Goal: Task Accomplishment & Management: Complete application form

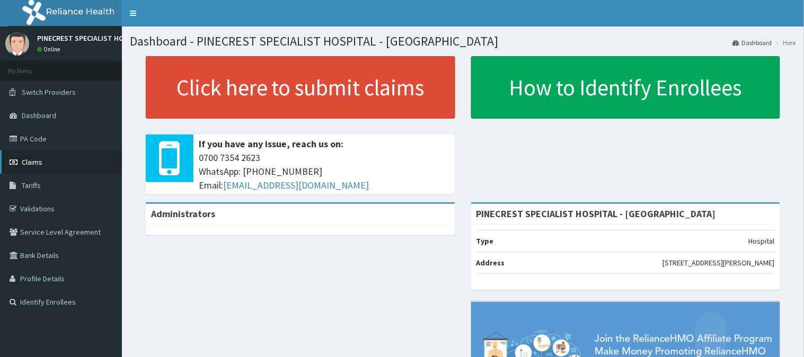
click at [53, 161] on link "Claims" at bounding box center [61, 162] width 122 height 23
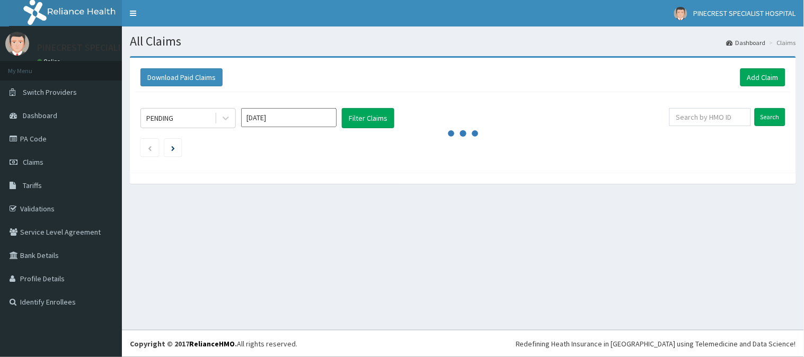
drag, startPoint x: 802, startPoint y: 96, endPoint x: 802, endPoint y: 109, distance: 12.7
click at [802, 109] on div "Download Paid Claims Add Claim × Note you can only download claims within a max…" at bounding box center [463, 125] width 682 height 138
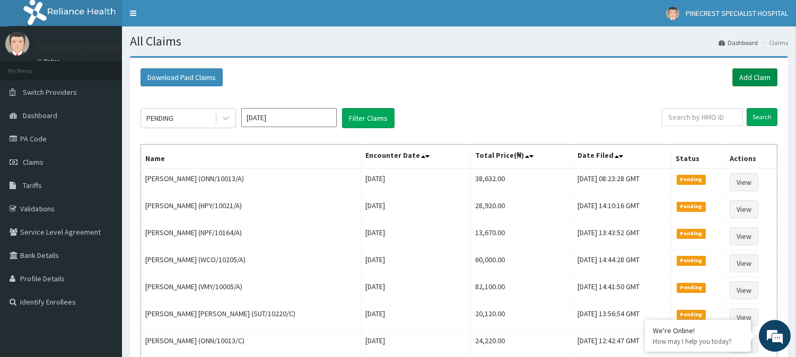
click at [748, 78] on link "Add Claim" at bounding box center [754, 77] width 45 height 18
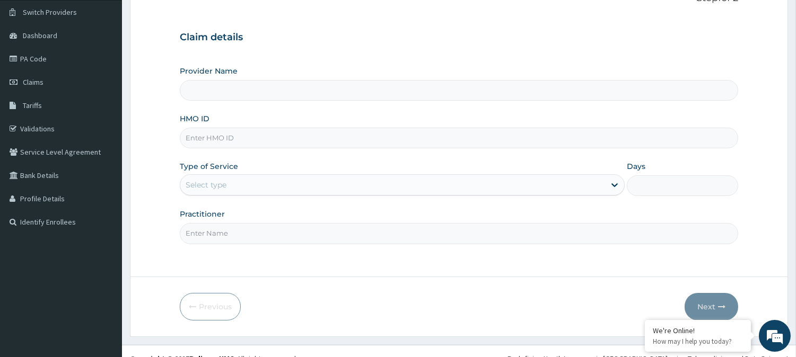
scroll to position [88, 0]
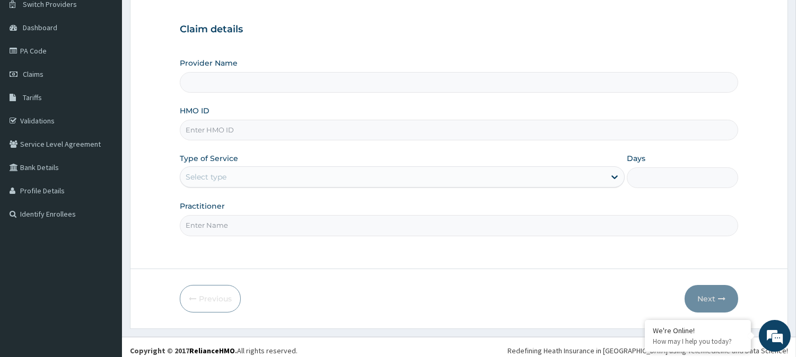
type input "PINECREST SPECIALIST HOSPITAL - [GEOGRAPHIC_DATA]"
click at [244, 124] on input "HMO ID" at bounding box center [459, 130] width 558 height 21
type input "s"
type input "SKN/10147/F"
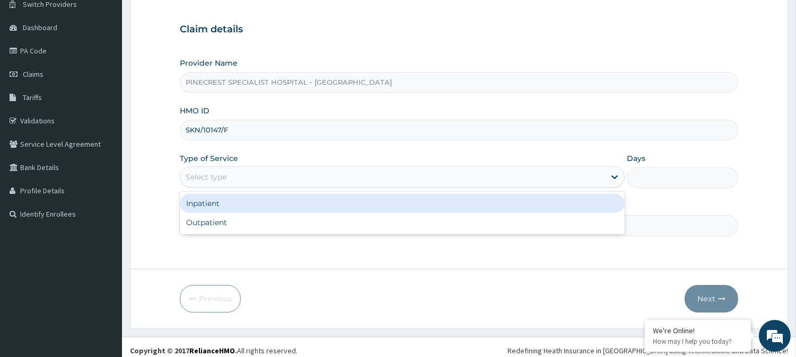
click at [226, 181] on div "Select type" at bounding box center [206, 177] width 41 height 11
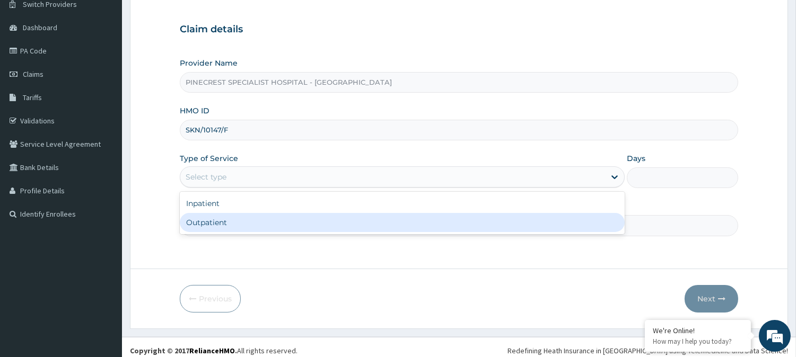
click at [205, 224] on div "Outpatient" at bounding box center [402, 222] width 445 height 19
type input "1"
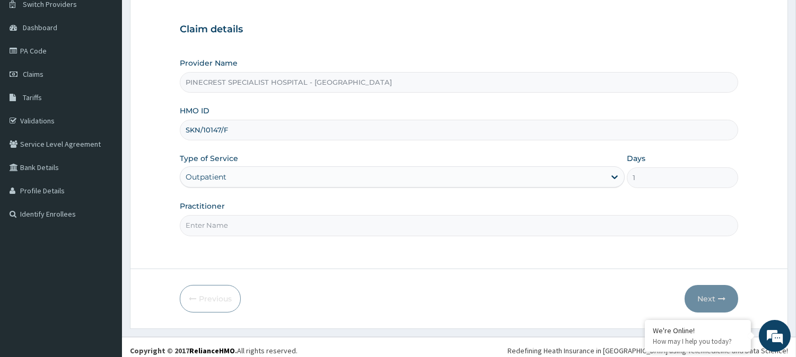
click at [214, 229] on input "Practitioner" at bounding box center [459, 225] width 558 height 21
type input "DR. EMMA"
click at [724, 296] on icon "button" at bounding box center [721, 298] width 7 height 7
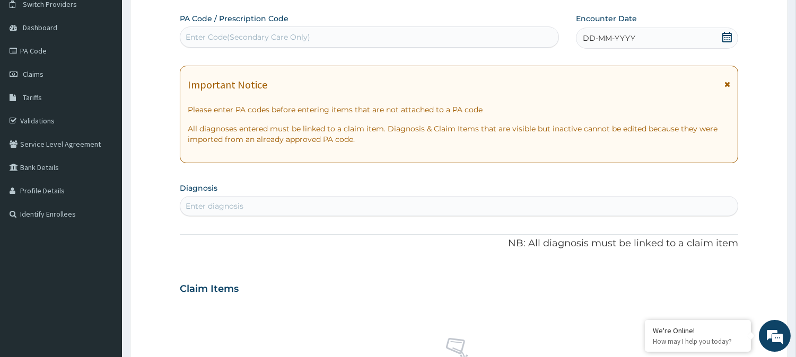
click at [616, 35] on span "DD-MM-YYYY" at bounding box center [609, 38] width 52 height 11
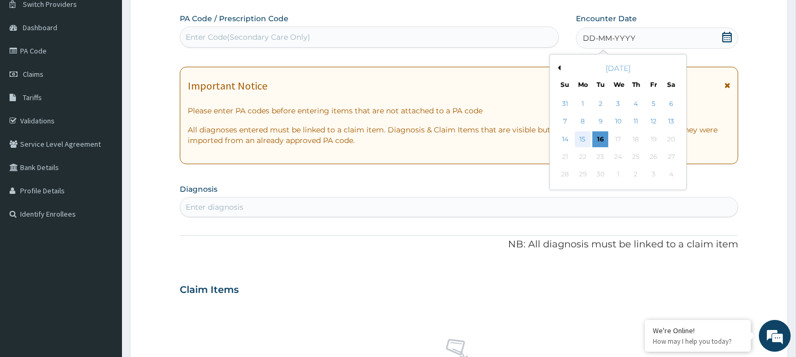
click at [585, 140] on div "15" at bounding box center [583, 139] width 16 height 16
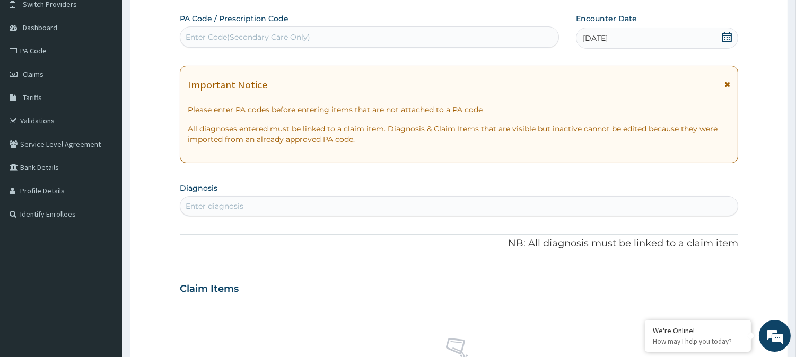
click at [220, 201] on div "Enter diagnosis" at bounding box center [215, 206] width 58 height 11
type input "P"
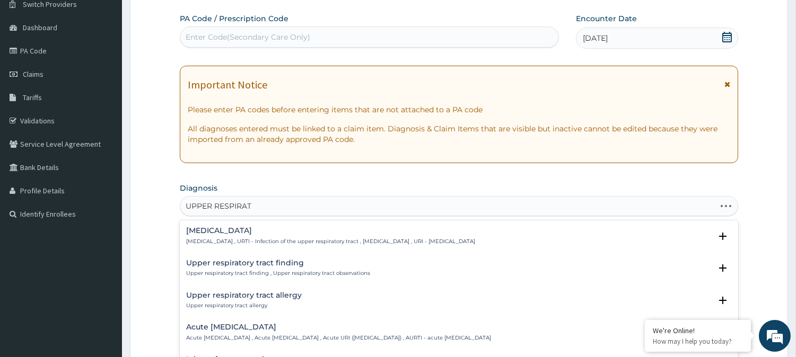
type input "UPPER RESPIRATO"
click at [234, 241] on p "Upper respiratory infection , URTI - Infection of the upper respiratory tract ,…" at bounding box center [330, 241] width 289 height 7
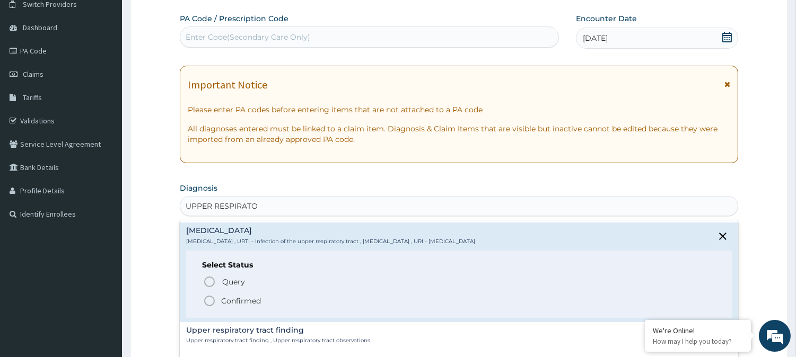
click at [209, 299] on icon "status option filled" at bounding box center [209, 301] width 13 height 13
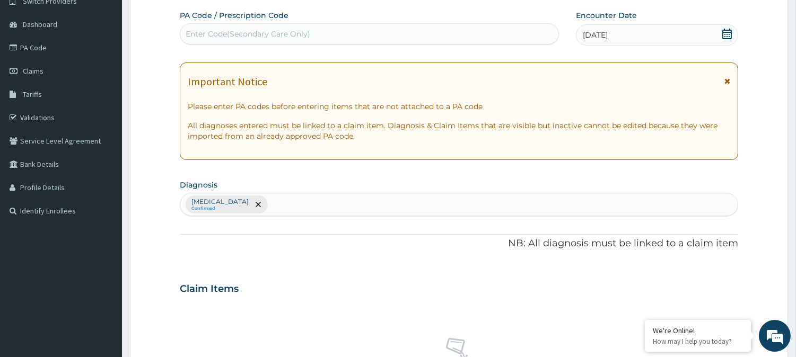
scroll to position [40, 0]
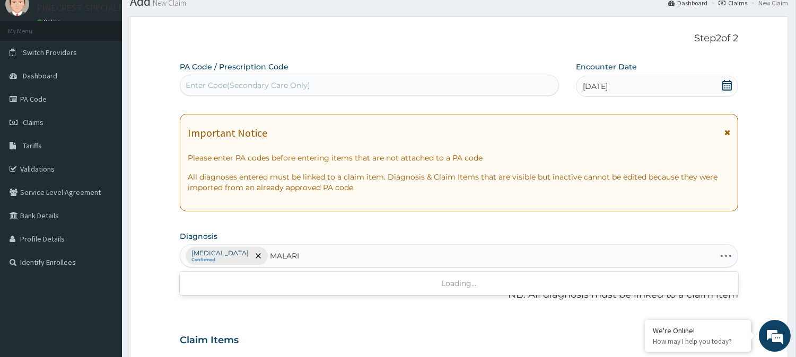
type input "MALARIA"
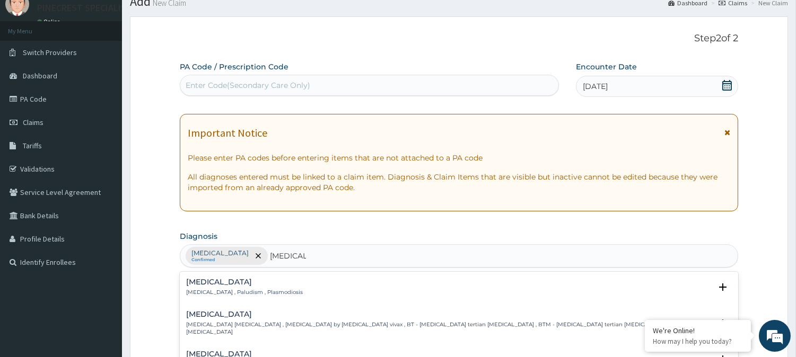
click at [213, 284] on h4 "Malaria" at bounding box center [244, 282] width 117 height 8
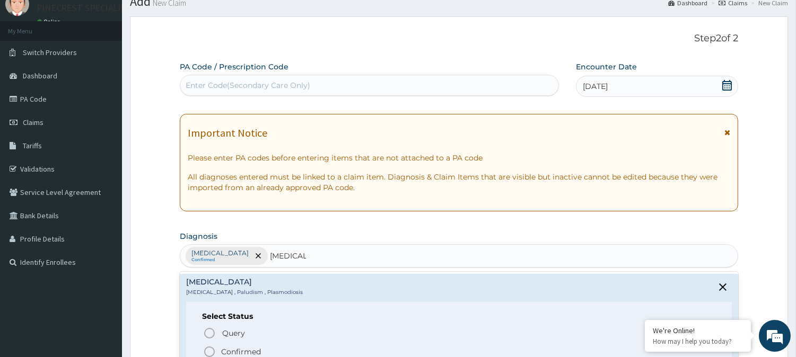
click at [207, 353] on icon "status option filled" at bounding box center [209, 352] width 13 height 13
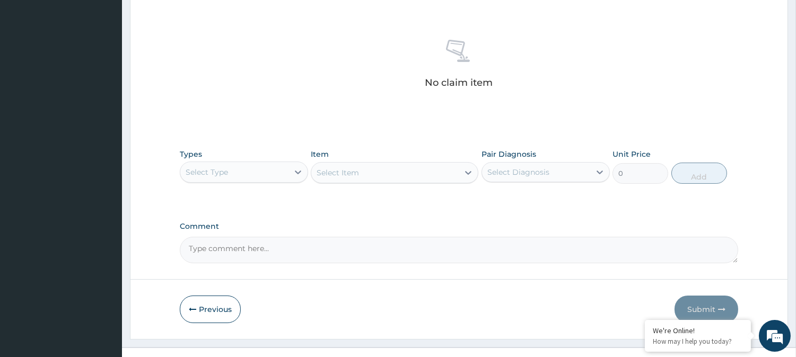
scroll to position [407, 0]
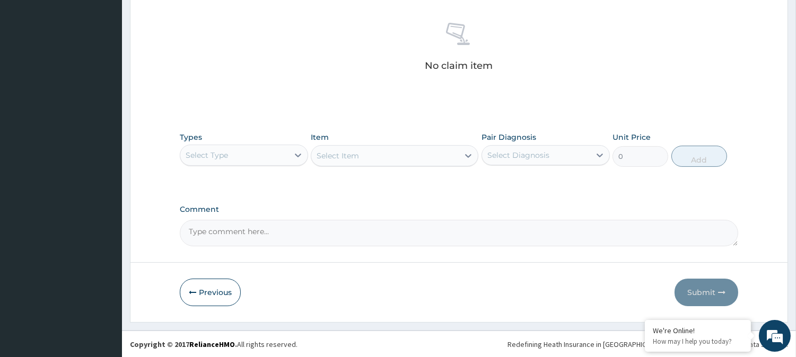
click at [259, 149] on div "Select Type" at bounding box center [234, 155] width 108 height 17
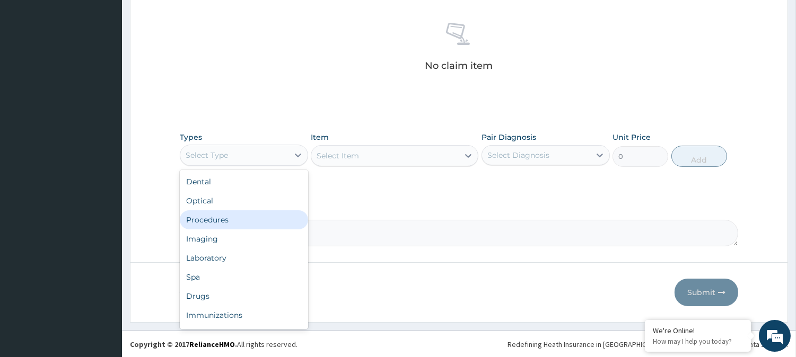
click at [240, 218] on div "Procedures" at bounding box center [244, 219] width 128 height 19
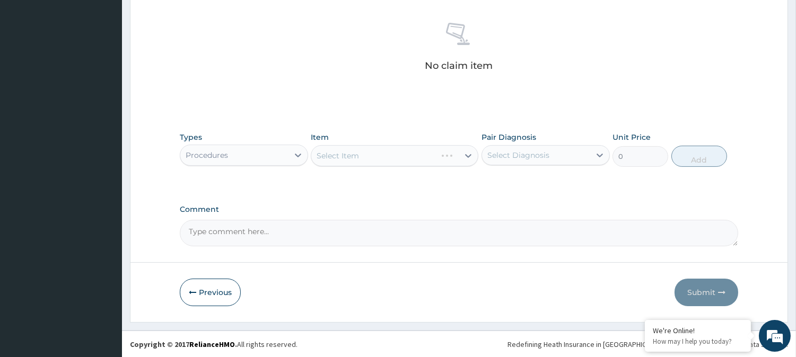
click at [347, 149] on div "Select Item" at bounding box center [394, 155] width 167 height 21
click at [352, 156] on div "Select Item" at bounding box center [394, 155] width 167 height 21
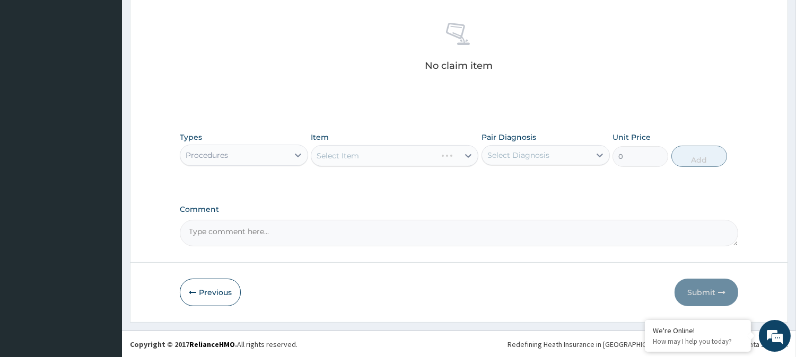
click at [352, 156] on div "Select Item" at bounding box center [394, 155] width 167 height 21
click at [347, 156] on div "Select Item" at bounding box center [394, 155] width 167 height 21
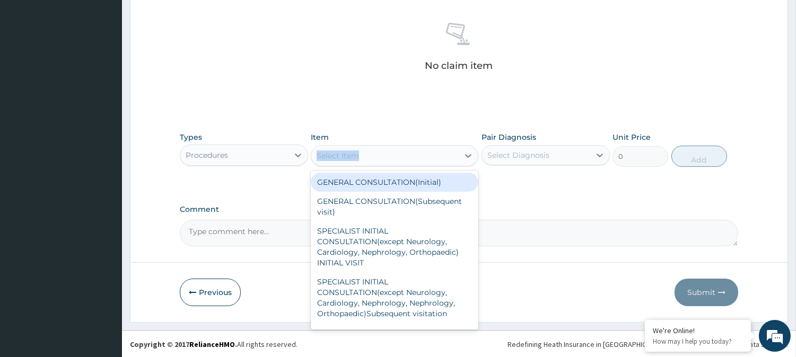
click at [361, 156] on div "Select Item" at bounding box center [384, 155] width 147 height 17
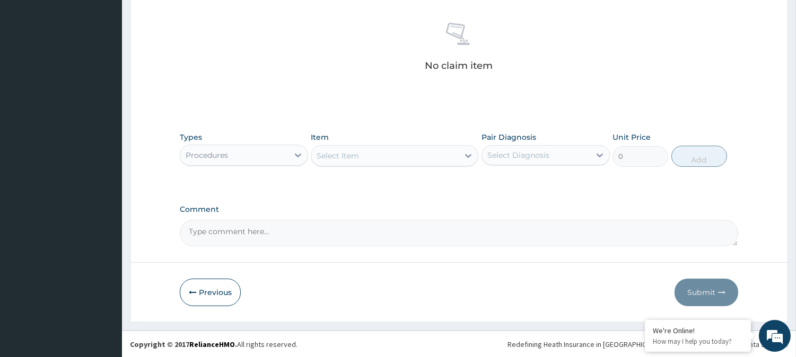
click at [361, 156] on div "Select Item" at bounding box center [384, 155] width 147 height 17
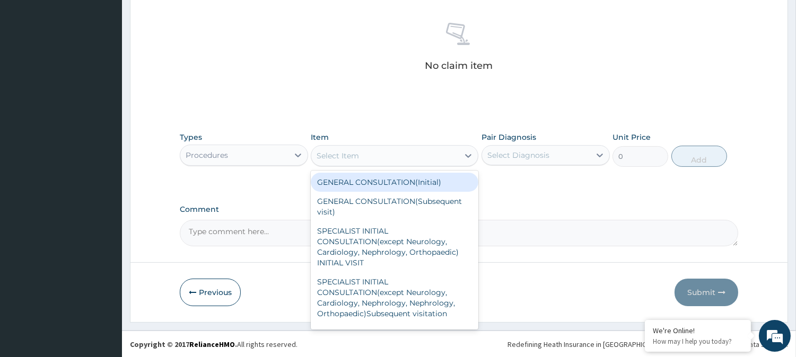
click at [357, 178] on div "GENERAL CONSULTATION(Initial)" at bounding box center [394, 182] width 167 height 19
type input "4000"
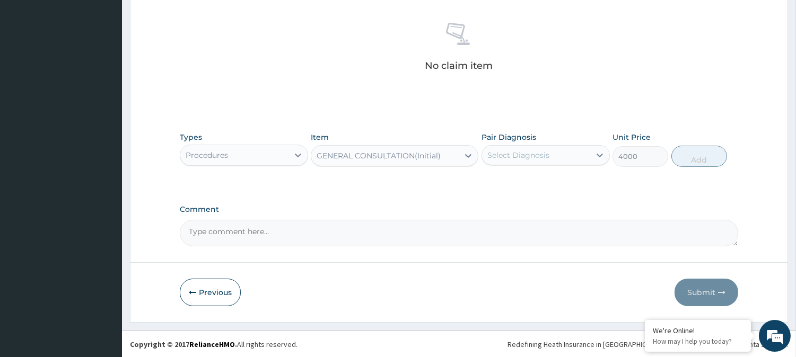
click at [525, 153] on div "Select Diagnosis" at bounding box center [518, 155] width 62 height 11
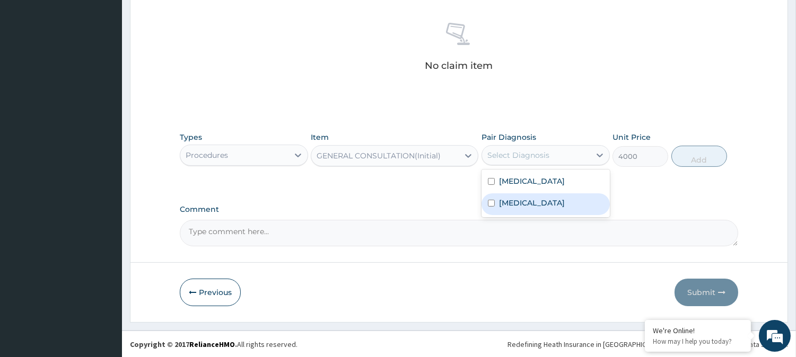
click at [524, 200] on label "Malaria" at bounding box center [532, 203] width 66 height 11
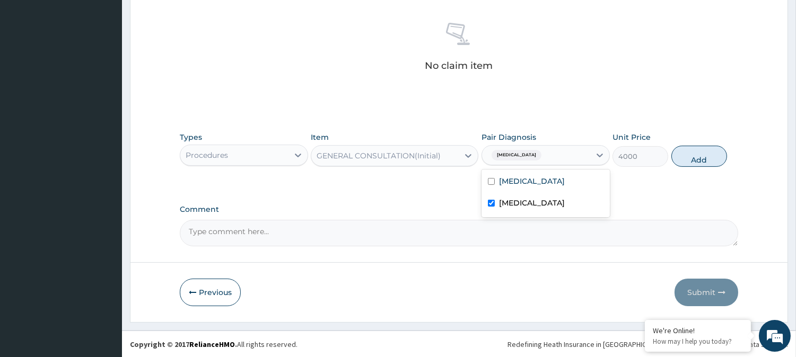
checkbox input "true"
click at [688, 151] on button "Add" at bounding box center [699, 156] width 56 height 21
type input "0"
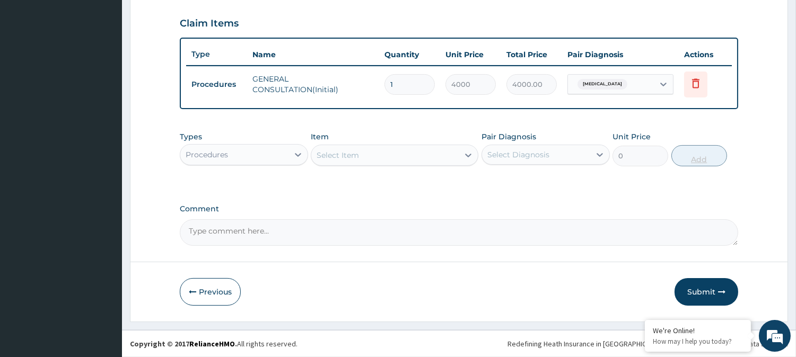
scroll to position [356, 0]
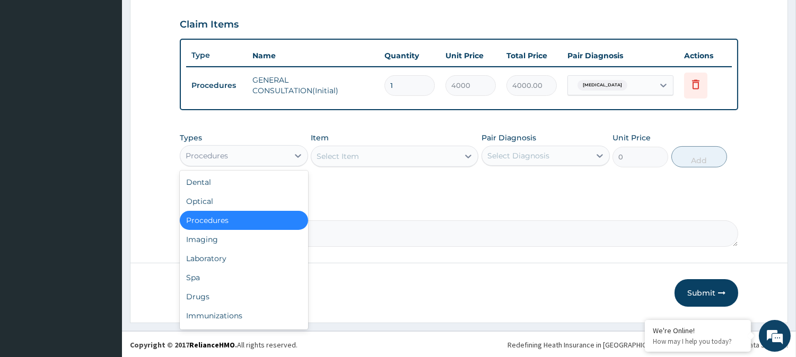
click at [234, 151] on div "Procedures" at bounding box center [234, 155] width 108 height 17
click at [230, 262] on div "Laboratory" at bounding box center [244, 258] width 128 height 19
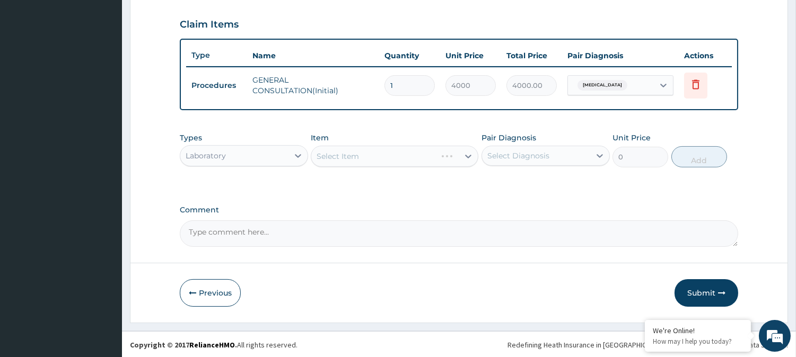
click at [358, 155] on div "Select Item" at bounding box center [394, 156] width 167 height 21
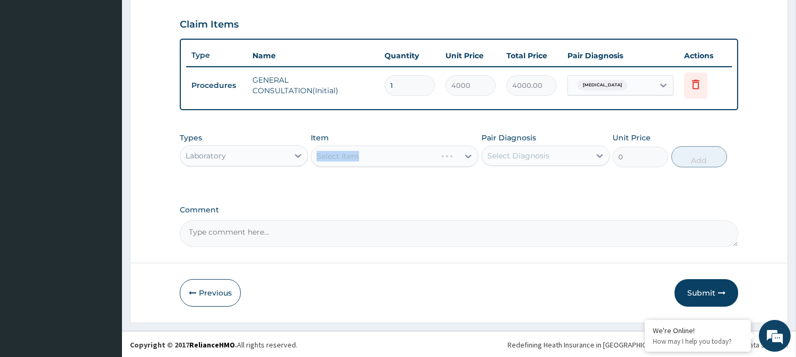
click at [358, 155] on div "Select Item" at bounding box center [394, 156] width 167 height 21
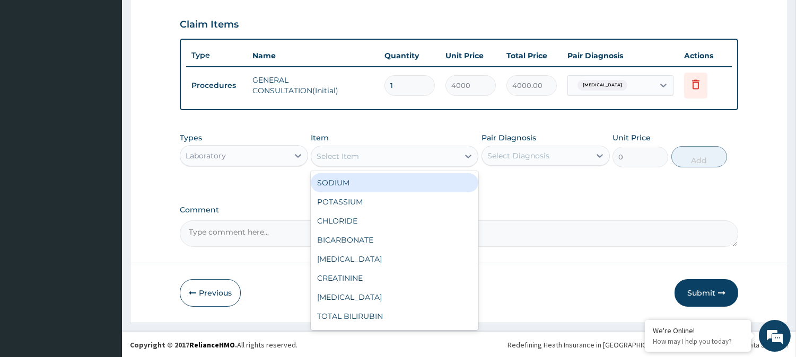
click at [359, 155] on div "Select Item" at bounding box center [384, 156] width 147 height 17
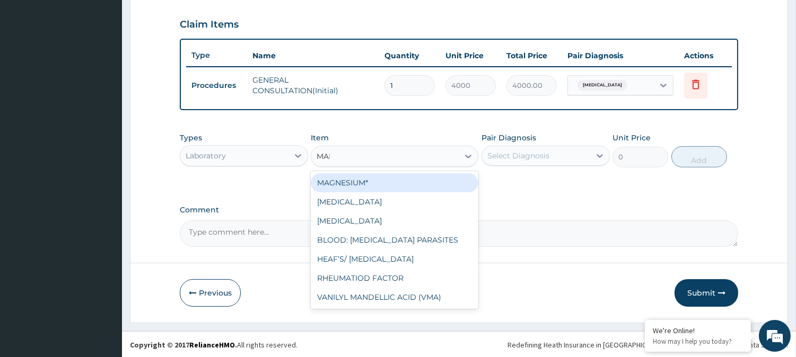
type input "MALA"
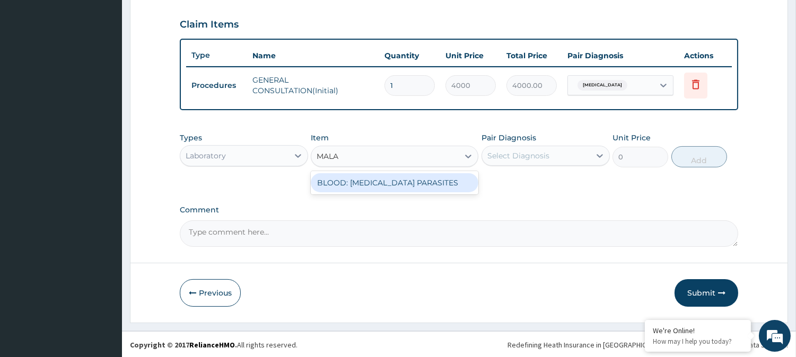
click at [356, 183] on div "BLOOD: [MEDICAL_DATA] PARASITES" at bounding box center [394, 182] width 167 height 19
type input "2000"
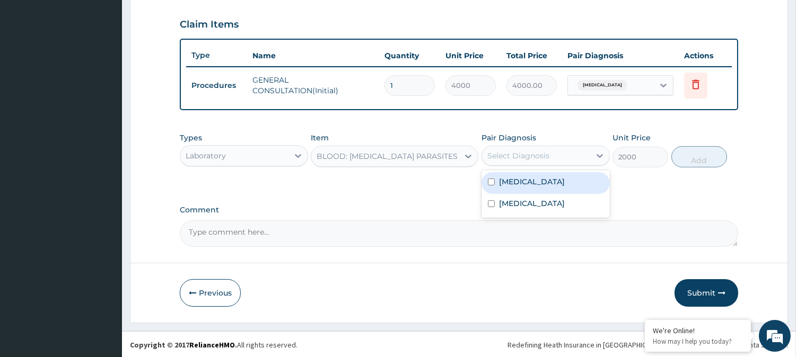
click at [530, 155] on div "Select Diagnosis" at bounding box center [518, 156] width 62 height 11
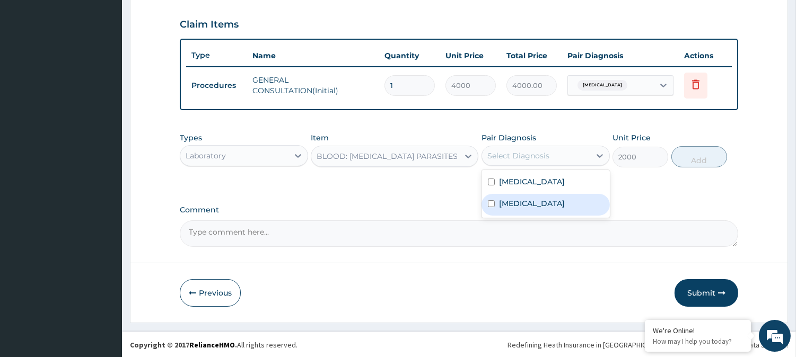
click at [513, 203] on label "Malaria" at bounding box center [532, 203] width 66 height 11
checkbox input "true"
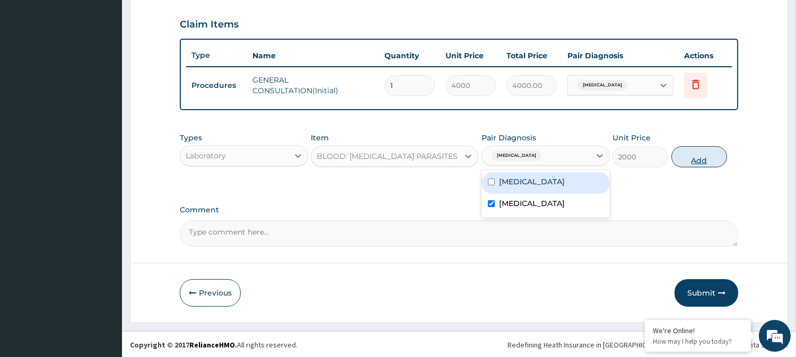
click at [679, 156] on button "Add" at bounding box center [699, 156] width 56 height 21
type input "0"
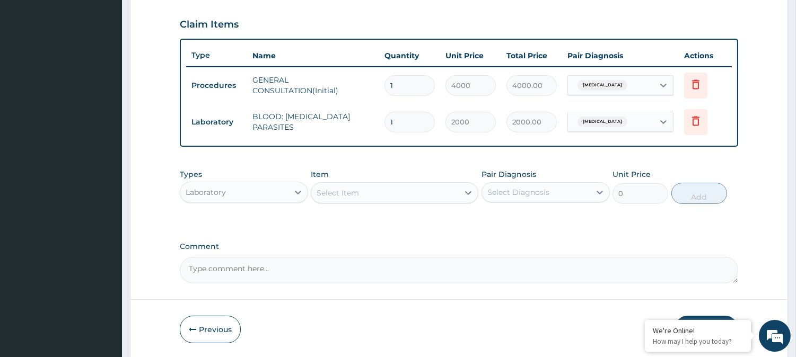
click at [231, 195] on div "Laboratory" at bounding box center [234, 192] width 108 height 17
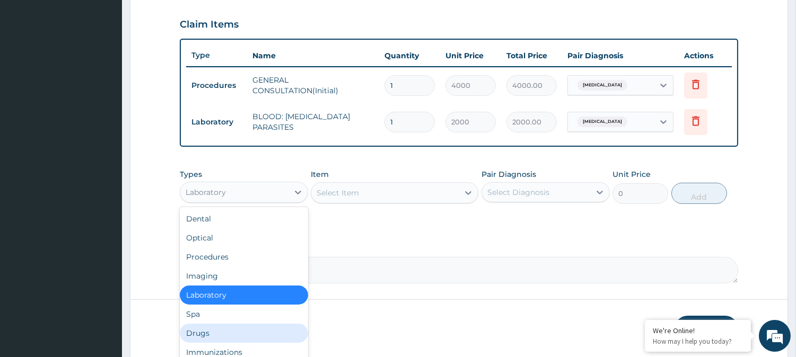
click at [199, 336] on div "Drugs" at bounding box center [244, 333] width 128 height 19
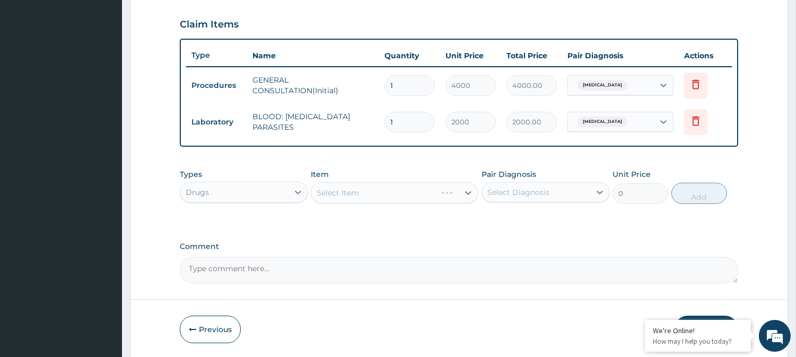
click at [372, 193] on div "Select Item" at bounding box center [394, 192] width 167 height 21
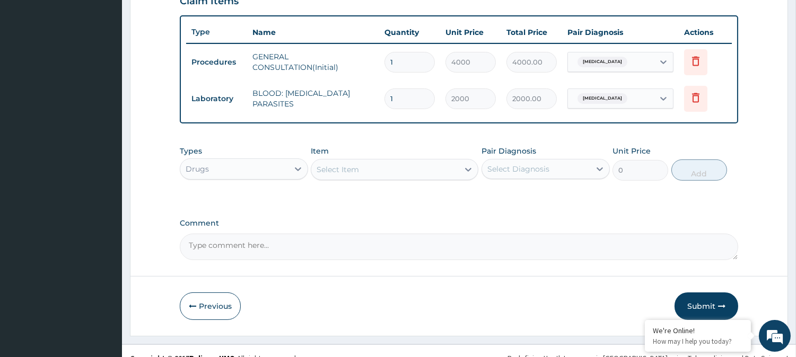
click at [348, 171] on div "Select Item" at bounding box center [337, 169] width 42 height 11
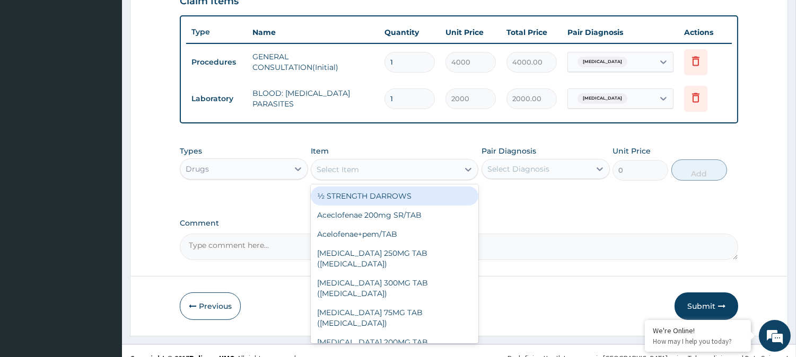
type input "A"
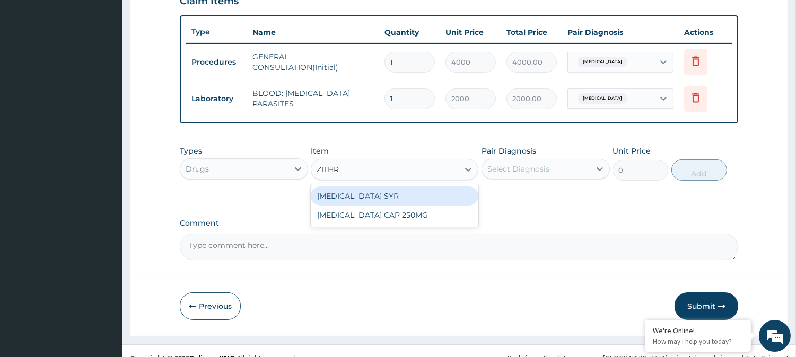
type input "ZITHRO"
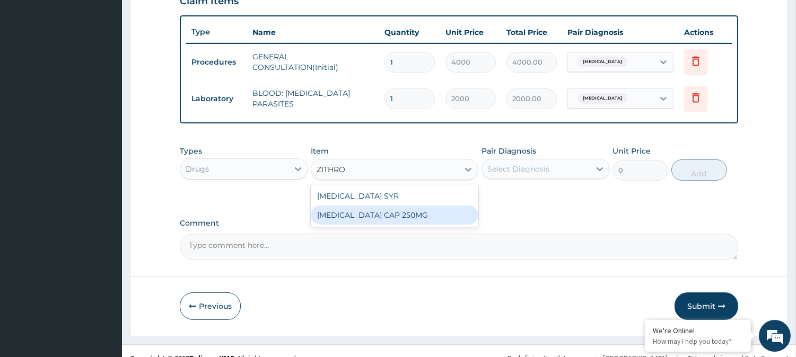
click at [354, 212] on div "ZITHROMAX CAP 250MG" at bounding box center [394, 215] width 167 height 19
type input "2500"
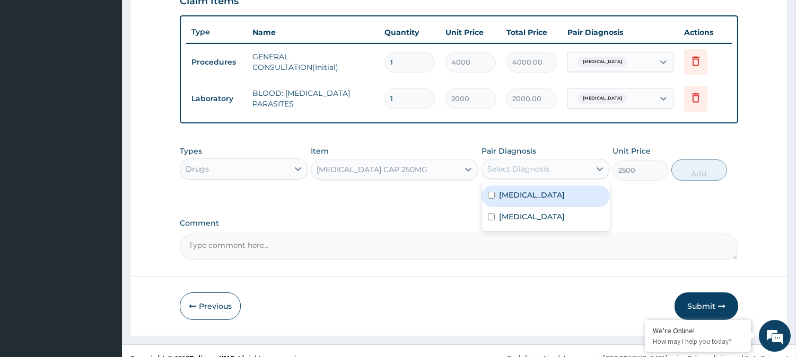
click at [523, 170] on div "Select Diagnosis" at bounding box center [518, 169] width 62 height 11
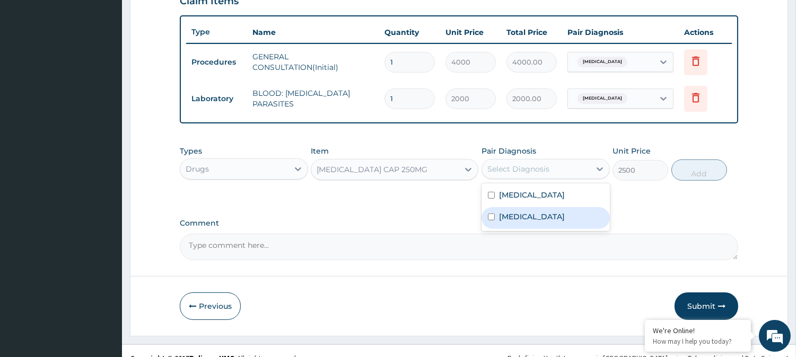
click at [523, 213] on label "Malaria" at bounding box center [532, 216] width 66 height 11
checkbox input "true"
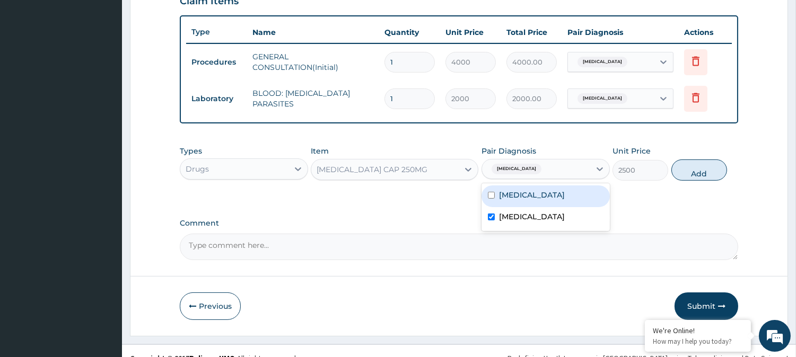
click at [513, 200] on div "Upper respiratory infection" at bounding box center [545, 197] width 128 height 22
checkbox input "true"
click at [489, 218] on input "checkbox" at bounding box center [491, 217] width 7 height 7
checkbox input "false"
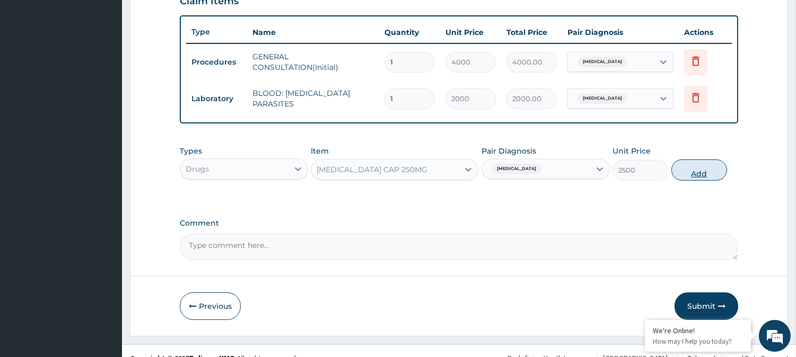
click at [701, 165] on button "Add" at bounding box center [699, 170] width 56 height 21
type input "0"
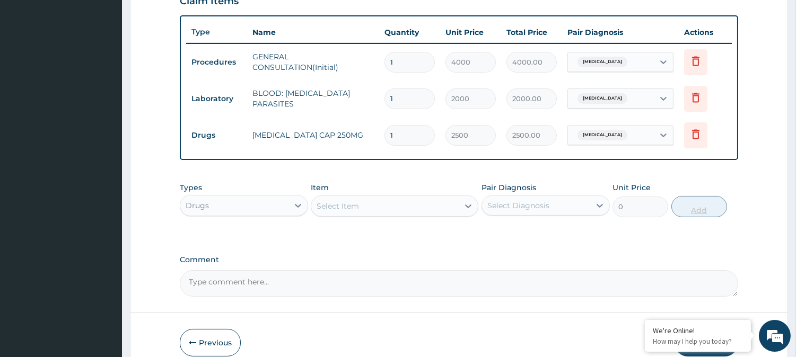
type input "0.00"
type input "5"
type input "12500.00"
type input "5"
click at [340, 209] on div "Select Item" at bounding box center [337, 206] width 42 height 11
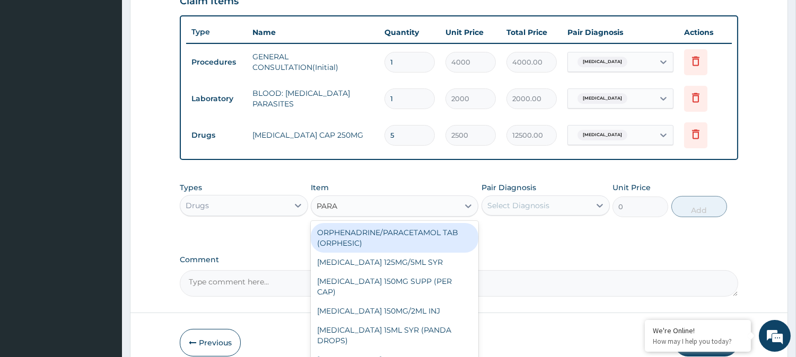
type input "PARAC"
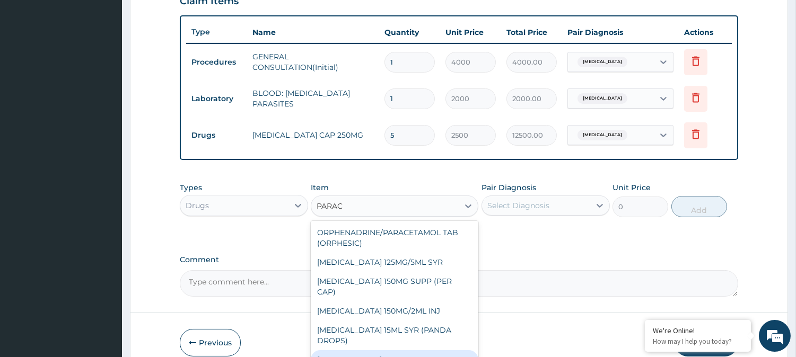
click at [387, 350] on div "Paracetamol 500MG CAP" at bounding box center [394, 359] width 167 height 19
type input "40"
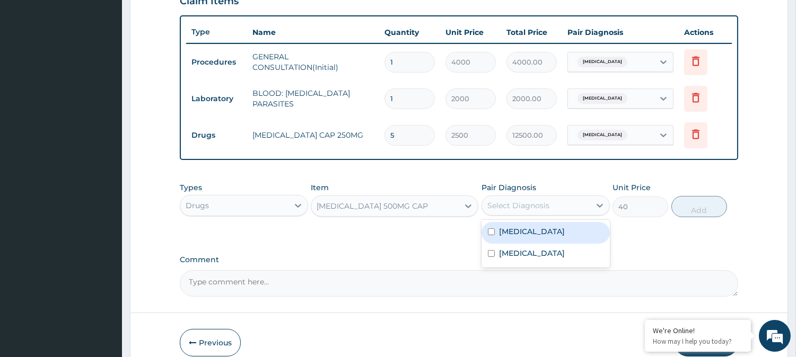
click at [537, 205] on div "Select Diagnosis" at bounding box center [518, 205] width 62 height 11
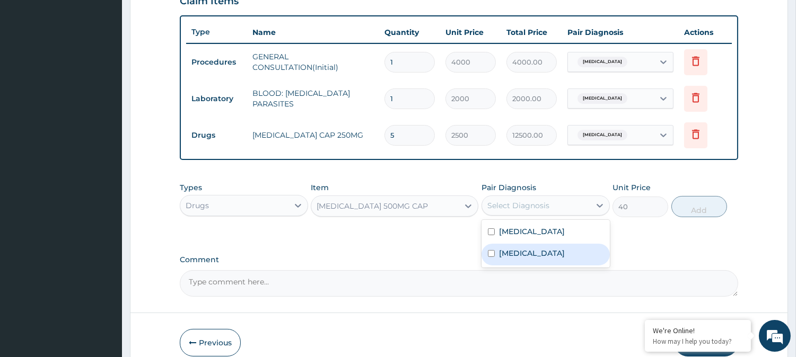
click at [504, 266] on div "Upper respiratory infection Malaria" at bounding box center [545, 244] width 128 height 48
click at [510, 260] on div "Malaria" at bounding box center [545, 255] width 128 height 22
checkbox input "true"
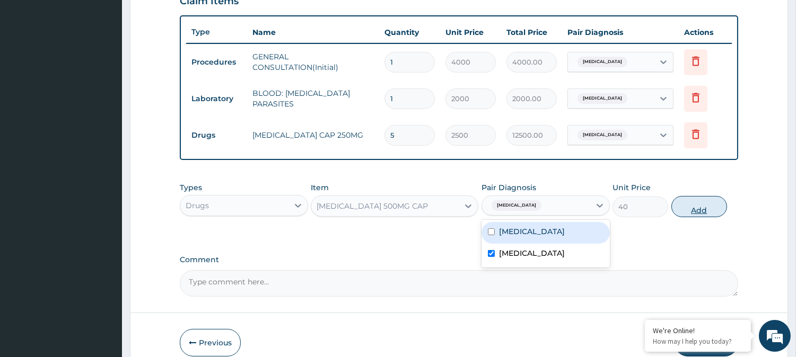
click at [690, 210] on button "Add" at bounding box center [699, 206] width 56 height 21
type input "0"
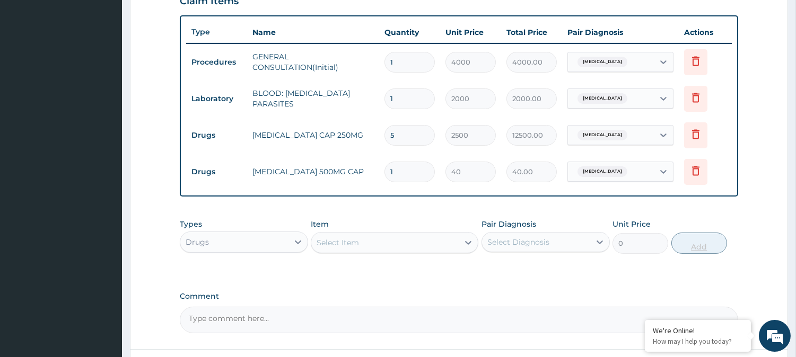
type input "0.00"
type input "8"
type input "320.00"
type input "0.00"
type input "1"
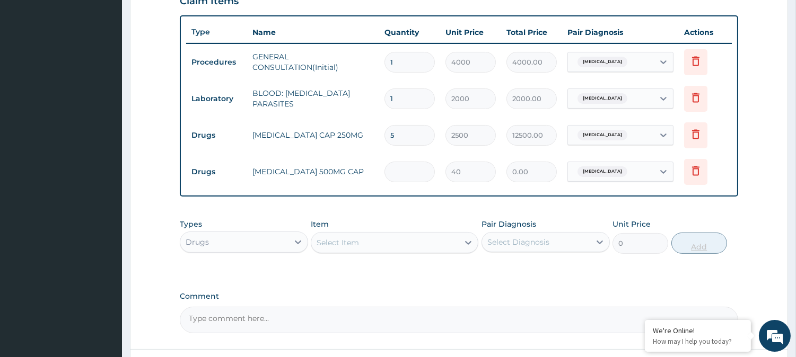
type input "40.00"
type input "18"
type input "720.00"
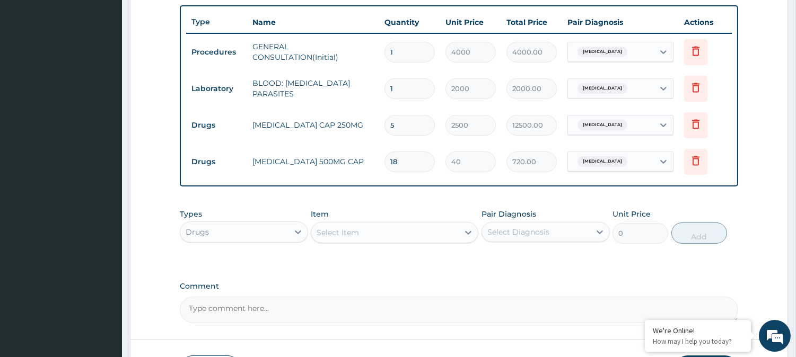
scroll to position [466, 0]
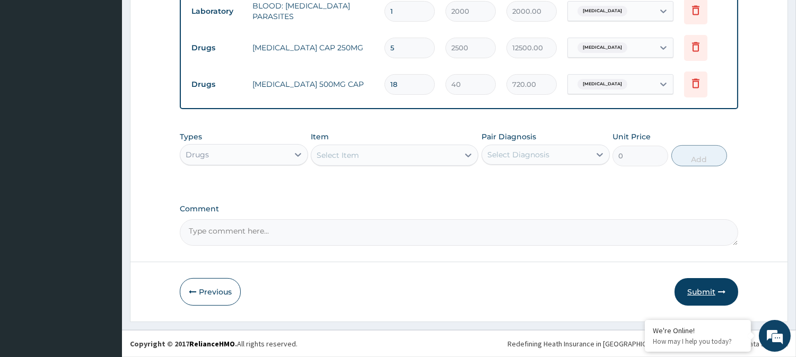
type input "18"
click at [713, 287] on button "Submit" at bounding box center [706, 292] width 64 height 28
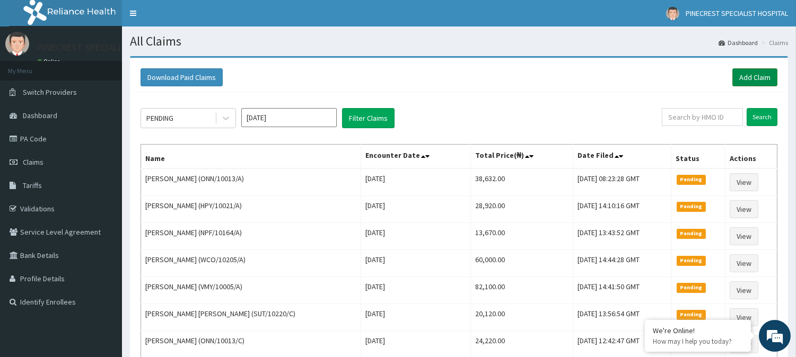
click at [749, 72] on link "Add Claim" at bounding box center [754, 77] width 45 height 18
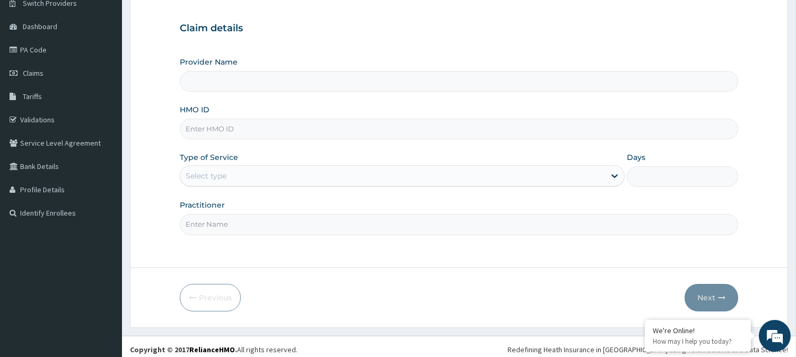
scroll to position [94, 0]
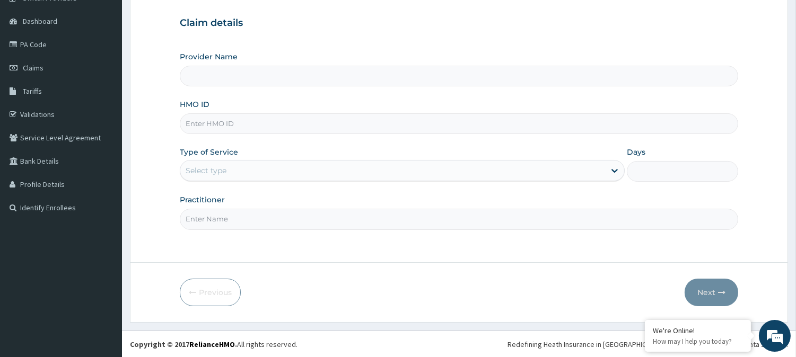
click at [229, 122] on input "HMO ID" at bounding box center [459, 123] width 558 height 21
type input "PINECREST SPECIALIST HOSPITAL - ABUJA"
type input "FEI/1000/G"
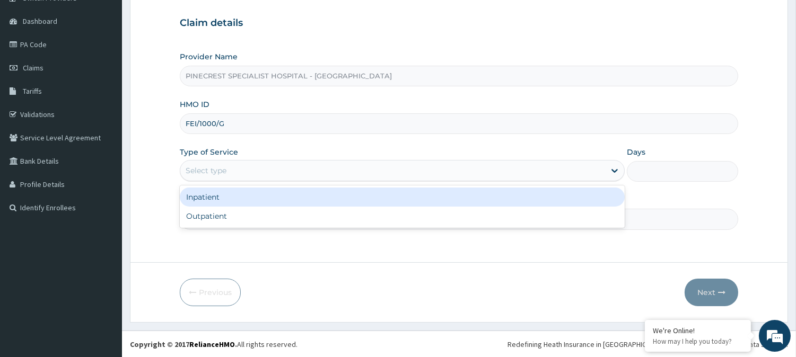
click at [214, 173] on div "Select type" at bounding box center [206, 170] width 41 height 11
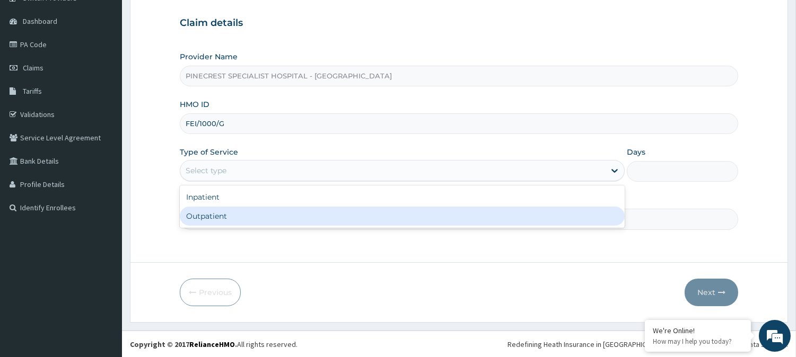
click at [212, 217] on div "Outpatient" at bounding box center [402, 216] width 445 height 19
type input "1"
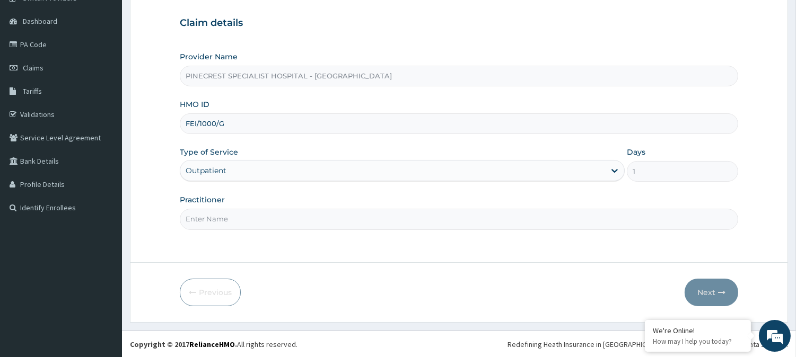
click at [220, 220] on input "Practitioner" at bounding box center [459, 219] width 558 height 21
click at [206, 220] on input "DR. NJUWARA" at bounding box center [459, 219] width 558 height 21
type input "DR. JUWARA"
click at [711, 289] on button "Next" at bounding box center [711, 293] width 54 height 28
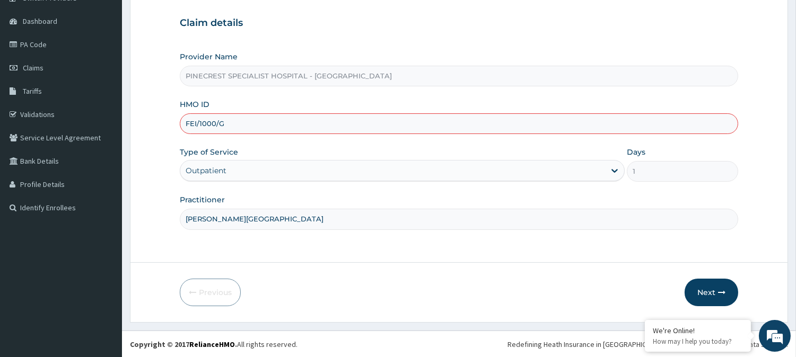
click at [216, 122] on input "FEI/1000/G" at bounding box center [459, 123] width 558 height 21
type input "FEI/10001/G"
click at [714, 292] on button "Next" at bounding box center [711, 293] width 54 height 28
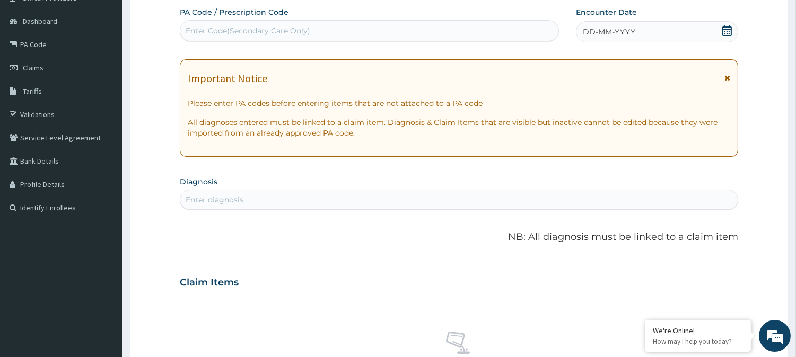
click at [605, 27] on span "DD-MM-YYYY" at bounding box center [609, 32] width 52 height 11
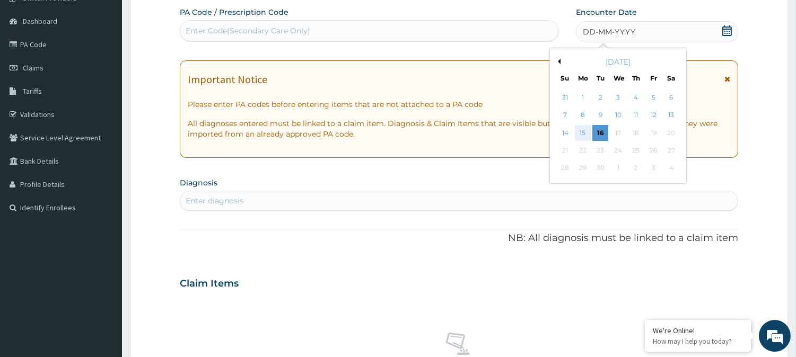
click at [584, 134] on div "15" at bounding box center [583, 133] width 16 height 16
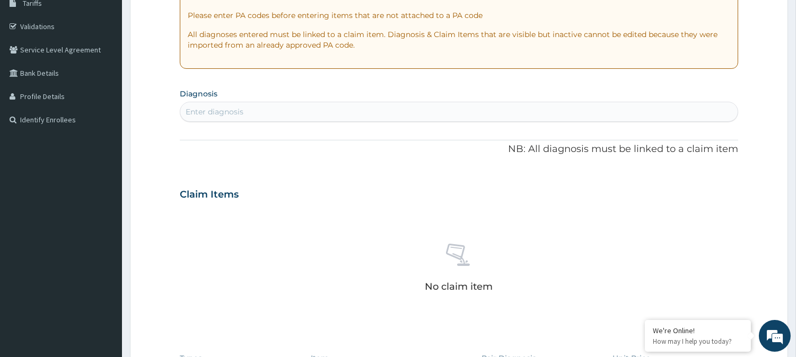
scroll to position [186, 0]
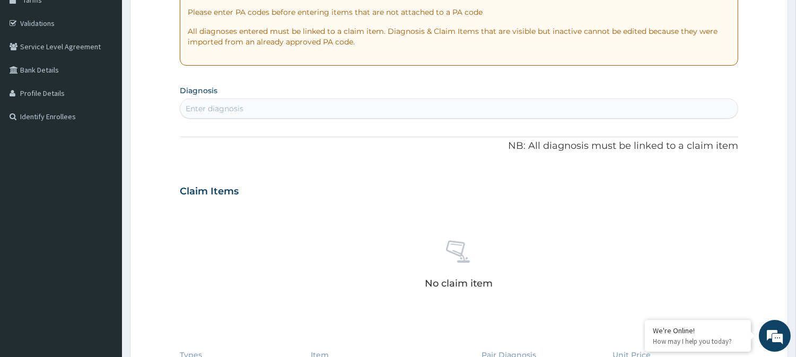
click at [210, 103] on div "Enter diagnosis" at bounding box center [215, 108] width 58 height 11
drag, startPoint x: 210, startPoint y: 103, endPoint x: 220, endPoint y: 107, distance: 10.7
click at [220, 107] on div "Enter diagnosis" at bounding box center [215, 108] width 58 height 11
type input "MALARIA"
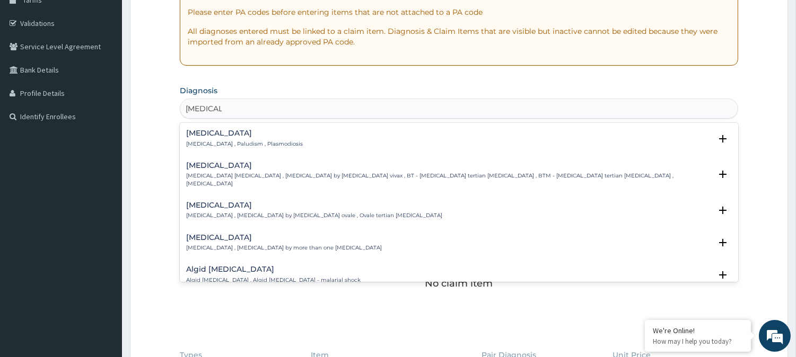
click at [226, 130] on h4 "Malaria" at bounding box center [244, 133] width 117 height 8
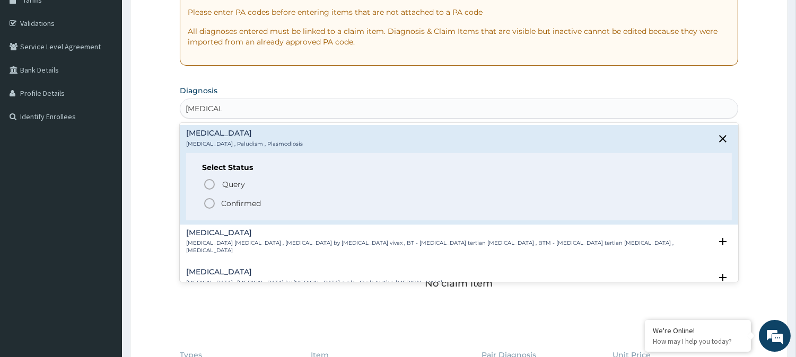
click at [209, 200] on icon "status option filled" at bounding box center [209, 203] width 13 height 13
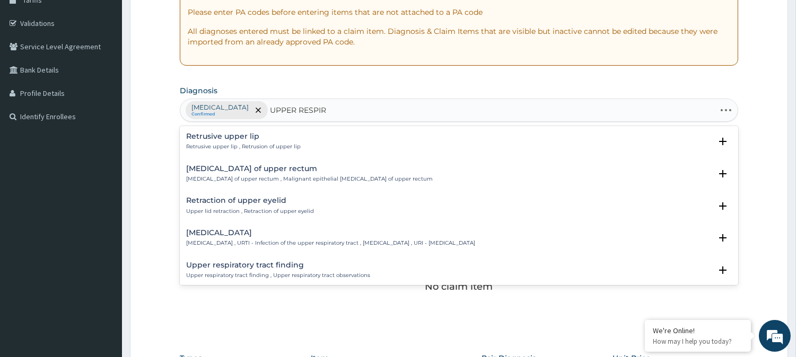
type input "UPPER RESPIRA"
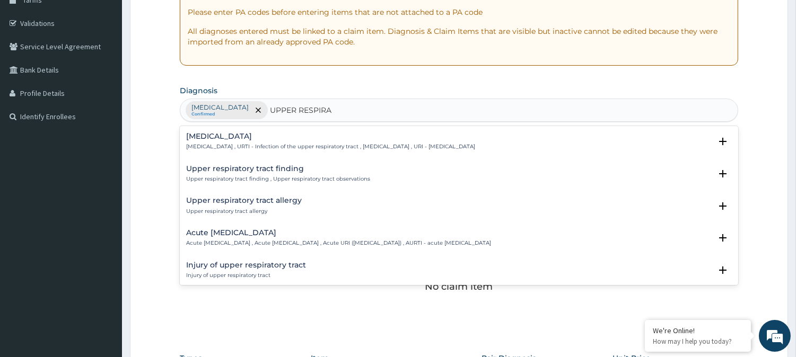
click at [245, 136] on h4 "Upper respiratory infection" at bounding box center [330, 137] width 289 height 8
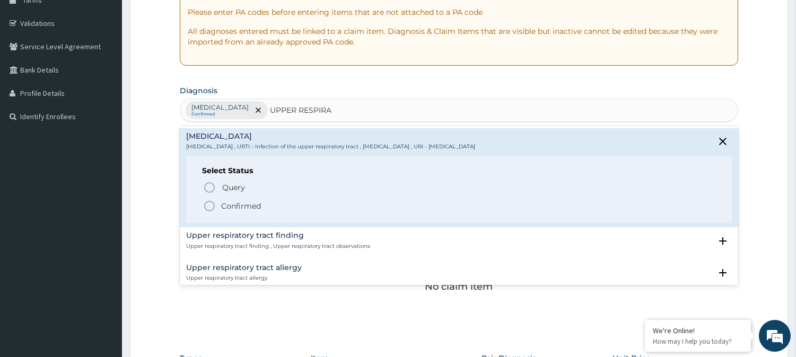
click at [213, 204] on icon "status option filled" at bounding box center [209, 206] width 13 height 13
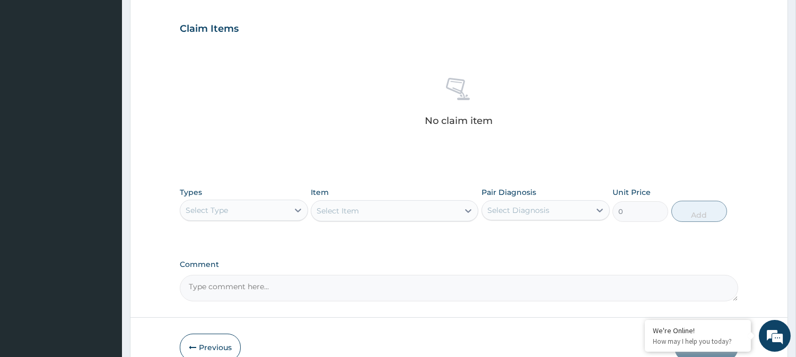
scroll to position [407, 0]
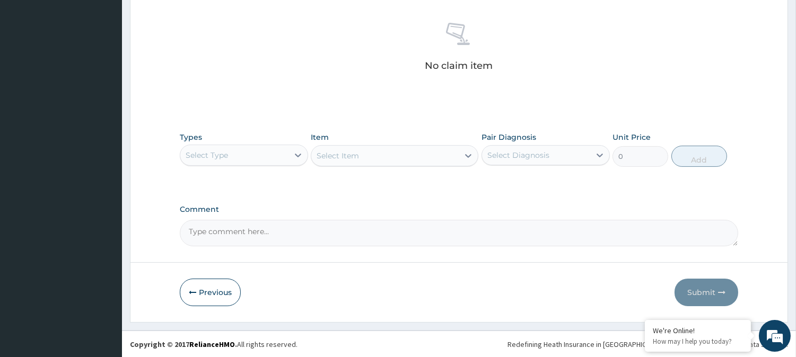
click at [249, 154] on div "Select Type" at bounding box center [234, 155] width 108 height 17
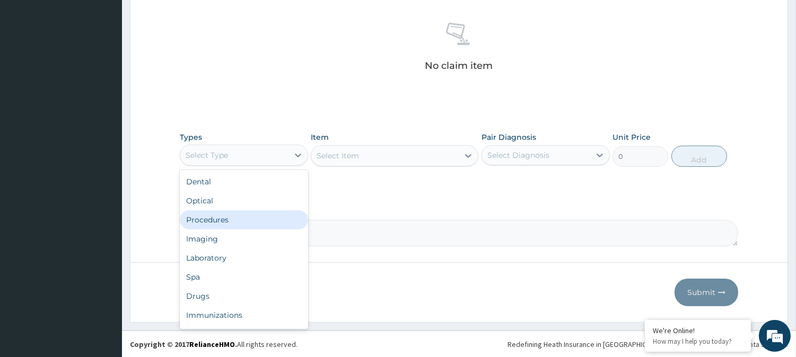
click at [220, 214] on div "Procedures" at bounding box center [244, 219] width 128 height 19
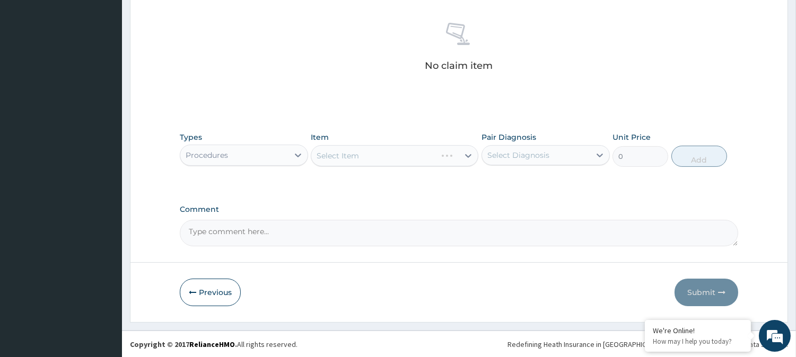
click at [334, 151] on div "Select Item" at bounding box center [394, 155] width 167 height 21
click at [347, 156] on div "Select Item" at bounding box center [394, 155] width 167 height 21
click at [347, 156] on div "Select Item" at bounding box center [337, 156] width 42 height 11
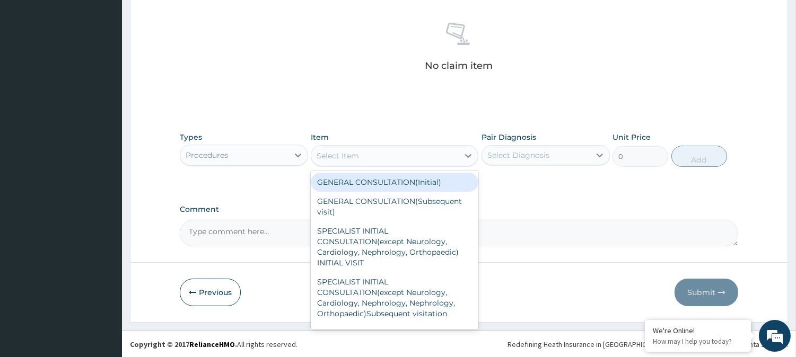
click at [346, 181] on div "GENERAL CONSULTATION(Initial)" at bounding box center [394, 182] width 167 height 19
type input "4000"
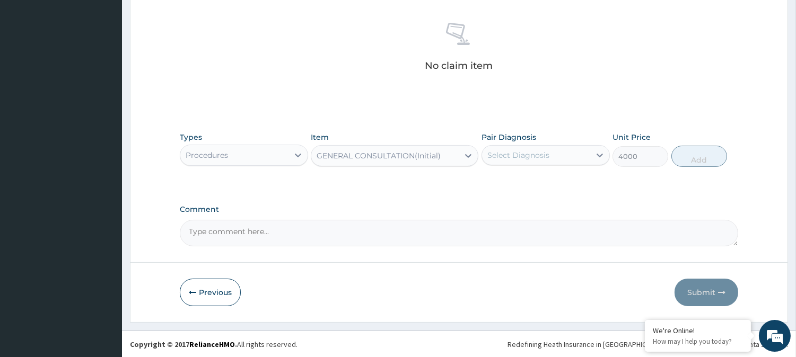
click at [520, 157] on div "Select Diagnosis" at bounding box center [518, 155] width 62 height 11
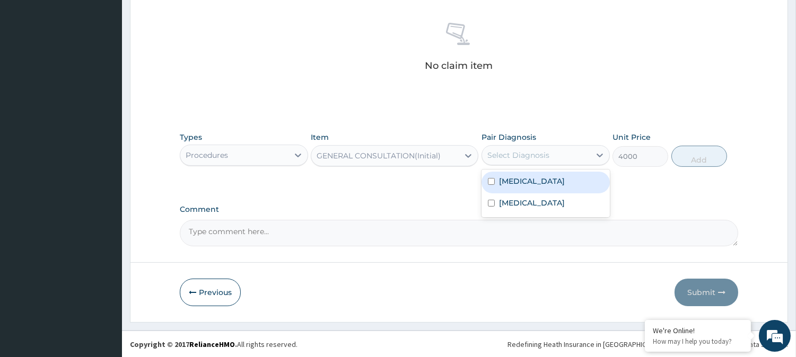
click at [521, 176] on label "Malaria" at bounding box center [532, 181] width 66 height 11
checkbox input "true"
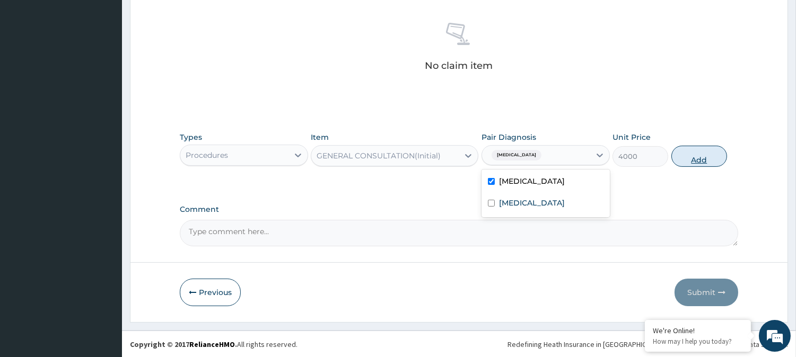
click at [698, 154] on button "Add" at bounding box center [699, 156] width 56 height 21
type input "0"
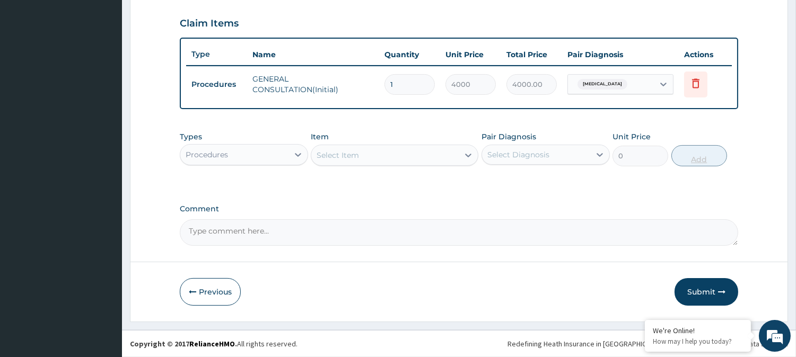
scroll to position [356, 0]
click at [268, 148] on div "Procedures" at bounding box center [234, 155] width 108 height 17
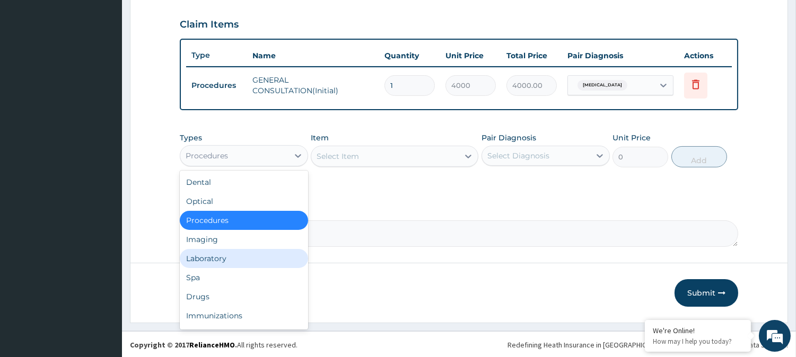
click at [211, 264] on div "Laboratory" at bounding box center [244, 258] width 128 height 19
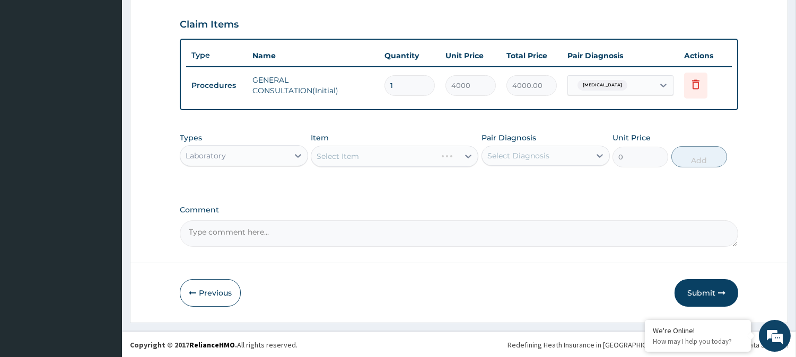
click at [211, 264] on form "Step 2 of 2 PA Code / Prescription Code Enter Code(Secondary Care Only) Encount…" at bounding box center [459, 12] width 658 height 622
click at [349, 152] on div "Select Item" at bounding box center [394, 156] width 167 height 21
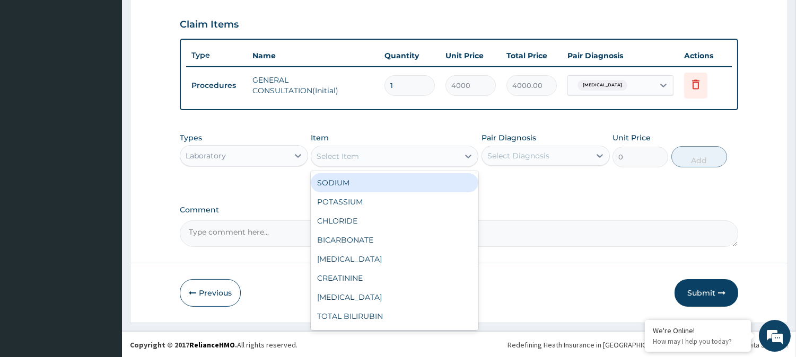
click at [349, 152] on div "Select Item" at bounding box center [337, 156] width 42 height 11
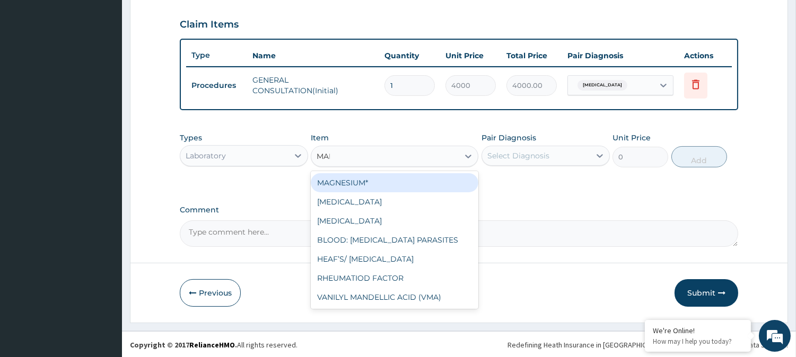
type input "MALA"
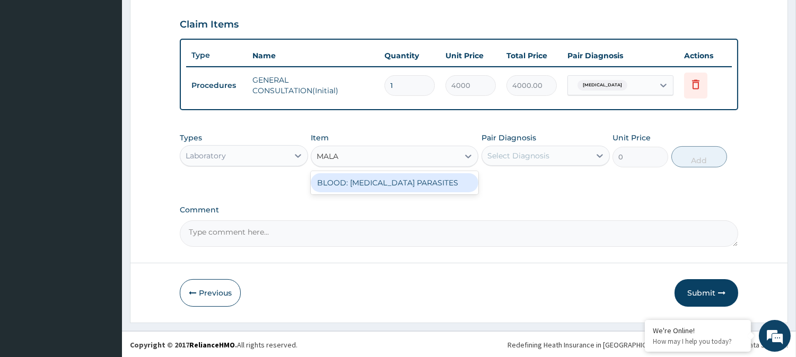
click at [377, 187] on div "BLOOD: MALARIA PARASITES" at bounding box center [394, 182] width 167 height 19
type input "2000"
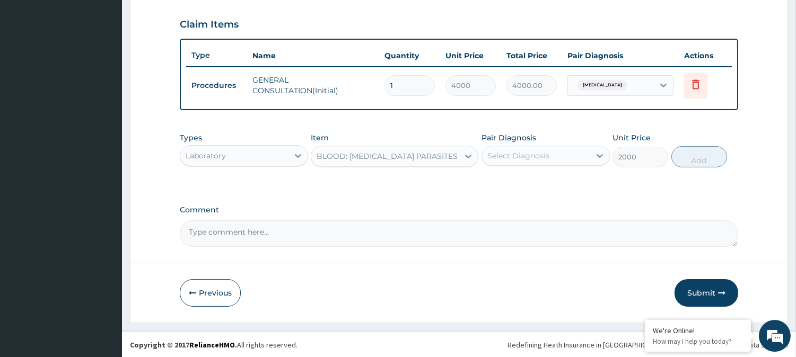
click at [507, 155] on div "Select Diagnosis" at bounding box center [518, 156] width 62 height 11
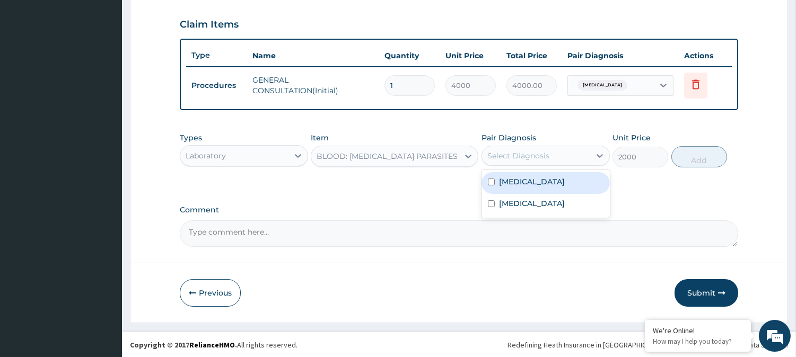
click at [509, 177] on label "Malaria" at bounding box center [532, 182] width 66 height 11
checkbox input "true"
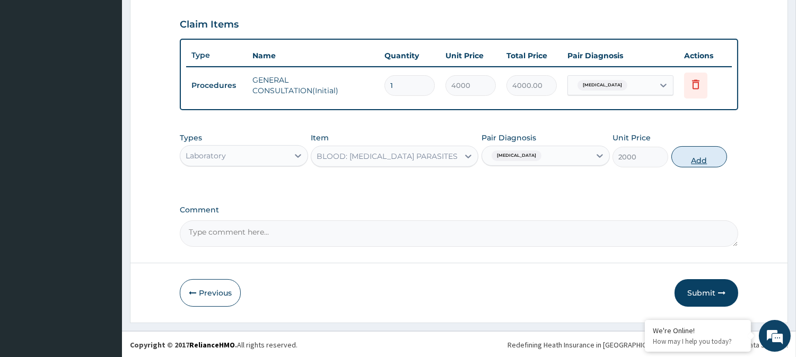
click at [684, 154] on button "Add" at bounding box center [699, 156] width 56 height 21
type input "0"
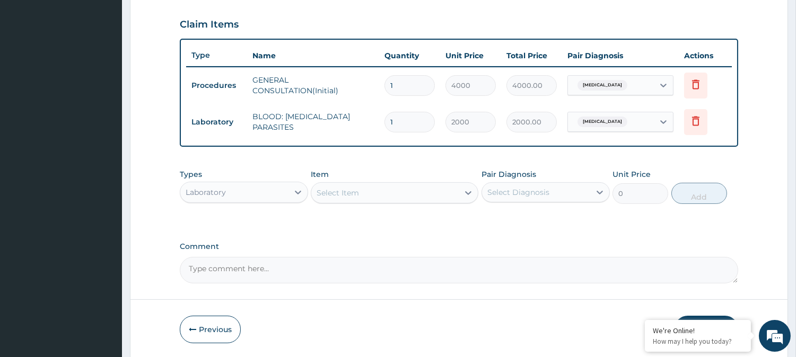
click at [360, 192] on div "Select Item" at bounding box center [384, 192] width 147 height 17
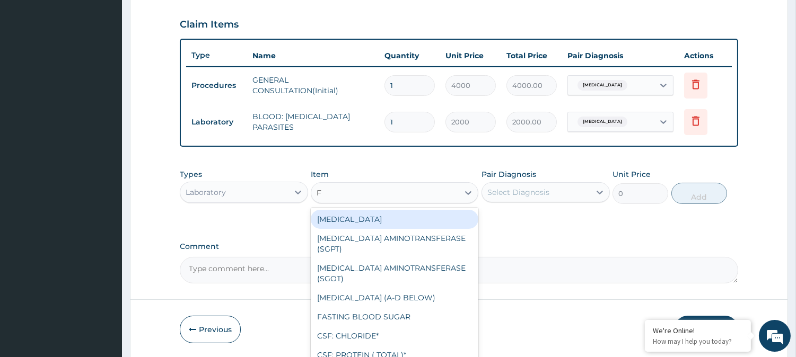
type input "FU"
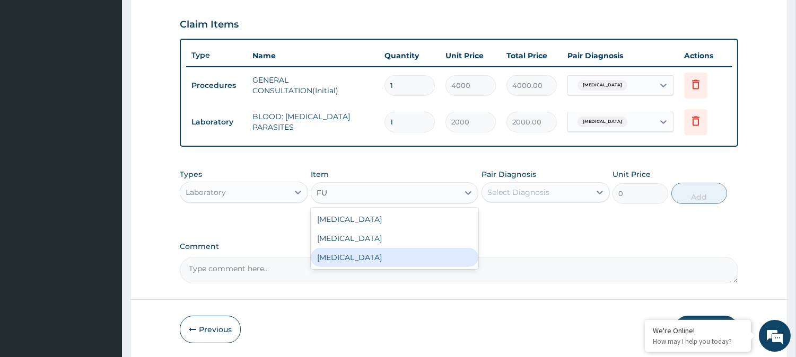
click at [356, 258] on div "FULL BLOOD COUNT" at bounding box center [394, 257] width 167 height 19
type input "4000"
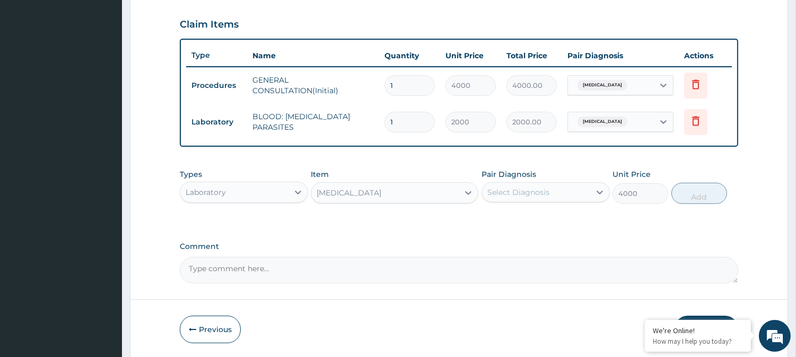
click at [500, 192] on div "Select Diagnosis" at bounding box center [518, 192] width 62 height 11
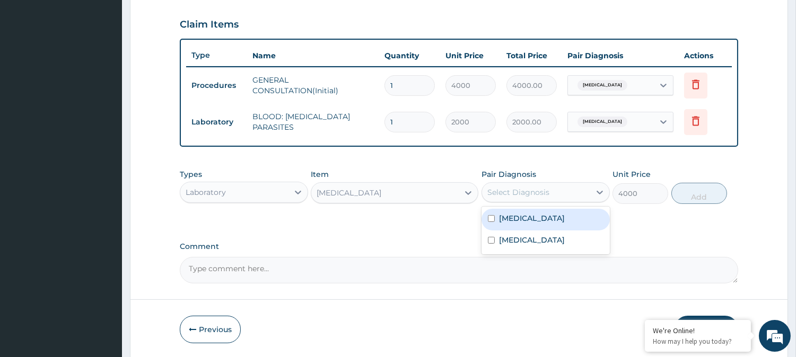
click at [501, 210] on div "Malaria" at bounding box center [545, 220] width 128 height 22
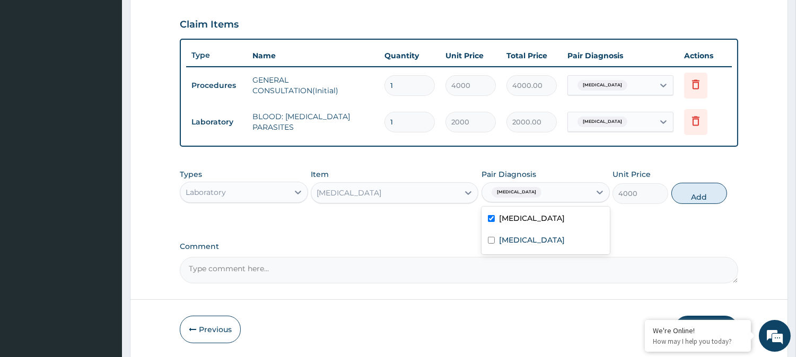
checkbox input "true"
click at [684, 197] on button "Add" at bounding box center [699, 193] width 56 height 21
type input "0"
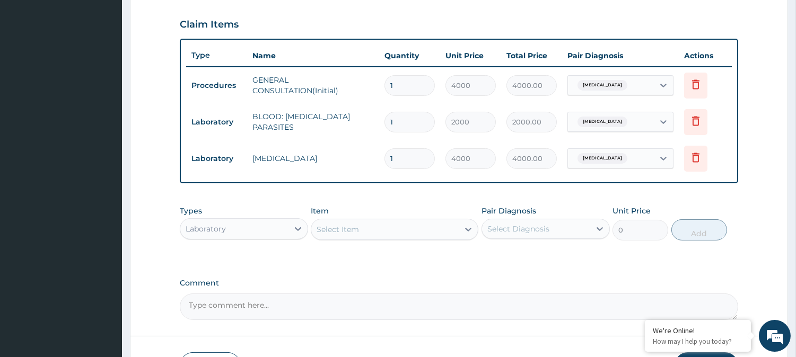
scroll to position [429, 0]
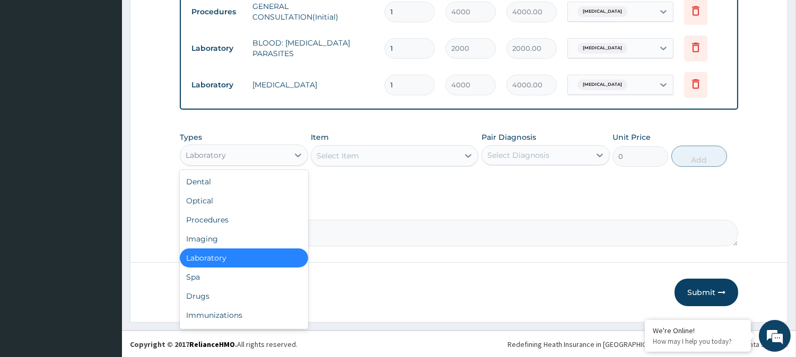
click at [270, 149] on div "Laboratory" at bounding box center [234, 155] width 108 height 17
click at [198, 303] on div "Drugs" at bounding box center [244, 296] width 128 height 19
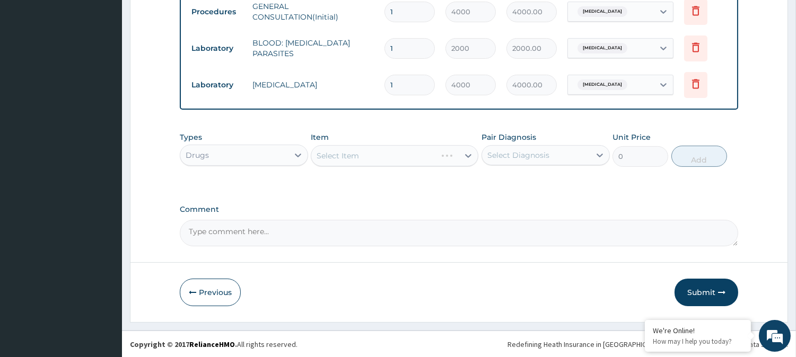
click at [348, 154] on div "Select Item" at bounding box center [394, 155] width 167 height 21
click at [348, 154] on div "Select Item" at bounding box center [337, 156] width 42 height 11
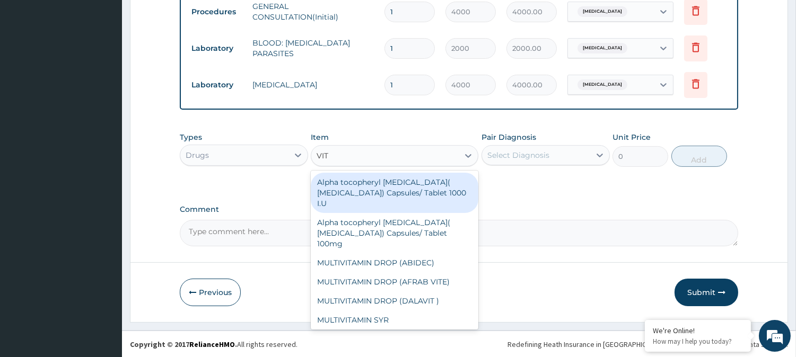
type input "VIT C"
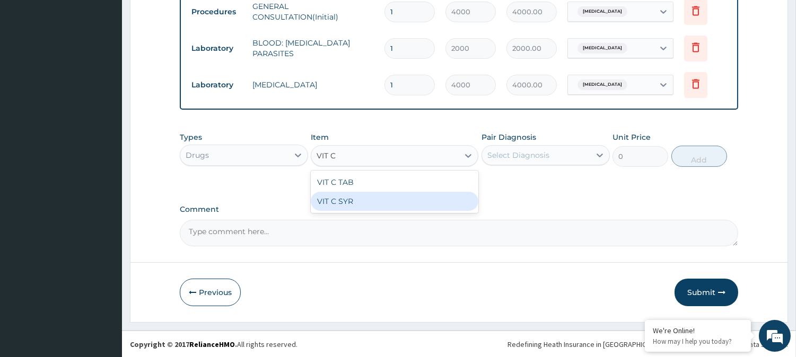
click at [346, 202] on div "VIT C SYR" at bounding box center [394, 201] width 167 height 19
type input "800"
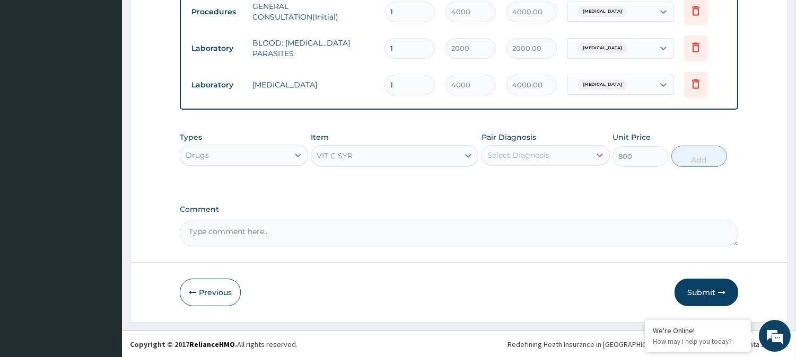
click at [516, 152] on div "Select Diagnosis" at bounding box center [518, 155] width 62 height 11
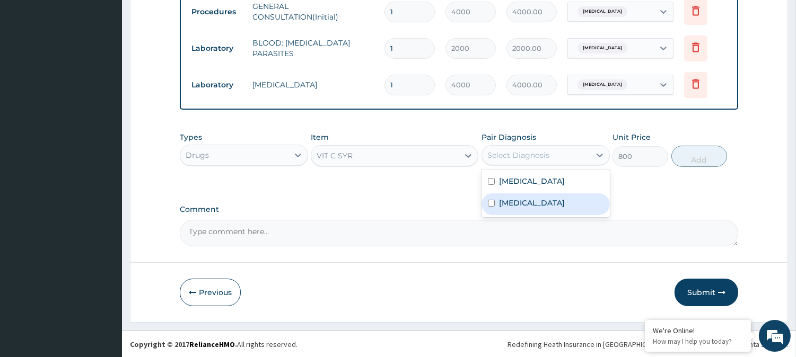
click at [511, 196] on div "Upper respiratory infection" at bounding box center [545, 204] width 128 height 22
checkbox input "true"
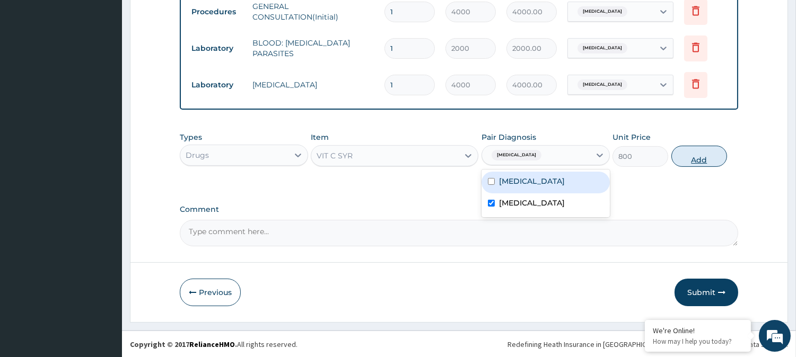
click at [678, 160] on button "Add" at bounding box center [699, 156] width 56 height 21
type input "0"
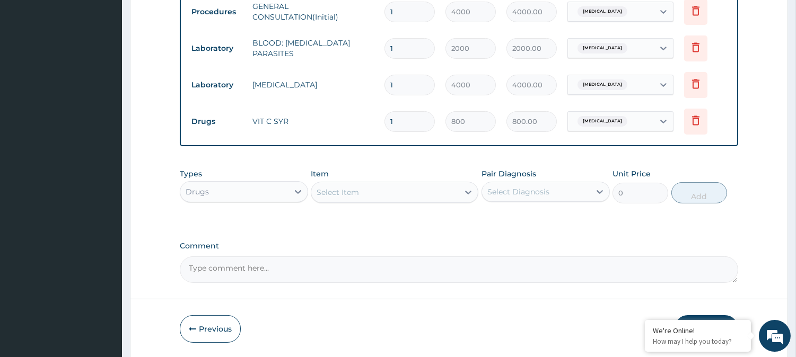
click at [399, 195] on div "Select Item" at bounding box center [384, 192] width 147 height 17
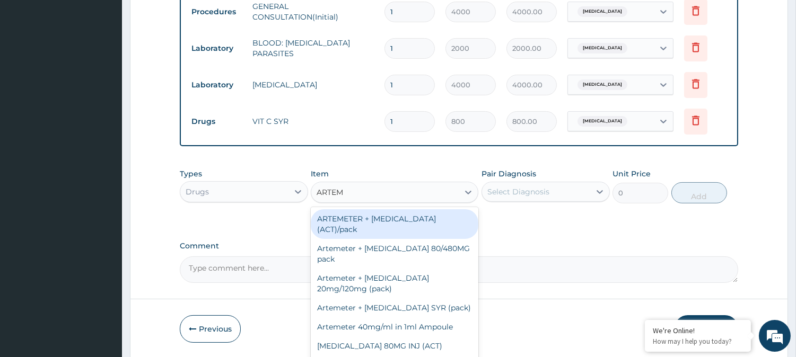
type input "ARTEME"
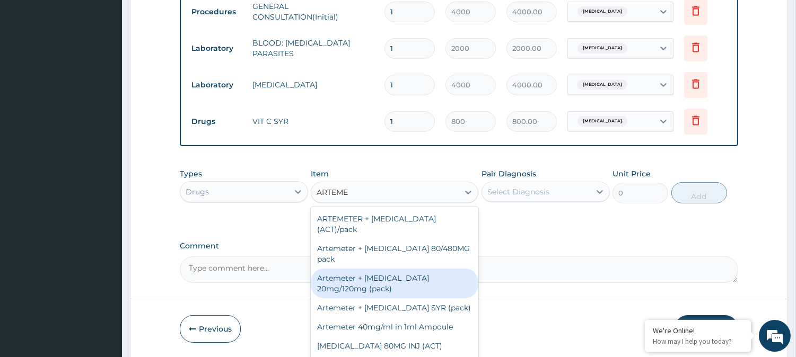
click at [390, 272] on div "Artemeter + Lumefantrine 20mg/120mg (pack)" at bounding box center [394, 284] width 167 height 30
type input "1500"
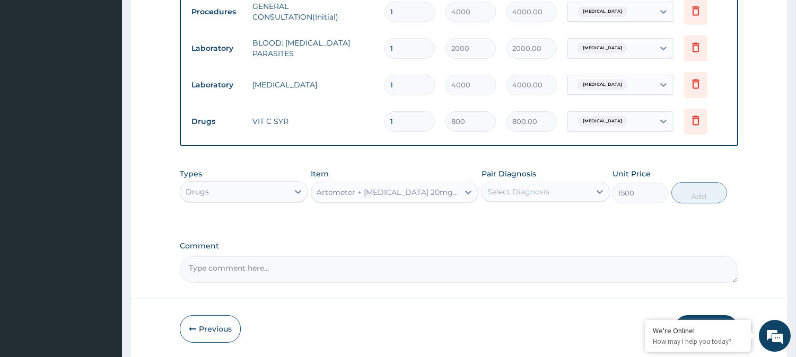
click at [524, 183] on div "Select Diagnosis" at bounding box center [536, 191] width 108 height 17
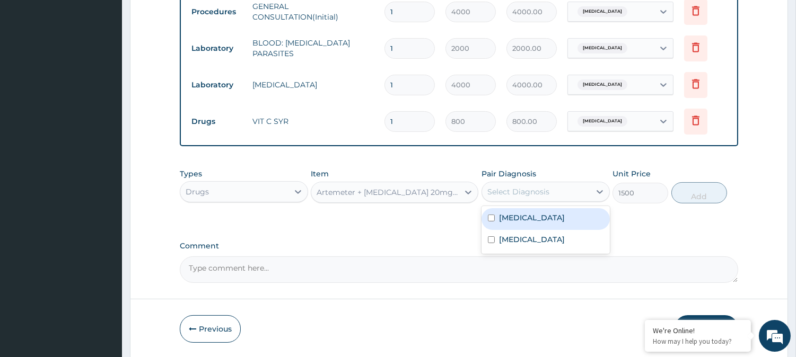
click at [521, 228] on div "Malaria" at bounding box center [545, 219] width 128 height 22
checkbox input "true"
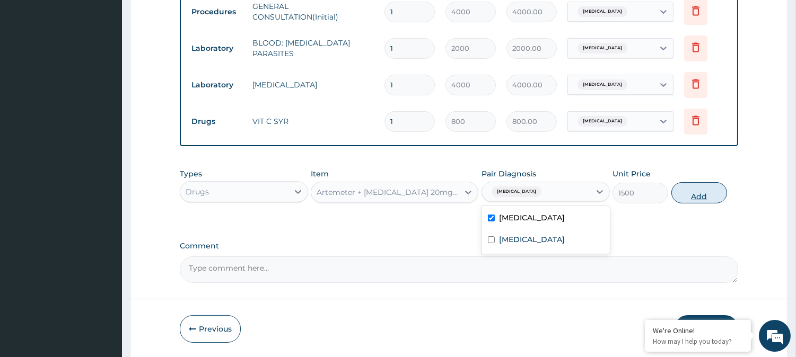
click at [694, 191] on button "Add" at bounding box center [699, 192] width 56 height 21
type input "0"
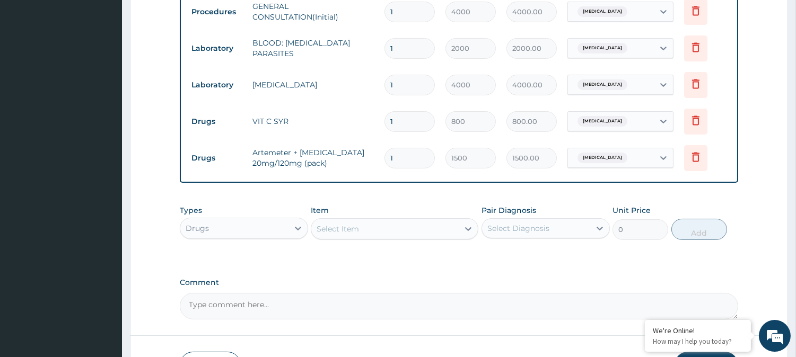
click at [355, 230] on div "Select Item" at bounding box center [337, 229] width 42 height 11
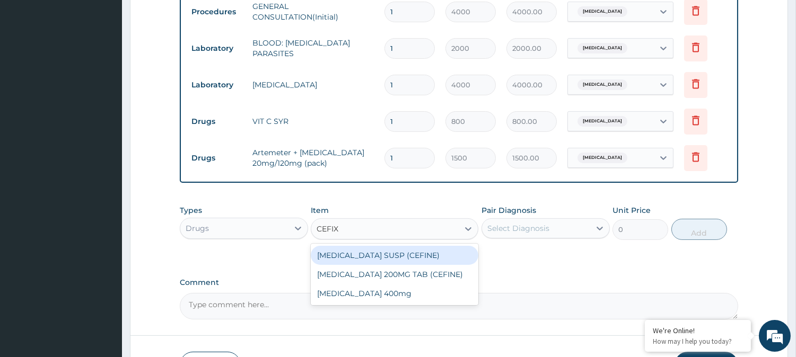
type input "CEFIXI"
click at [355, 254] on div "CEFIXIME SUSP (CEFINE)" at bounding box center [394, 255] width 167 height 19
type input "3000"
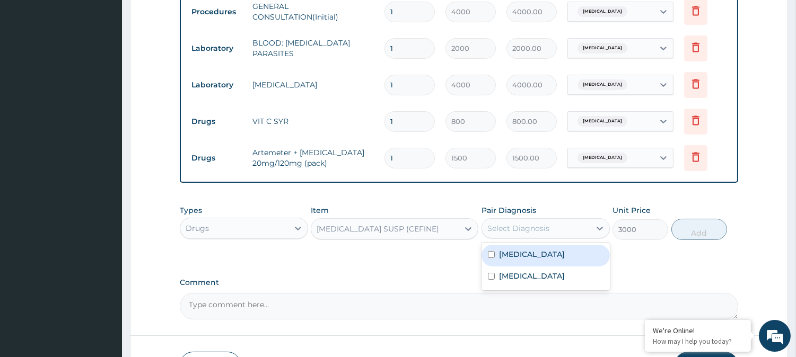
click at [518, 234] on div "Select Diagnosis" at bounding box center [518, 228] width 62 height 11
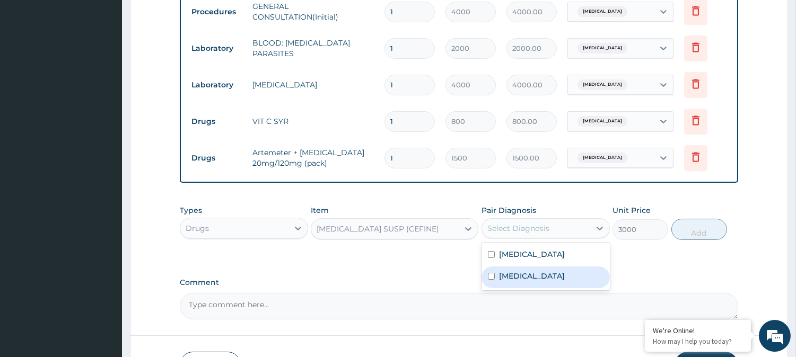
click at [532, 270] on div "Upper respiratory infection" at bounding box center [545, 278] width 128 height 22
checkbox input "true"
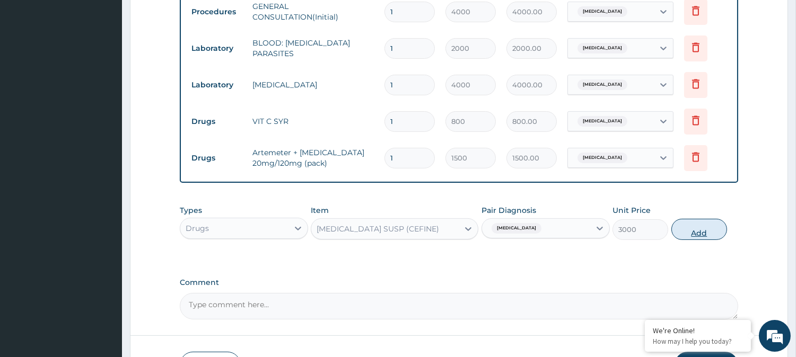
click at [706, 225] on button "Add" at bounding box center [699, 229] width 56 height 21
type input "0"
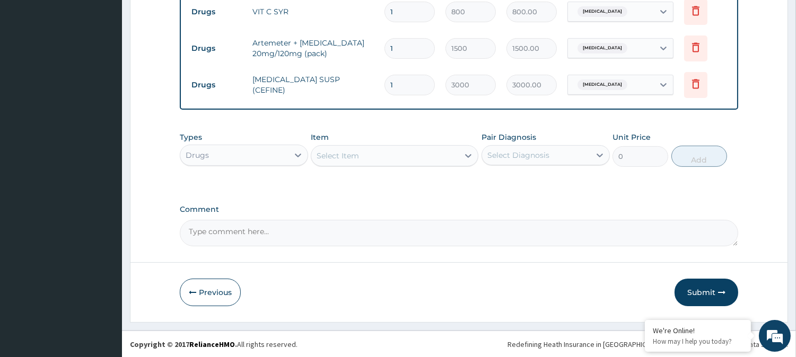
scroll to position [540, 0]
click at [336, 151] on div "Select Item" at bounding box center [337, 155] width 42 height 11
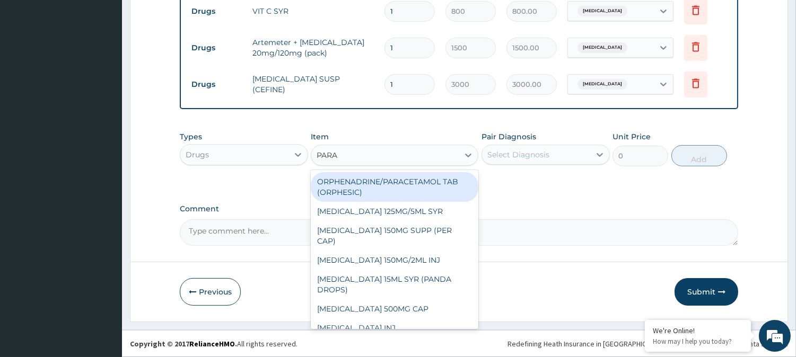
type input "PARAC"
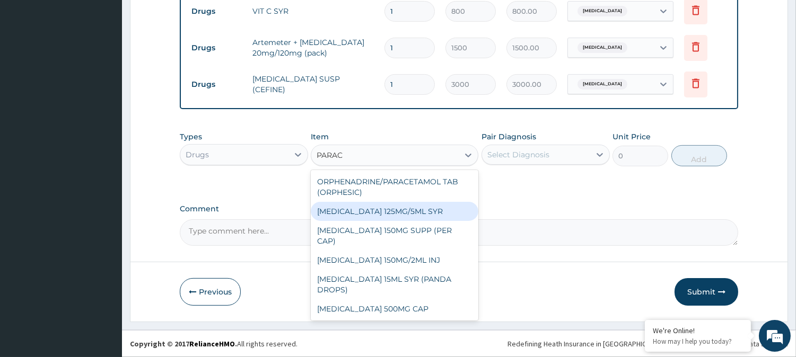
click at [383, 211] on div "PARACETAMOL 125MG/5ML SYR" at bounding box center [394, 211] width 167 height 19
type input "800"
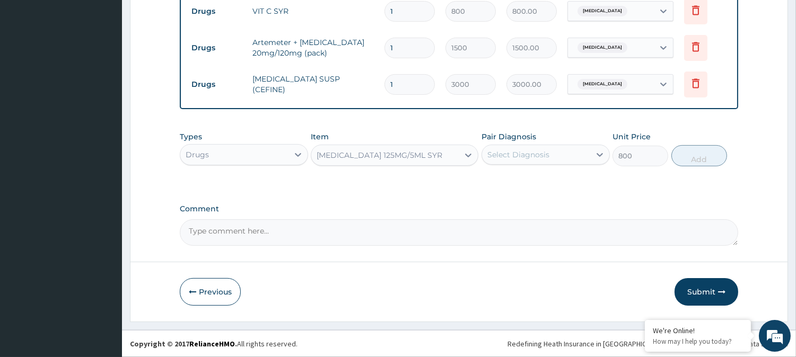
click at [537, 146] on div "Select Diagnosis" at bounding box center [536, 154] width 108 height 17
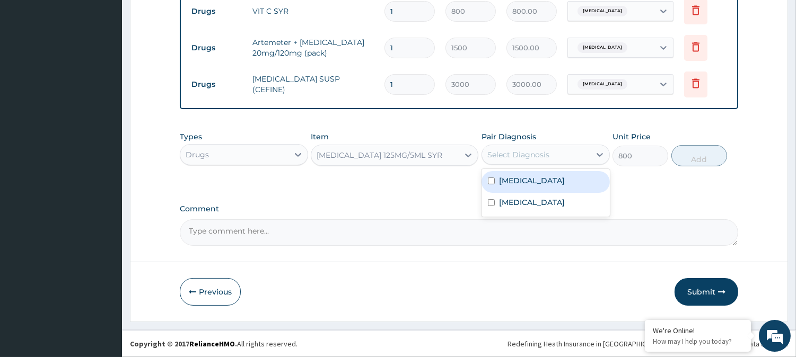
click at [527, 190] on div "Malaria" at bounding box center [545, 182] width 128 height 22
checkbox input "true"
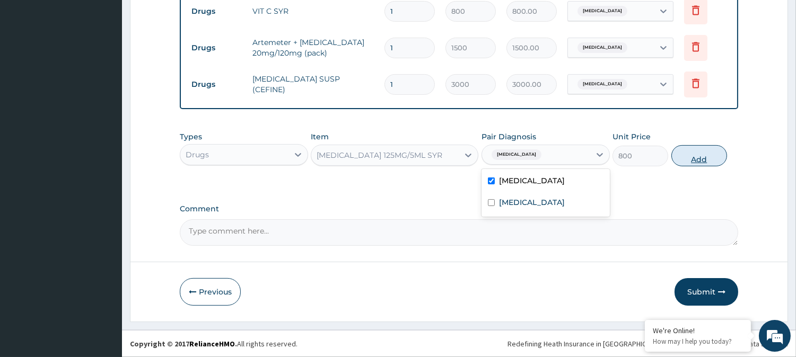
click at [692, 154] on button "Add" at bounding box center [699, 155] width 56 height 21
type input "0"
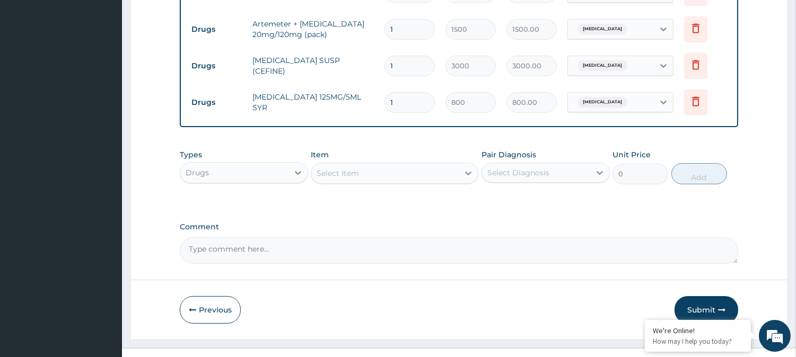
scroll to position [576, 0]
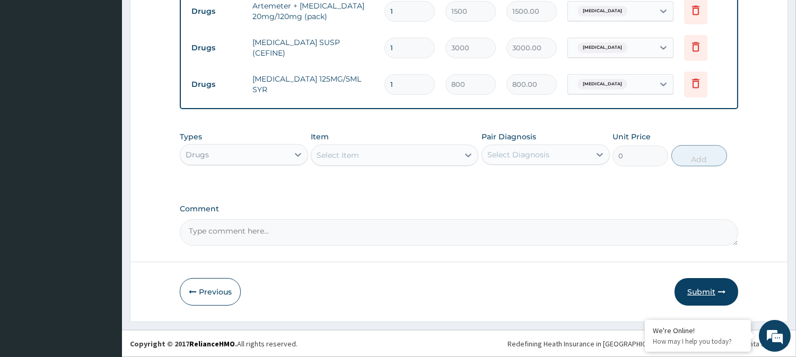
click at [707, 292] on button "Submit" at bounding box center [706, 292] width 64 height 28
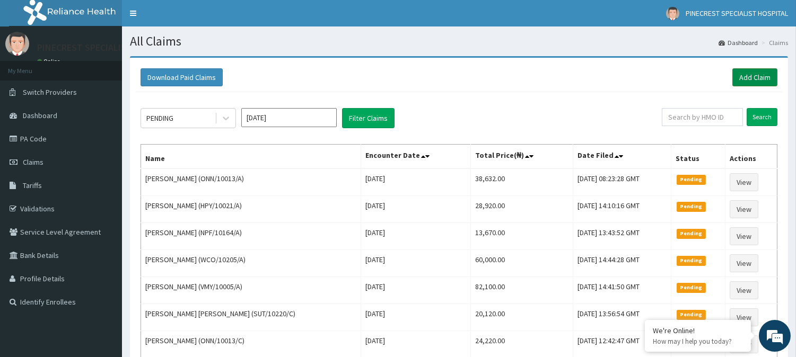
click at [772, 76] on link "Add Claim" at bounding box center [754, 77] width 45 height 18
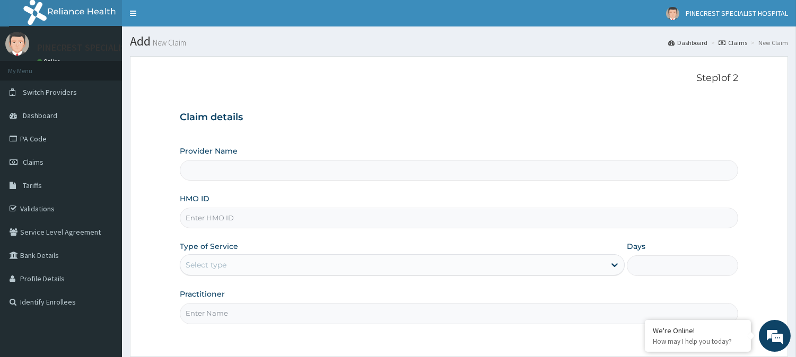
type input "PINECREST SPECIALIST HOSPITAL - [GEOGRAPHIC_DATA]"
click at [44, 137] on link "PA Code" at bounding box center [61, 138] width 122 height 23
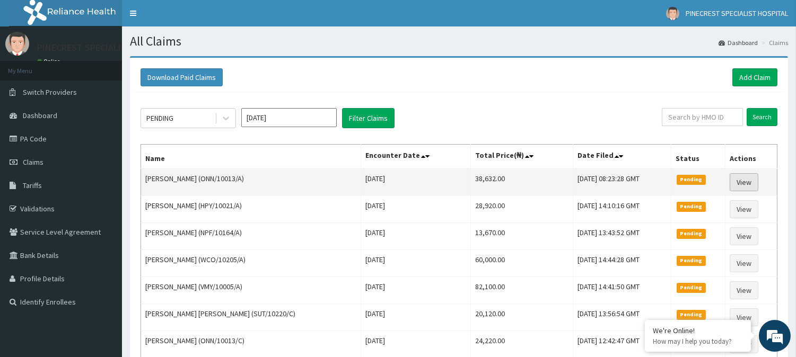
click at [736, 180] on link "View" at bounding box center [743, 182] width 29 height 18
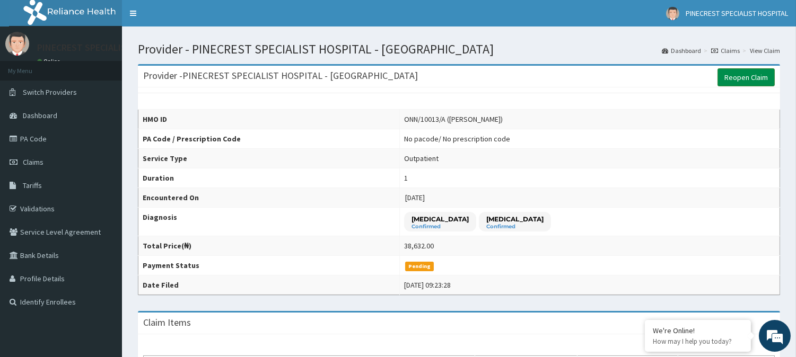
click at [740, 74] on link "Reopen Claim" at bounding box center [745, 77] width 57 height 18
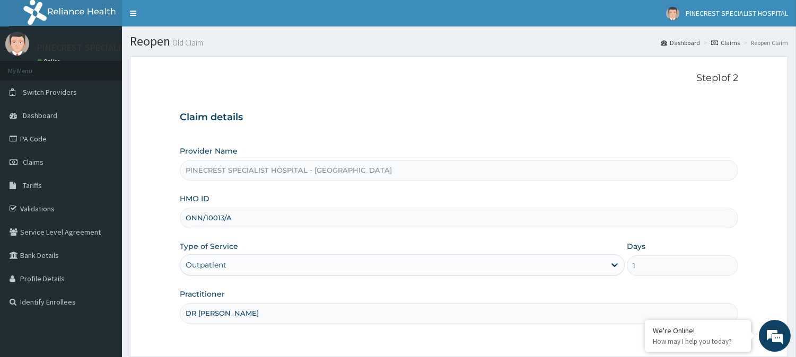
scroll to position [94, 0]
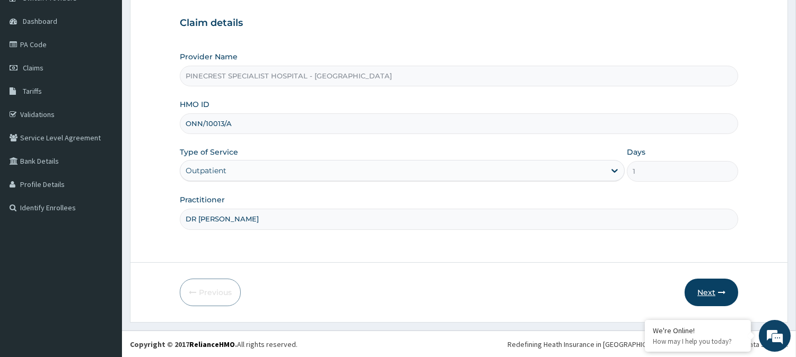
click at [702, 292] on button "Next" at bounding box center [711, 293] width 54 height 28
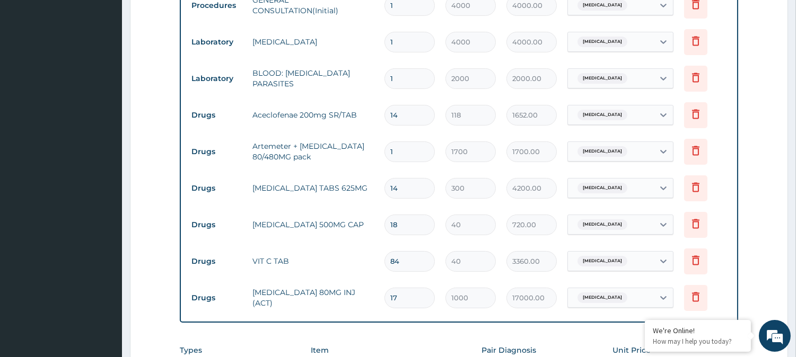
scroll to position [427, 0]
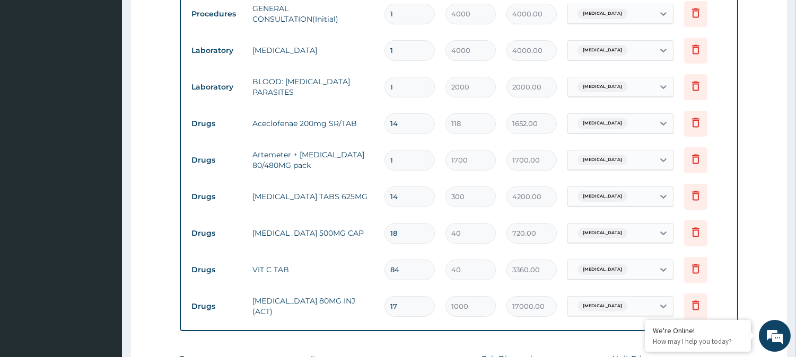
click at [417, 125] on input "14" at bounding box center [409, 123] width 50 height 21
type input "1"
type input "118.00"
type input "10"
type input "1180.00"
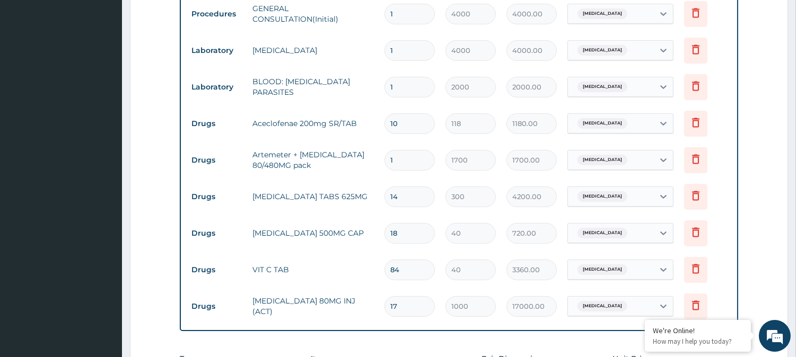
scroll to position [592, 0]
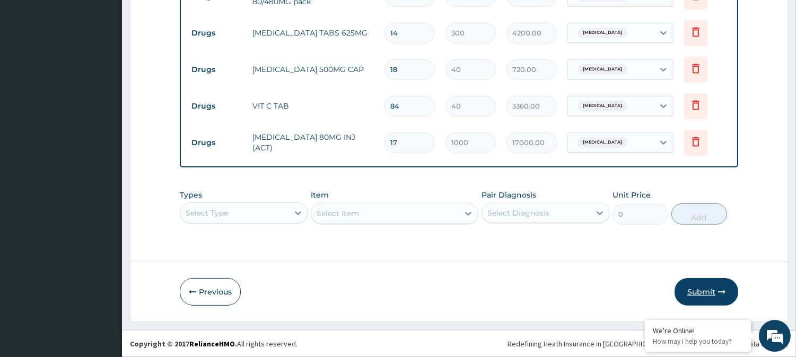
type input "10"
click at [700, 295] on button "Submit" at bounding box center [706, 292] width 64 height 28
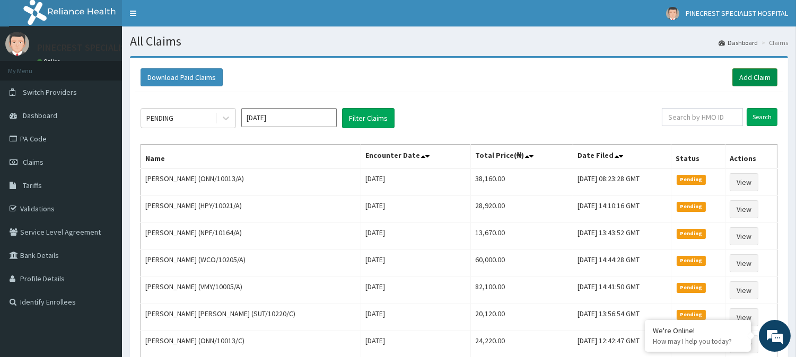
click at [744, 76] on link "Add Claim" at bounding box center [754, 77] width 45 height 18
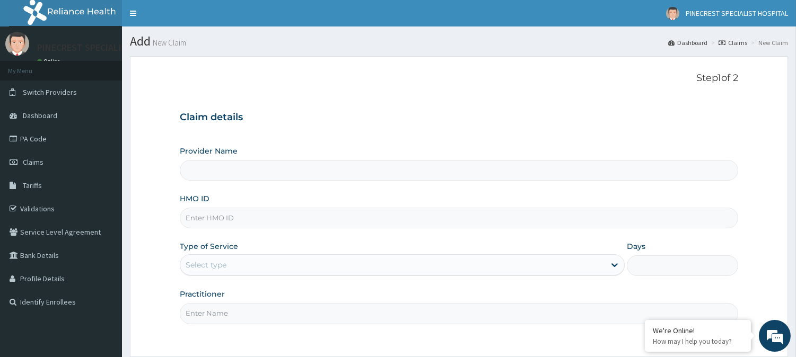
type input "PINECREST SPECIALIST HOSPITAL - [GEOGRAPHIC_DATA]"
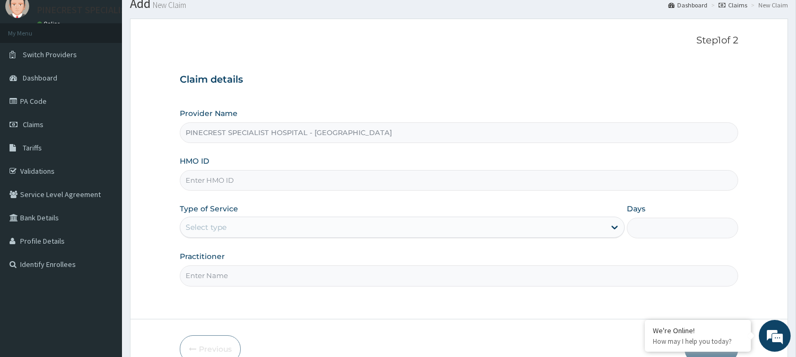
scroll to position [94, 0]
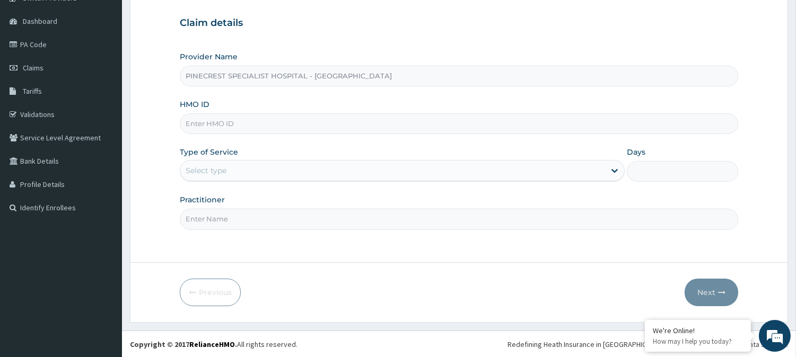
click at [260, 126] on input "HMO ID" at bounding box center [459, 123] width 558 height 21
type input "SUT/10150/C"
click at [226, 173] on div "Select type" at bounding box center [206, 170] width 41 height 11
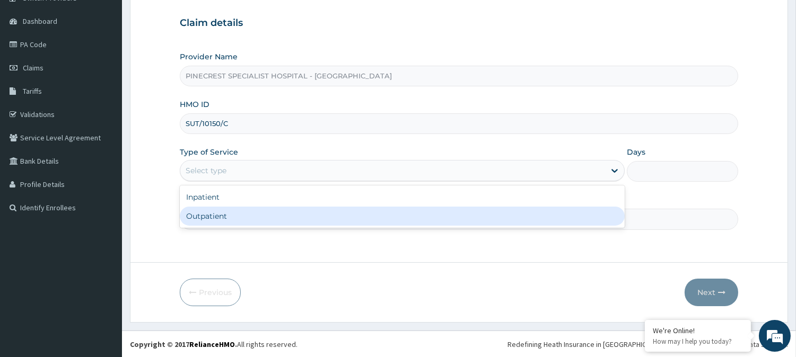
click at [209, 214] on div "Outpatient" at bounding box center [402, 216] width 445 height 19
type input "1"
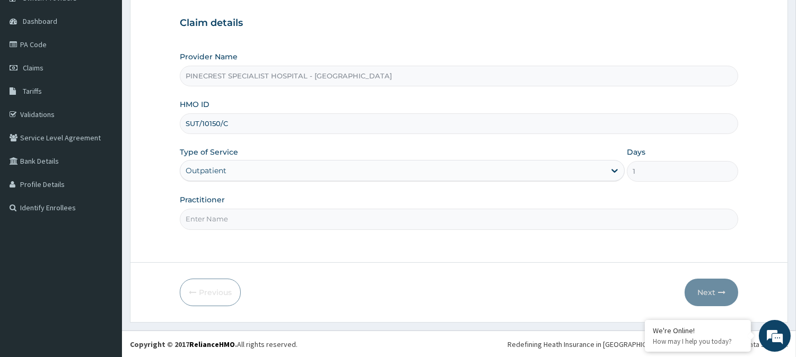
click at [240, 214] on input "Practitioner" at bounding box center [459, 219] width 558 height 21
type input "[PERSON_NAME]"
click at [705, 289] on button "Next" at bounding box center [711, 293] width 54 height 28
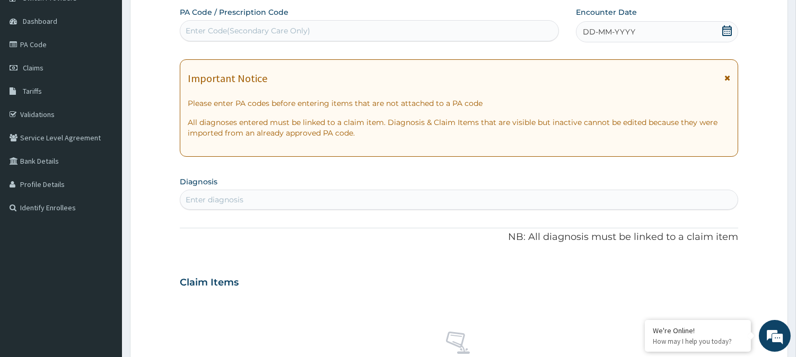
click at [602, 31] on span "DD-MM-YYYY" at bounding box center [609, 32] width 52 height 11
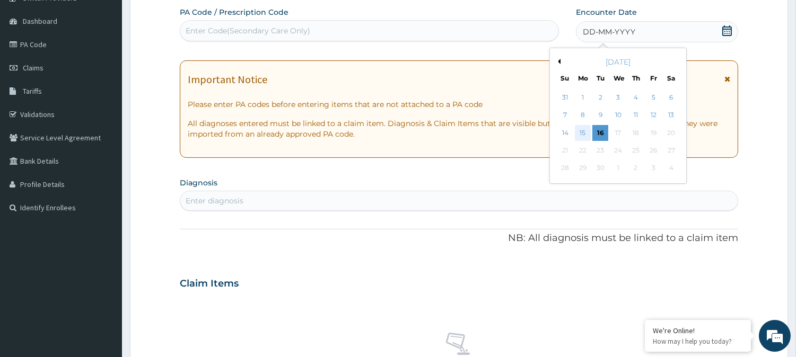
click at [580, 131] on div "15" at bounding box center [583, 133] width 16 height 16
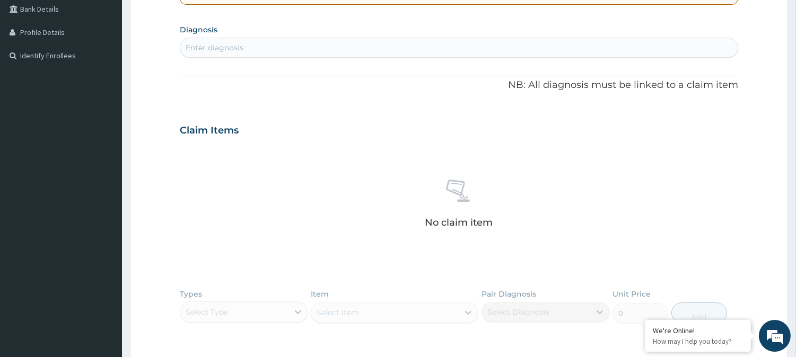
scroll to position [231, 0]
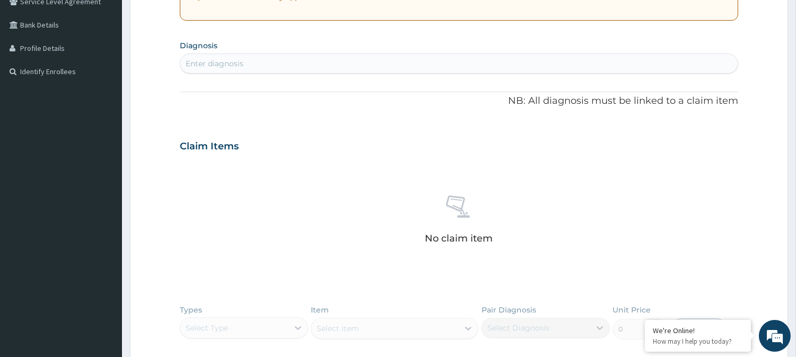
click at [248, 59] on div "Enter diagnosis" at bounding box center [458, 63] width 557 height 17
type input "CANDIDIA"
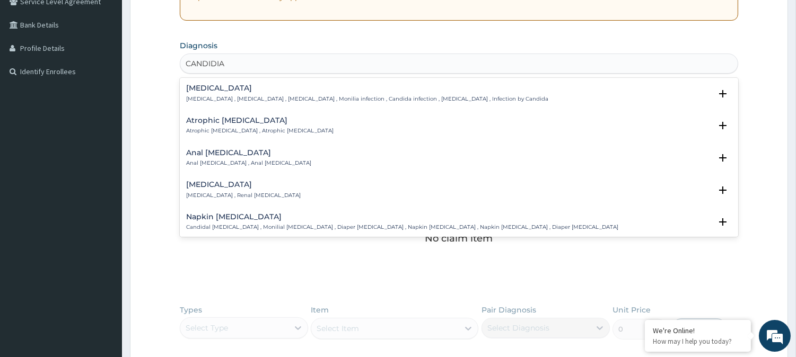
click at [210, 92] on div "Candidiasis Candidiasis , Moniliasis , Candidosis , Monilia infection , Candida…" at bounding box center [367, 93] width 362 height 19
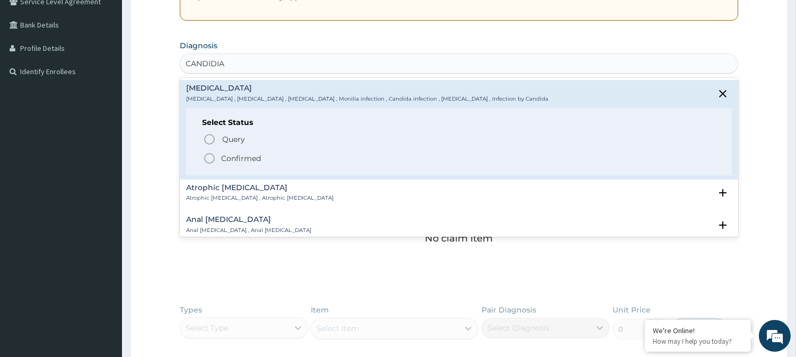
click at [207, 156] on icon "status option filled" at bounding box center [209, 158] width 13 height 13
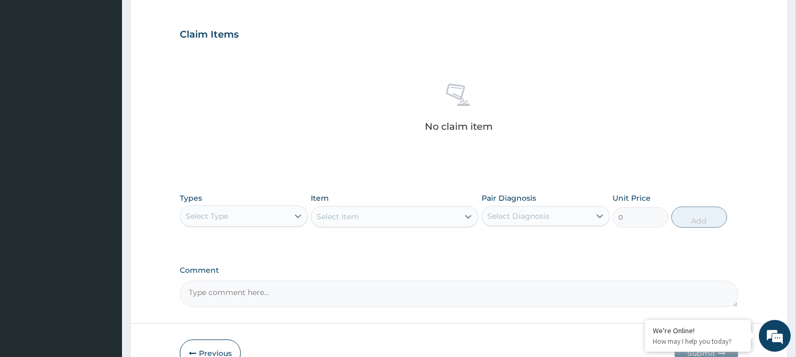
scroll to position [407, 0]
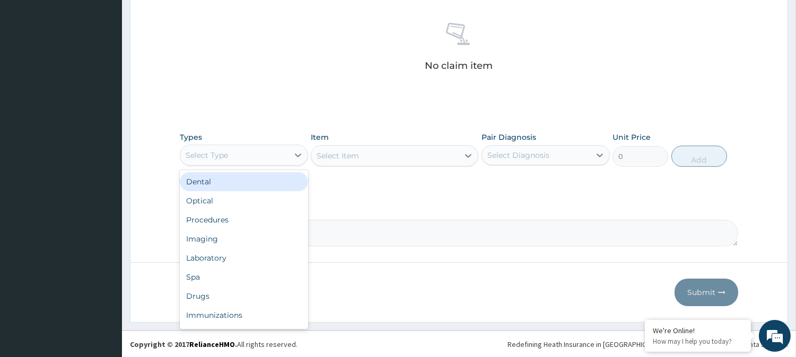
click at [265, 152] on div "Select Type" at bounding box center [234, 155] width 108 height 17
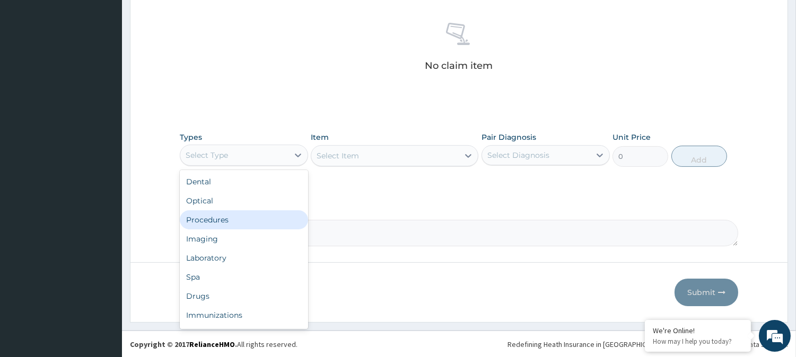
click at [225, 221] on div "Procedures" at bounding box center [244, 219] width 128 height 19
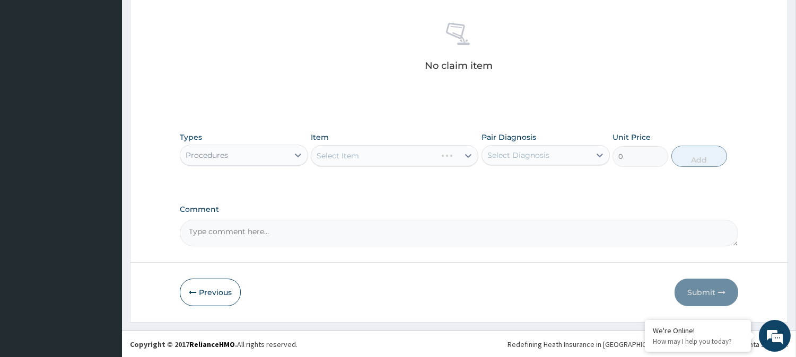
click at [368, 158] on div "Select Item" at bounding box center [394, 155] width 167 height 21
click at [358, 155] on div "Select Item" at bounding box center [337, 156] width 42 height 11
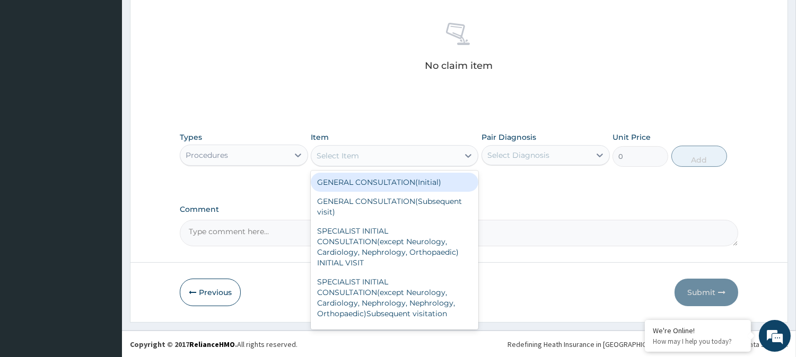
click at [358, 155] on div "Select Item" at bounding box center [337, 156] width 42 height 11
click at [350, 183] on div "GENERAL CONSULTATION(Initial)" at bounding box center [394, 182] width 167 height 19
type input "4000"
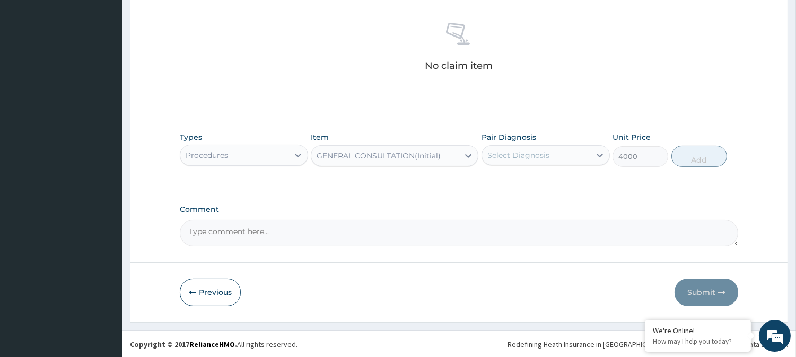
click at [524, 149] on div "Select Diagnosis" at bounding box center [536, 155] width 108 height 17
click at [517, 177] on label "Candidiasis" at bounding box center [532, 181] width 66 height 11
checkbox input "true"
click at [681, 159] on button "Add" at bounding box center [699, 156] width 56 height 21
type input "0"
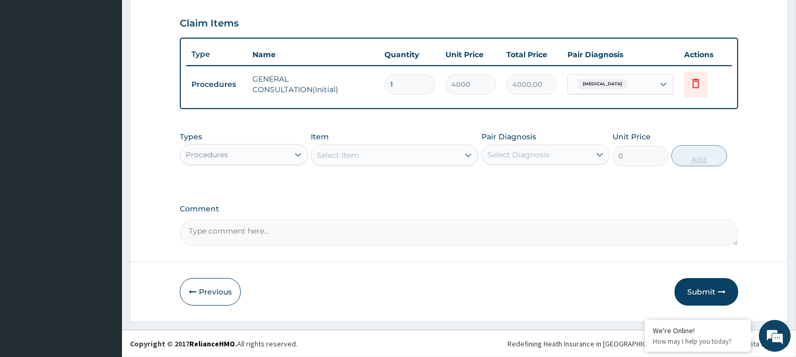
scroll to position [356, 0]
click at [224, 151] on div "Procedures" at bounding box center [207, 156] width 42 height 11
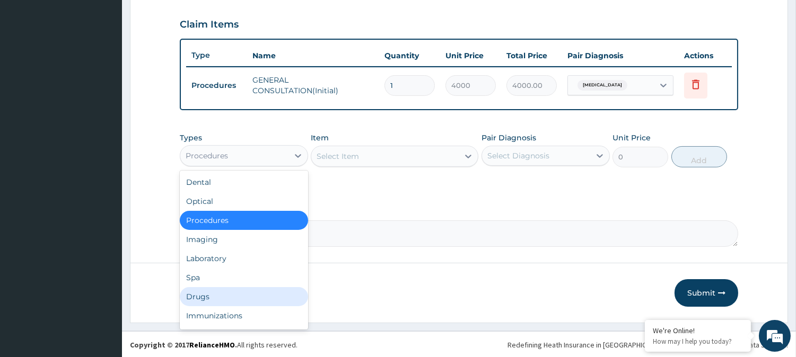
click at [204, 289] on div "Drugs" at bounding box center [244, 296] width 128 height 19
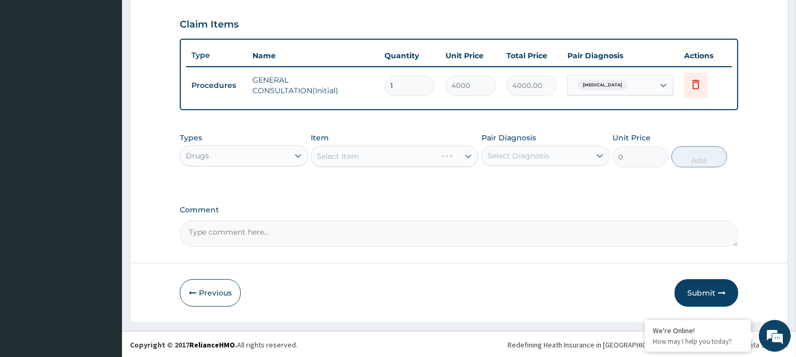
click at [337, 154] on div "Select Item" at bounding box center [394, 156] width 167 height 21
click at [337, 153] on div "Select Item" at bounding box center [394, 156] width 167 height 21
click at [348, 154] on div "Select Item" at bounding box center [337, 156] width 42 height 11
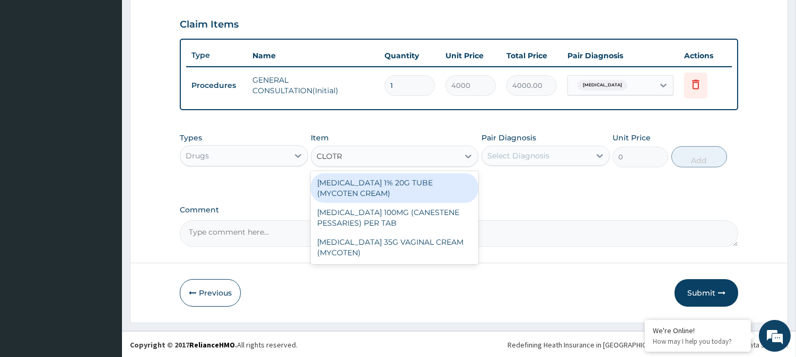
type input "CLOTRI"
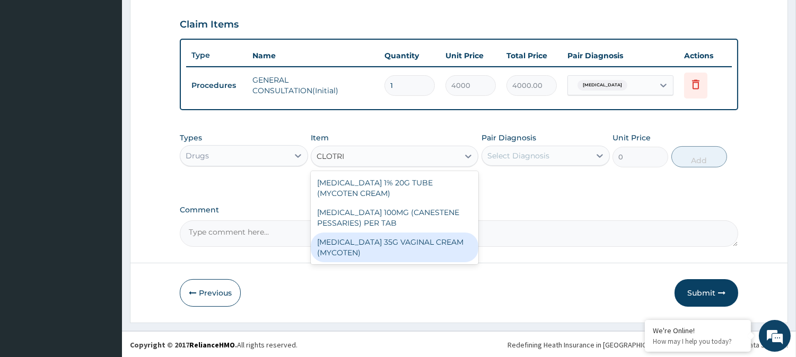
click at [356, 245] on div "[MEDICAL_DATA] 35G VAGINAL CREAM (MYCOTEN)" at bounding box center [394, 248] width 167 height 30
type input "2000"
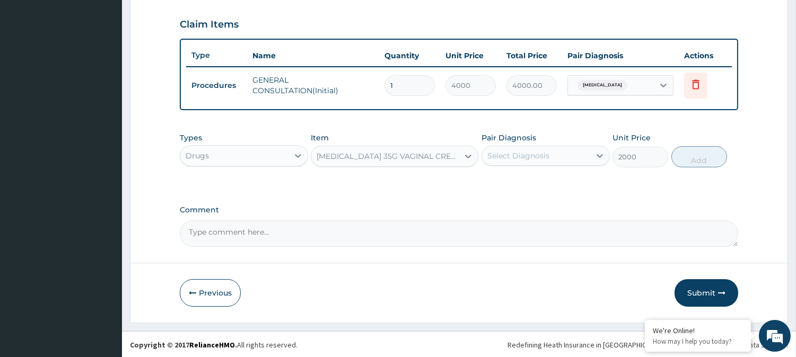
click at [521, 155] on div "Select Diagnosis" at bounding box center [518, 156] width 62 height 11
click at [511, 186] on label "Candidiasis" at bounding box center [532, 182] width 66 height 11
checkbox input "true"
click at [682, 159] on button "Add" at bounding box center [699, 156] width 56 height 21
type input "0"
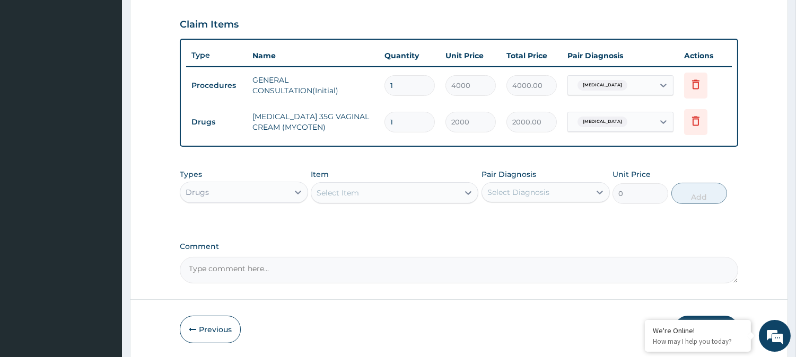
scroll to position [392, 0]
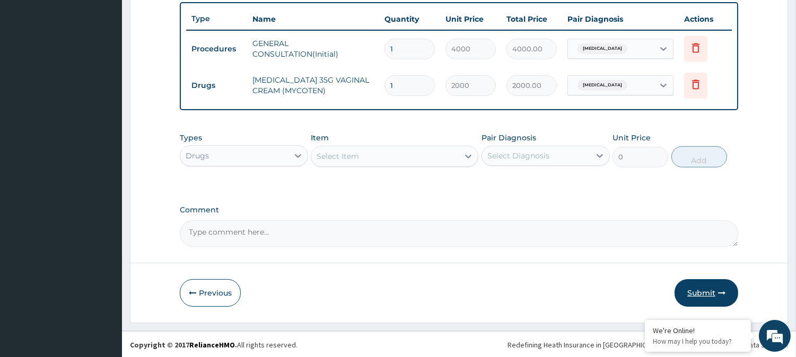
click at [704, 289] on button "Submit" at bounding box center [706, 293] width 64 height 28
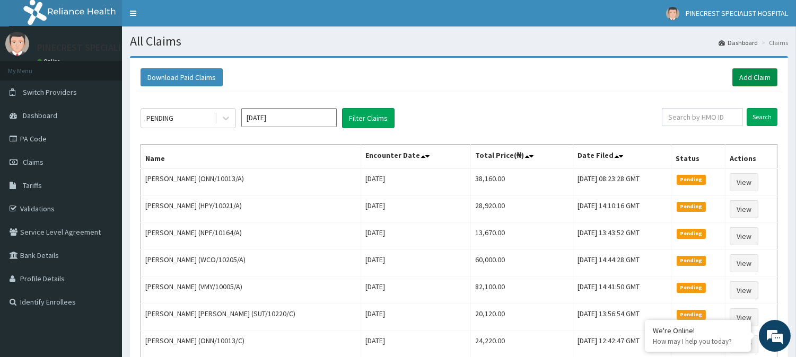
click at [744, 74] on link "Add Claim" at bounding box center [754, 77] width 45 height 18
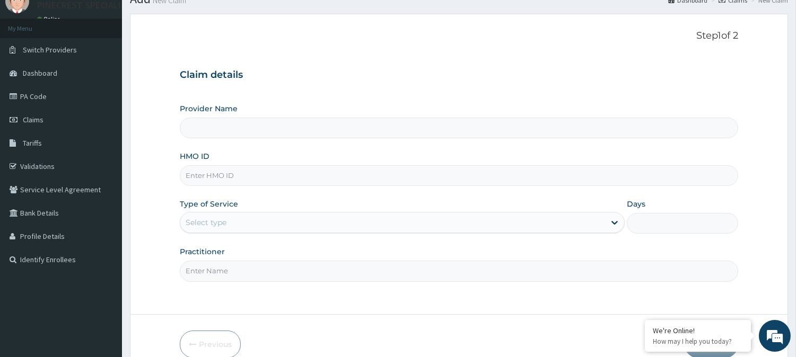
scroll to position [54, 0]
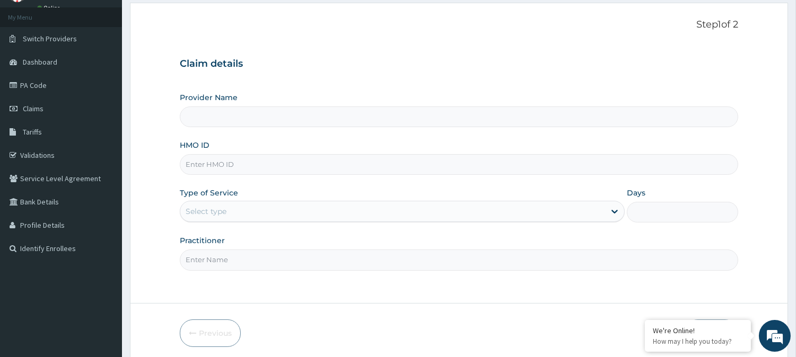
type input "PINECREST SPECIALIST HOSPITAL - [GEOGRAPHIC_DATA]"
click at [271, 166] on input "HMO ID" at bounding box center [459, 164] width 558 height 21
type input "t"
type input "TAN/10077/B"
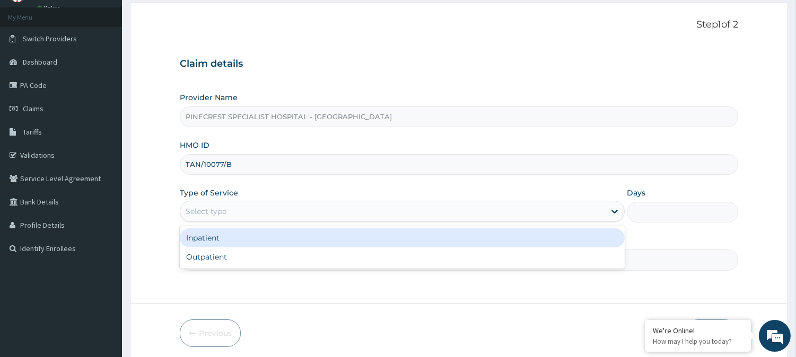
click at [213, 214] on div "Select type" at bounding box center [206, 211] width 41 height 11
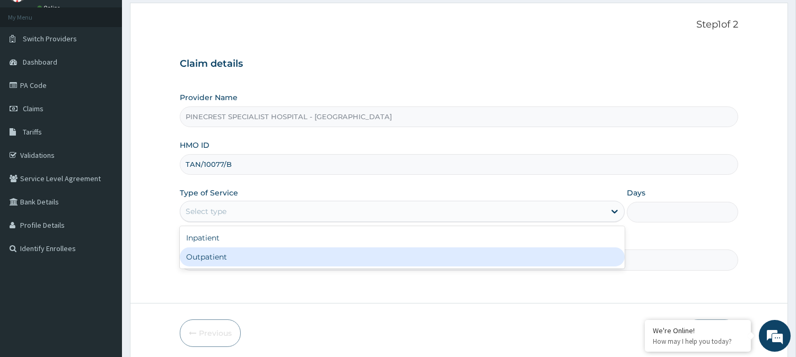
click at [206, 251] on div "Outpatient" at bounding box center [402, 257] width 445 height 19
type input "1"
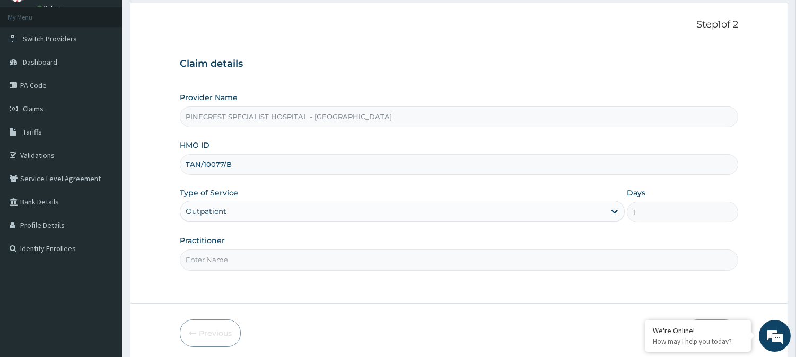
click at [217, 259] on input "Practitioner" at bounding box center [459, 260] width 558 height 21
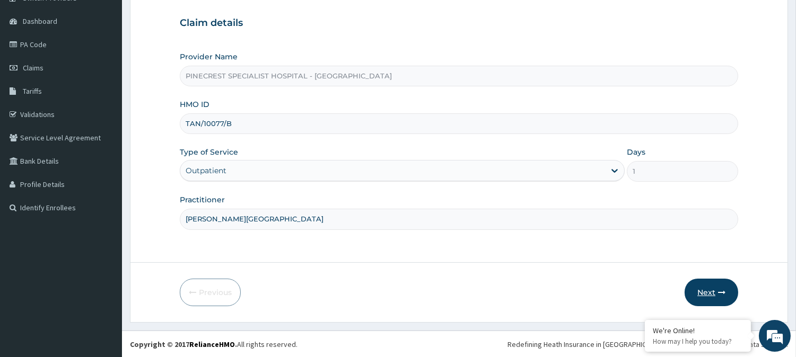
type input "[PERSON_NAME][GEOGRAPHIC_DATA]"
click at [705, 292] on button "Next" at bounding box center [711, 293] width 54 height 28
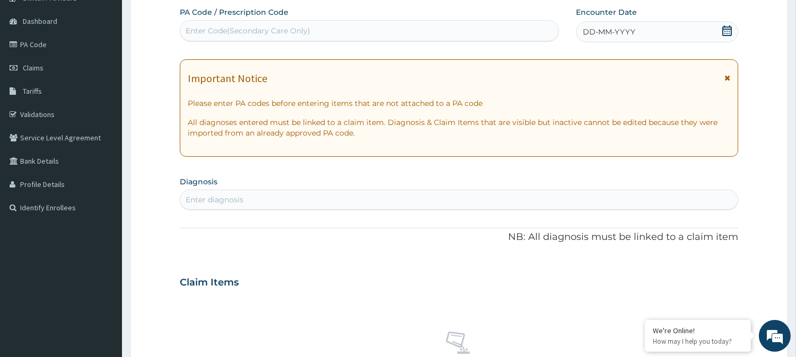
click at [607, 36] on span "DD-MM-YYYY" at bounding box center [609, 32] width 52 height 11
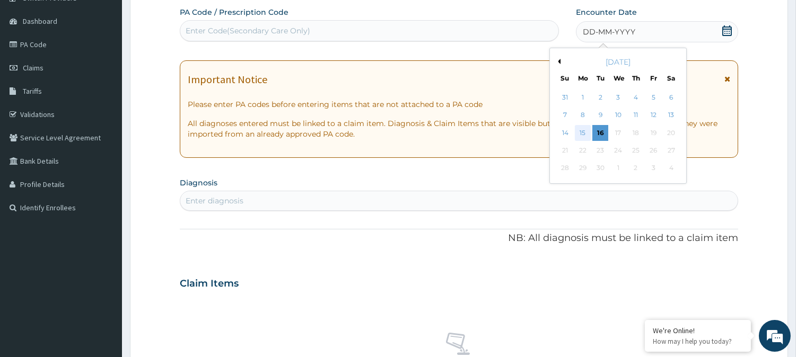
click at [581, 138] on div "15" at bounding box center [583, 133] width 16 height 16
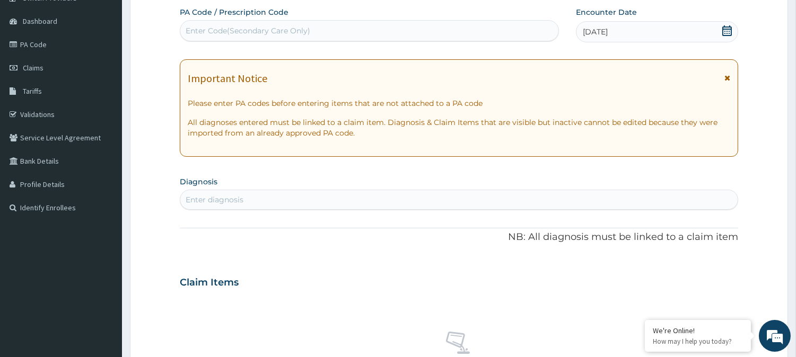
click at [284, 198] on div "Enter diagnosis" at bounding box center [458, 199] width 557 height 17
type input "[MEDICAL_DATA]"
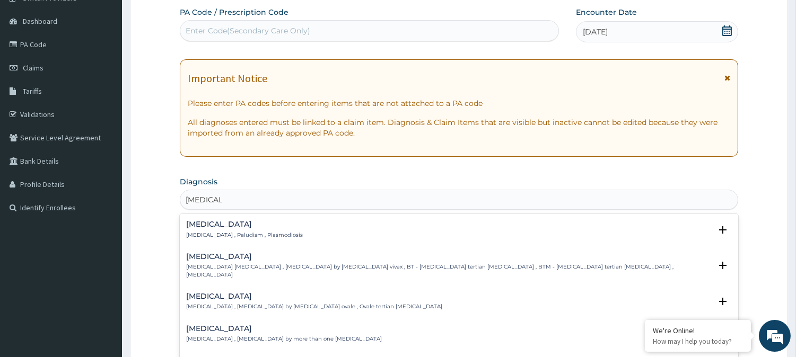
click at [223, 225] on h4 "[MEDICAL_DATA]" at bounding box center [244, 224] width 117 height 8
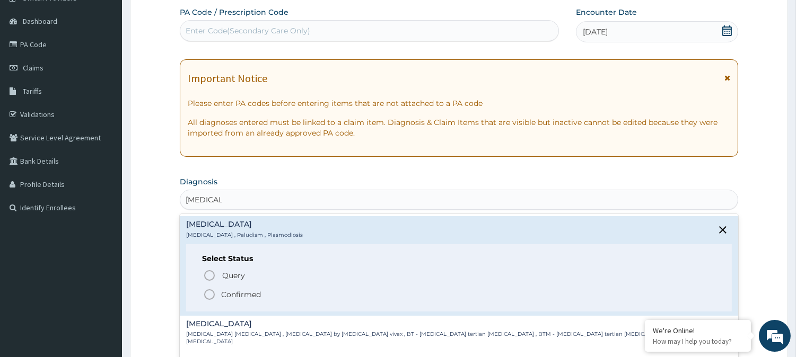
click at [209, 294] on icon "status option filled" at bounding box center [209, 294] width 13 height 13
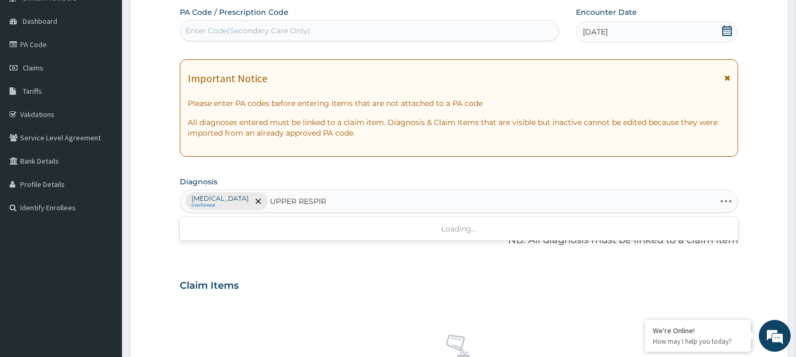
type input "UPPER RESPIRA"
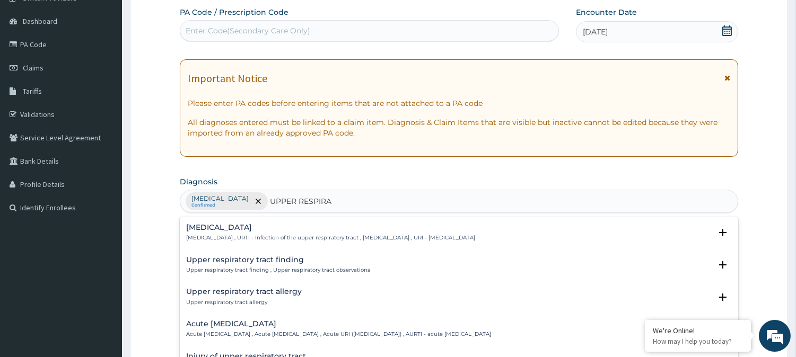
click at [215, 227] on h4 "[MEDICAL_DATA]" at bounding box center [330, 228] width 289 height 8
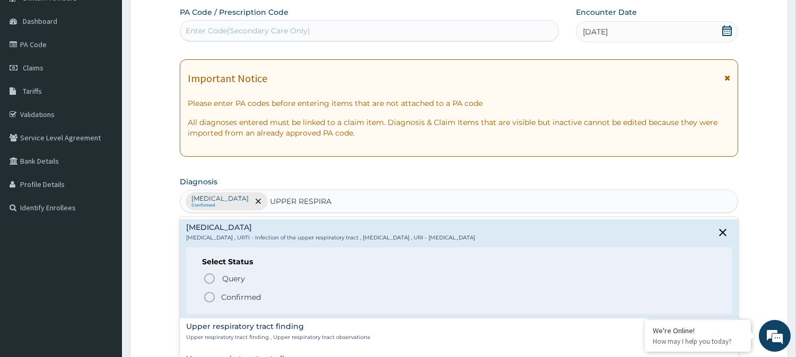
click at [209, 296] on icon "status option filled" at bounding box center [209, 297] width 13 height 13
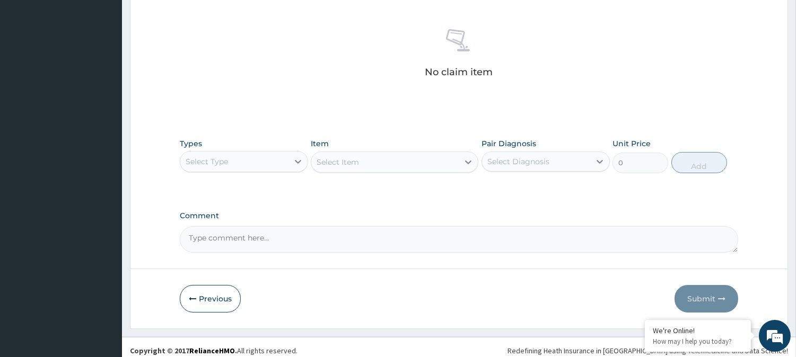
scroll to position [407, 0]
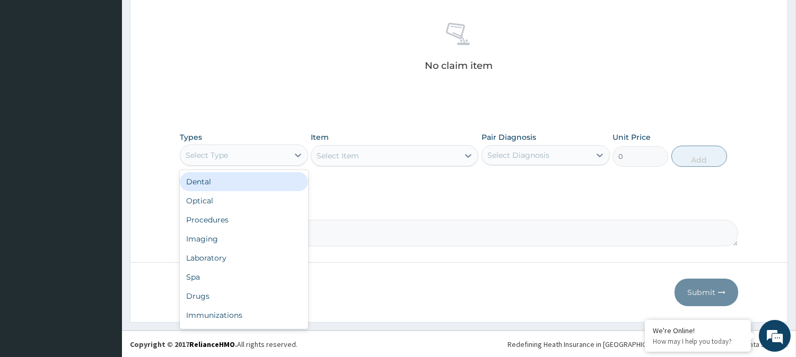
click at [253, 158] on div "Select Type" at bounding box center [234, 155] width 108 height 17
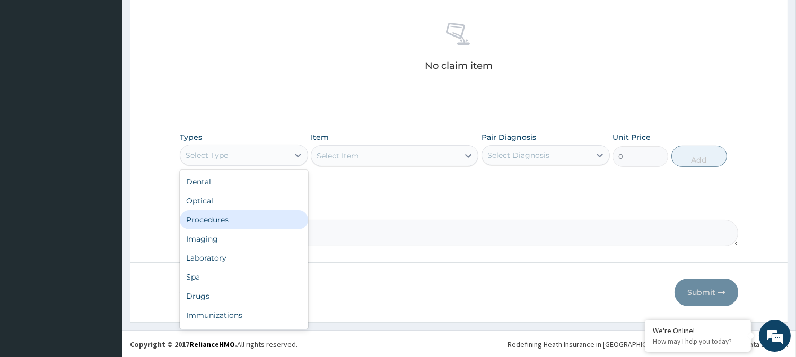
click at [208, 221] on div "Procedures" at bounding box center [244, 219] width 128 height 19
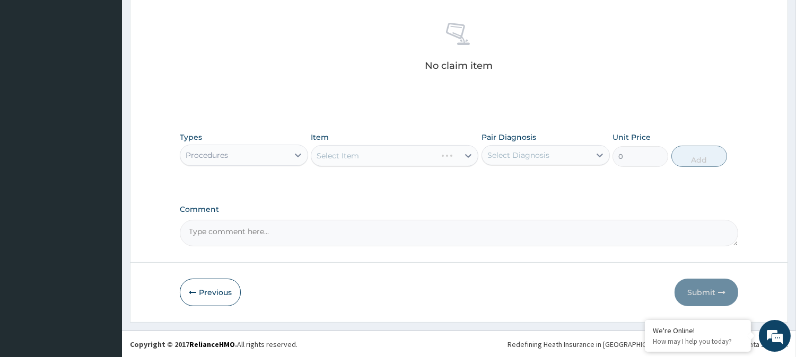
click at [369, 153] on div "Select Item" at bounding box center [394, 155] width 167 height 21
click at [346, 155] on div "Select Item" at bounding box center [394, 155] width 167 height 21
click at [346, 155] on div "Select Item" at bounding box center [337, 156] width 42 height 11
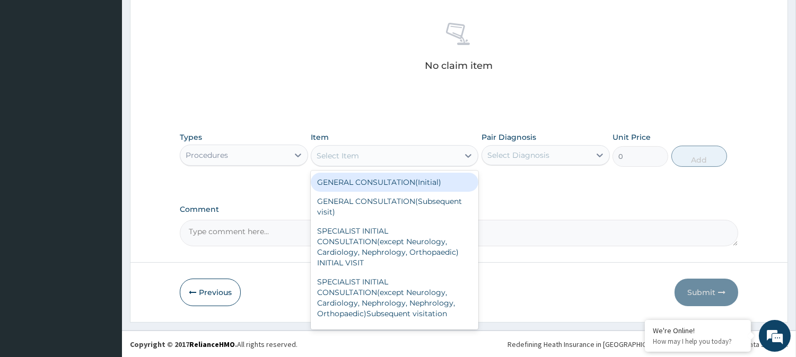
click at [355, 180] on div "GENERAL CONSULTATION(Initial)" at bounding box center [394, 182] width 167 height 19
type input "4000"
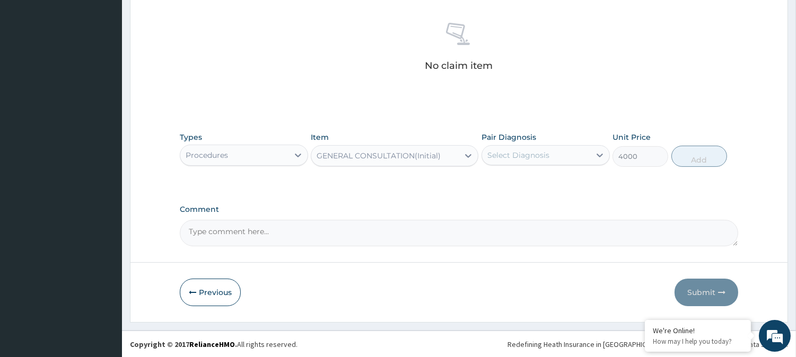
click at [499, 154] on div "Select Diagnosis" at bounding box center [518, 155] width 62 height 11
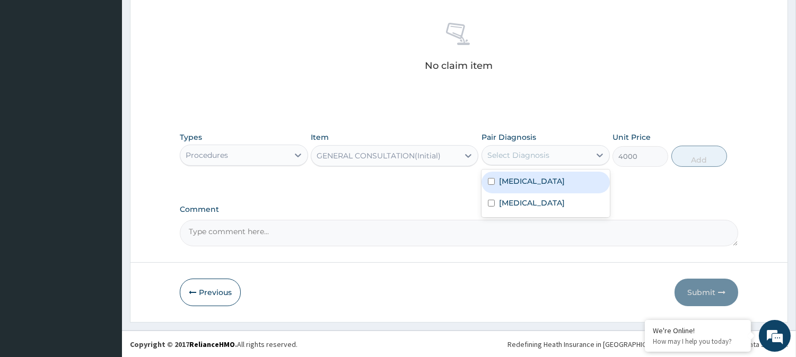
click at [502, 179] on label "[MEDICAL_DATA]" at bounding box center [532, 181] width 66 height 11
checkbox input "true"
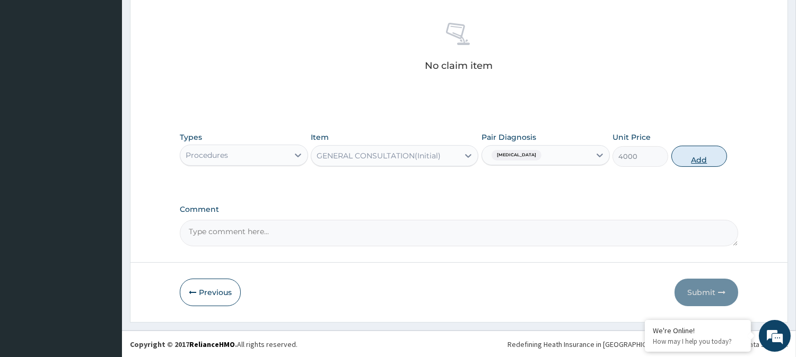
click at [677, 152] on button "Add" at bounding box center [699, 156] width 56 height 21
type input "0"
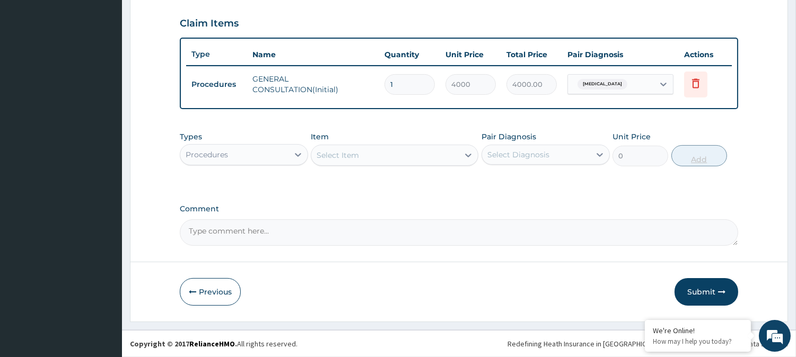
scroll to position [356, 0]
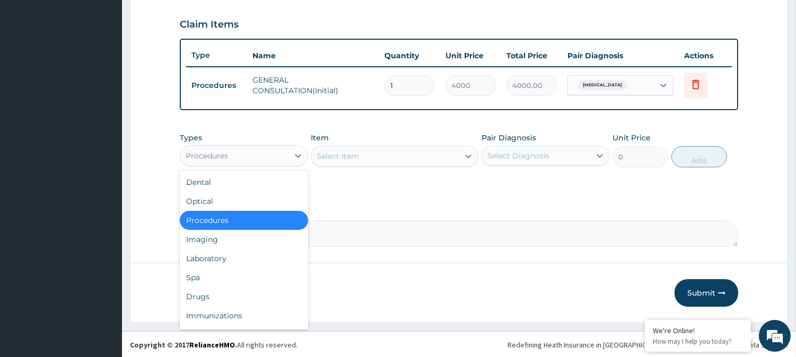
click at [287, 149] on div "Procedures" at bounding box center [234, 155] width 108 height 17
click at [214, 256] on div "Laboratory" at bounding box center [244, 258] width 128 height 19
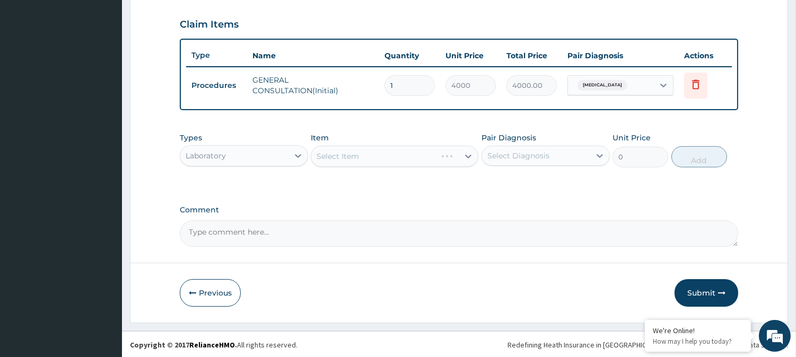
click at [364, 148] on div "Select Item" at bounding box center [394, 156] width 167 height 21
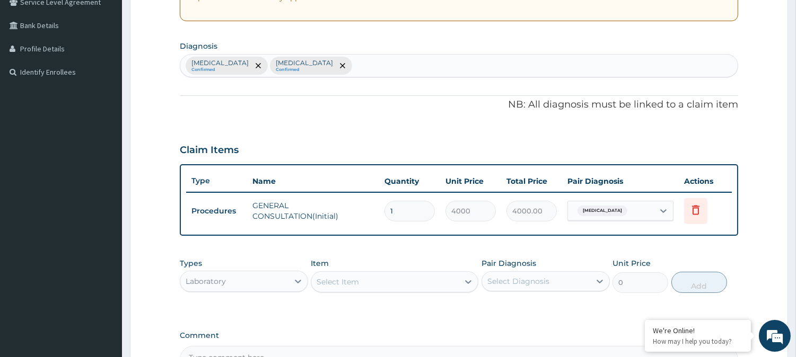
scroll to position [144, 0]
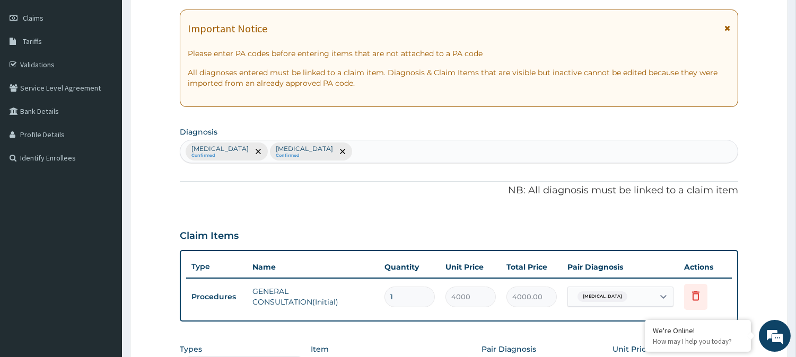
click at [347, 165] on div "PA Code / Prescription Code Enter Code(Secondary Care Only) Encounter Date 15-0…" at bounding box center [459, 207] width 558 height 501
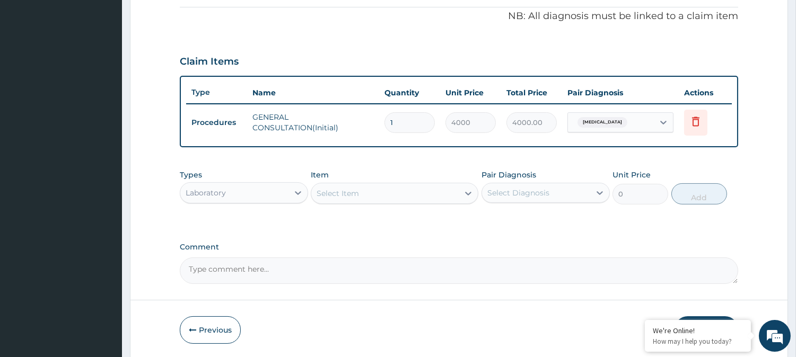
scroll to position [356, 0]
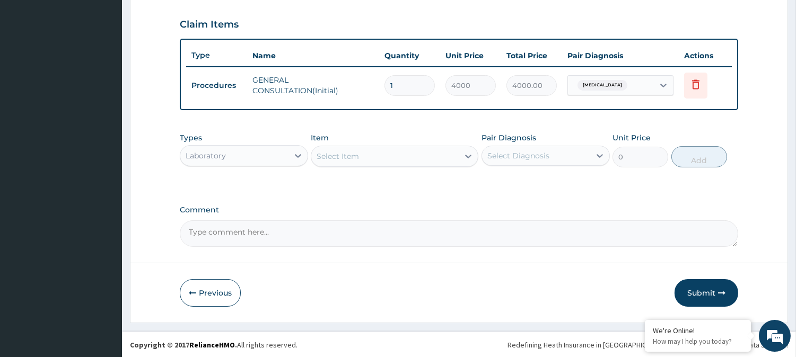
click at [341, 155] on div "Select Item" at bounding box center [337, 156] width 42 height 11
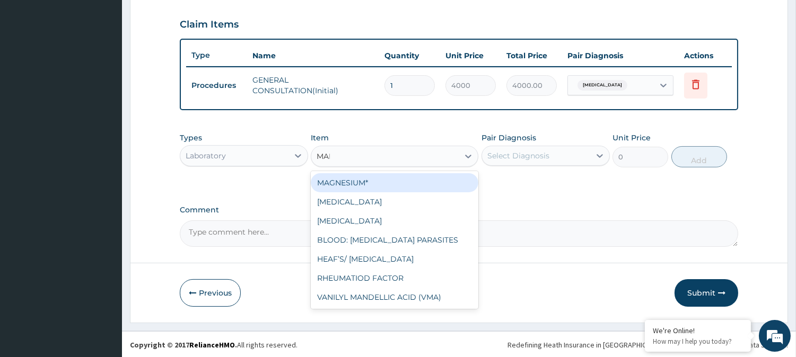
type input "MALA"
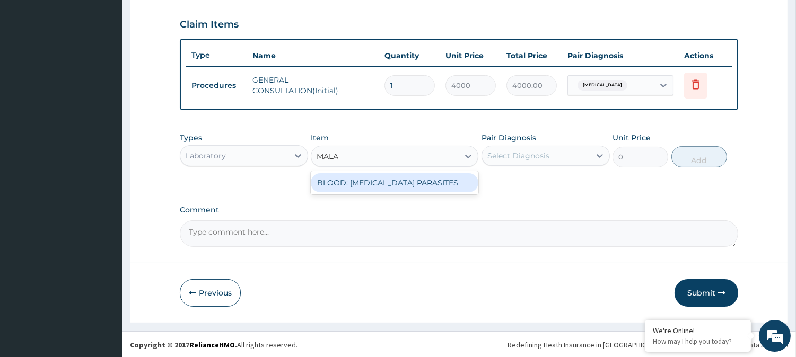
click at [354, 177] on div "BLOOD: [MEDICAL_DATA] PARASITES" at bounding box center [394, 182] width 167 height 19
type input "2000"
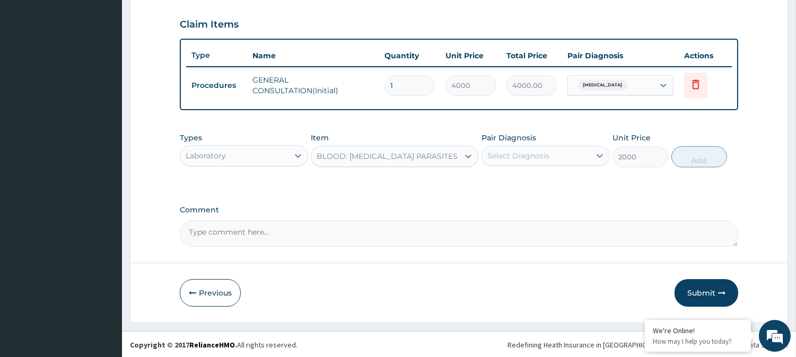
click at [536, 154] on div "Select Diagnosis" at bounding box center [518, 156] width 62 height 11
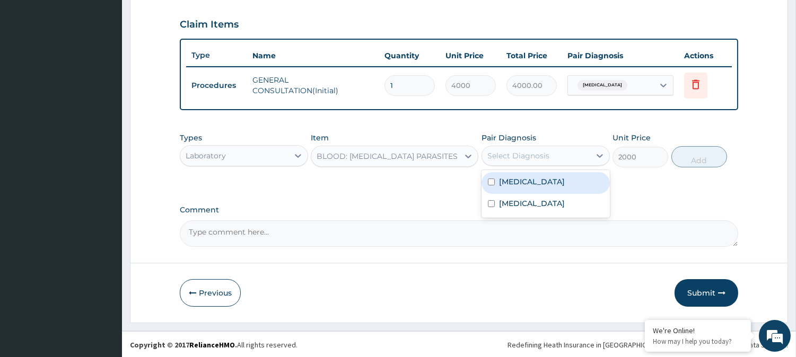
click at [523, 179] on label "[MEDICAL_DATA]" at bounding box center [532, 182] width 66 height 11
checkbox input "true"
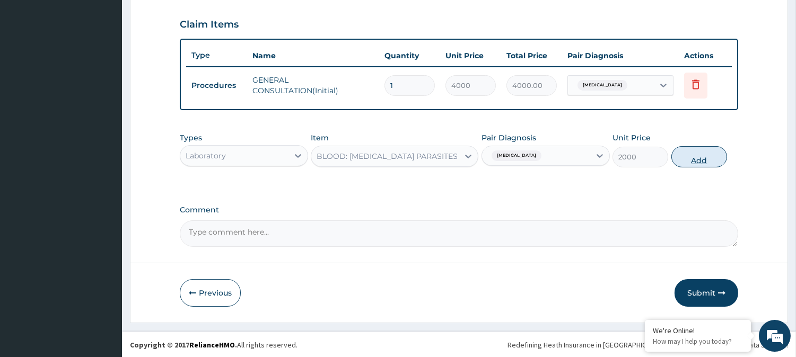
click at [682, 157] on button "Add" at bounding box center [699, 156] width 56 height 21
type input "0"
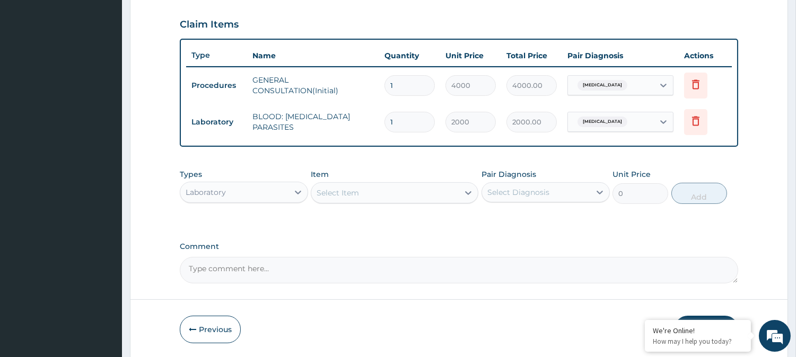
click at [336, 190] on div "Select Item" at bounding box center [337, 193] width 42 height 11
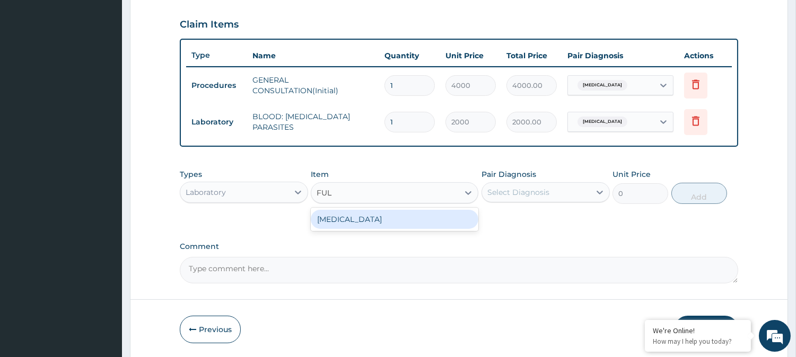
type input "FULL"
click at [352, 211] on div "FULL BLOOD COUNT" at bounding box center [394, 219] width 167 height 19
type input "4000"
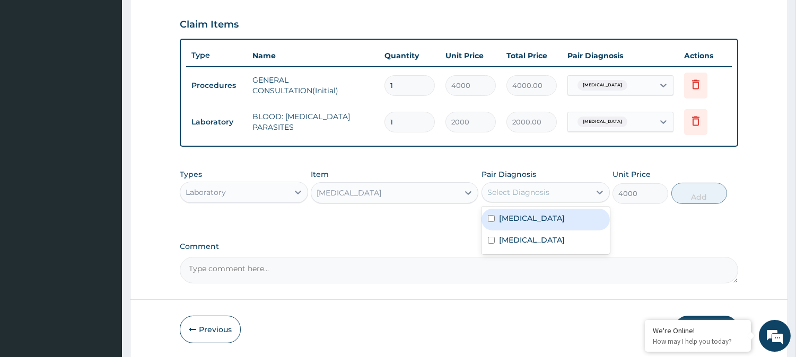
click at [544, 195] on div "Select Diagnosis" at bounding box center [518, 192] width 62 height 11
click at [539, 215] on div "Malaria" at bounding box center [545, 220] width 128 height 22
checkbox input "true"
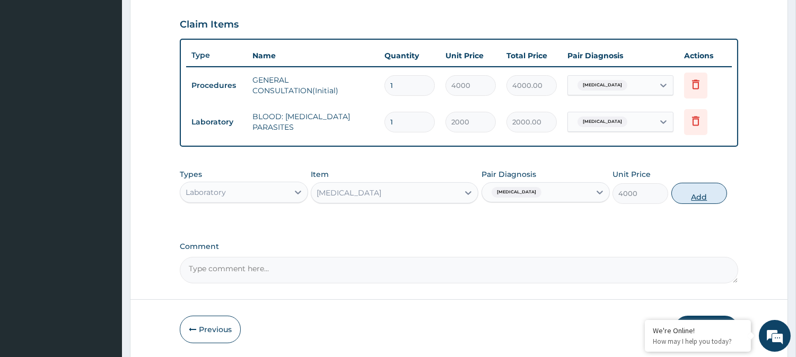
click at [684, 197] on button "Add" at bounding box center [699, 193] width 56 height 21
type input "0"
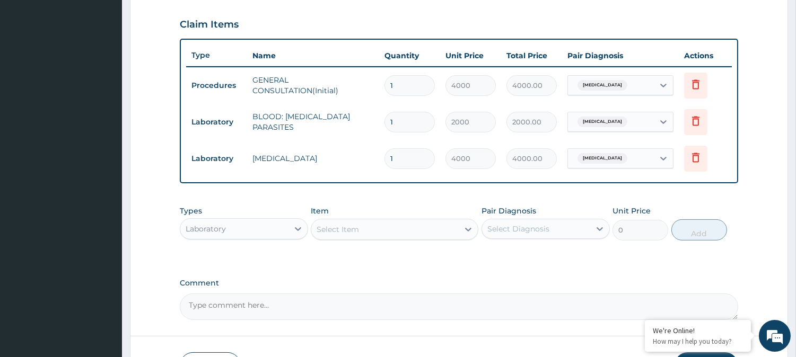
scroll to position [429, 0]
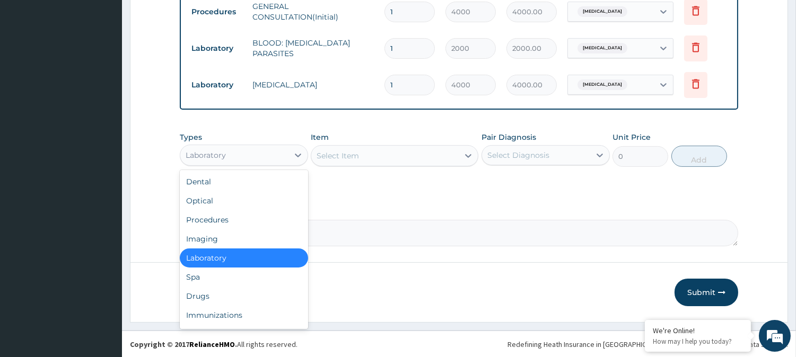
click at [252, 156] on div "Laboratory" at bounding box center [234, 155] width 108 height 17
click at [207, 289] on div "Drugs" at bounding box center [244, 296] width 128 height 19
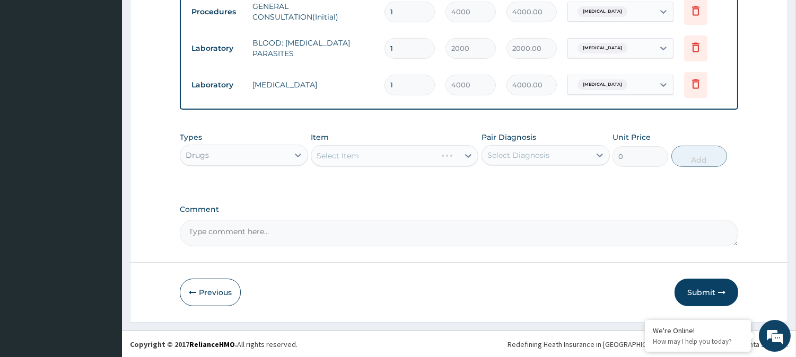
click at [332, 152] on div "Select Item" at bounding box center [394, 155] width 167 height 21
click at [346, 156] on div "Select Item" at bounding box center [337, 156] width 42 height 11
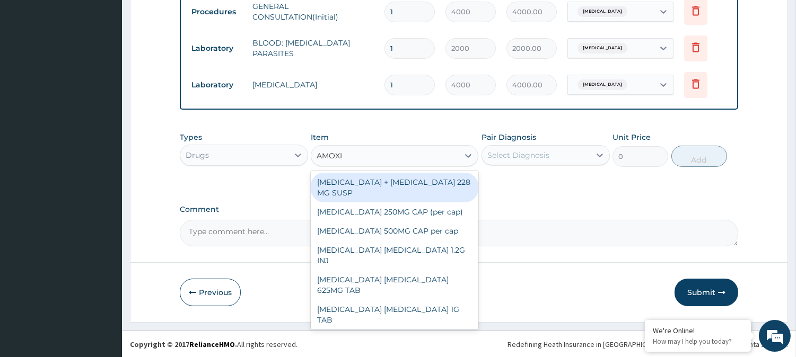
type input "AMOXIC"
click at [372, 189] on div "AMOXICILLIN + CLAVULANIC ACID 228 MG SUSP" at bounding box center [394, 188] width 167 height 30
type input "4000"
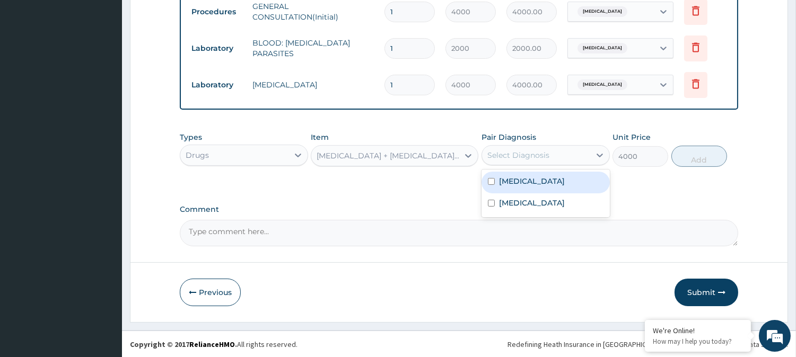
click at [509, 154] on div "Select Diagnosis" at bounding box center [518, 155] width 62 height 11
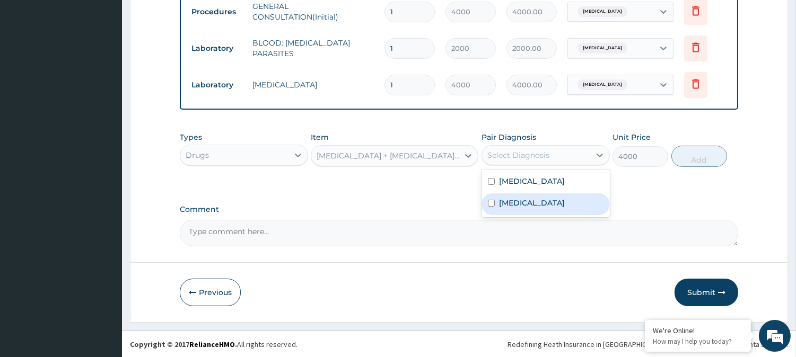
click at [511, 202] on label "Upper respiratory infection" at bounding box center [532, 203] width 66 height 11
checkbox input "true"
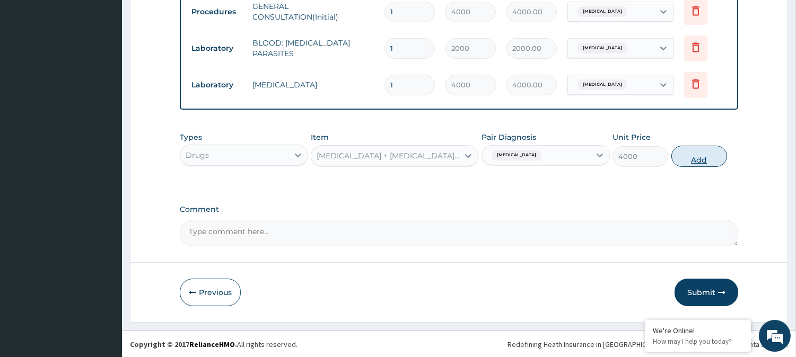
click at [677, 155] on button "Add" at bounding box center [699, 156] width 56 height 21
type input "0"
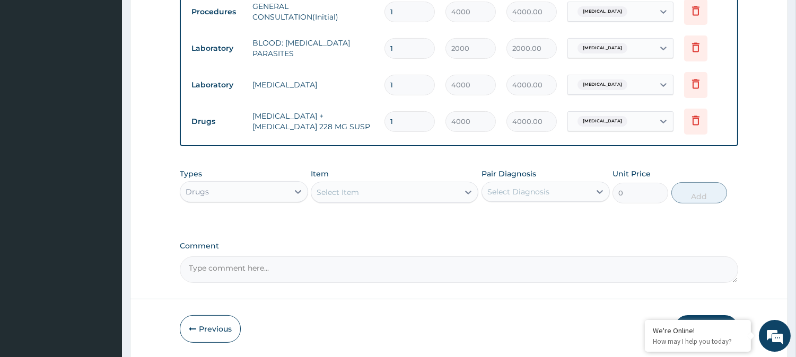
click at [357, 193] on div "Select Item" at bounding box center [337, 192] width 42 height 11
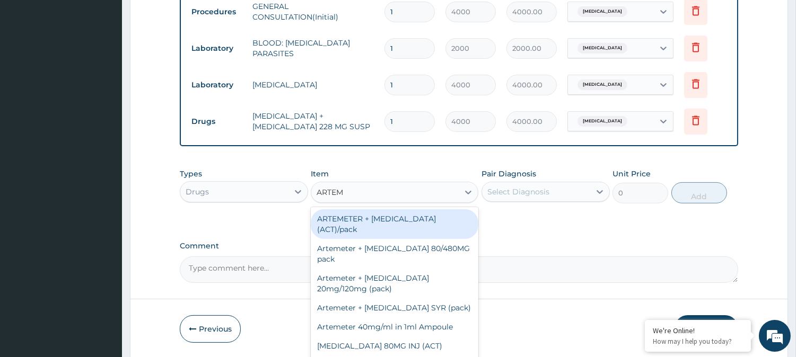
type input "ARTEME"
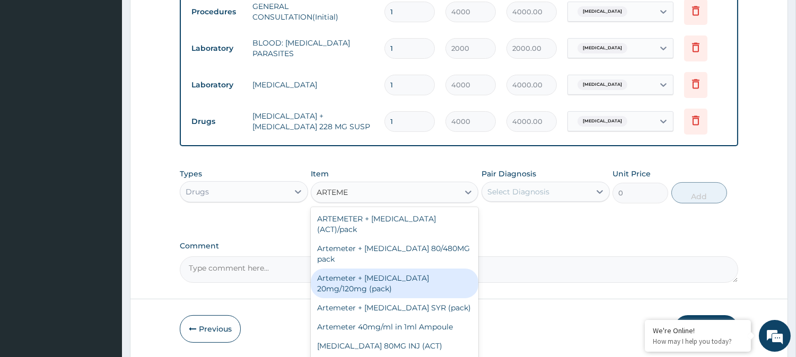
click at [363, 282] on div "Artemeter + [MEDICAL_DATA] 20mg/120mg (pack)" at bounding box center [394, 284] width 167 height 30
type input "1500"
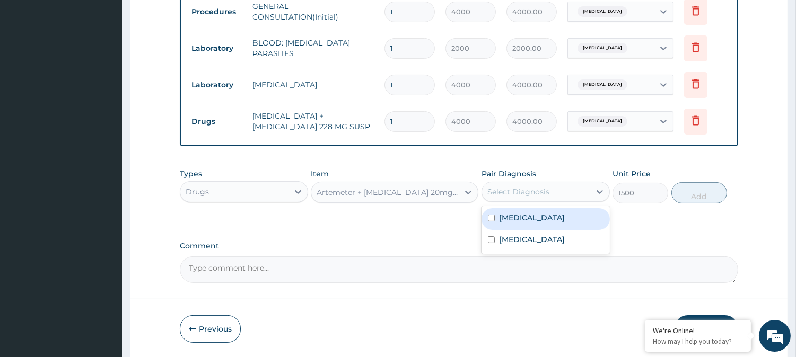
click at [494, 189] on div "Select Diagnosis" at bounding box center [518, 192] width 62 height 11
click at [496, 219] on div "Malaria" at bounding box center [545, 219] width 128 height 22
checkbox input "true"
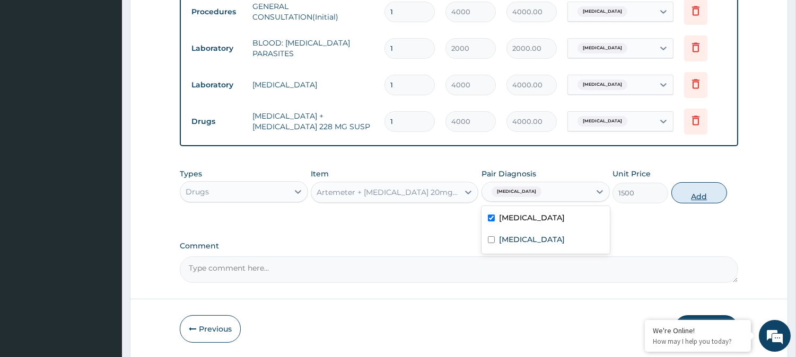
click at [687, 187] on button "Add" at bounding box center [699, 192] width 56 height 21
type input "0"
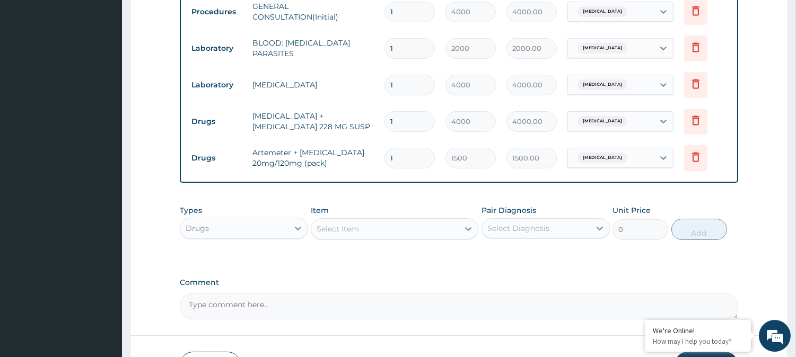
click at [437, 223] on div "Select Item" at bounding box center [384, 228] width 147 height 17
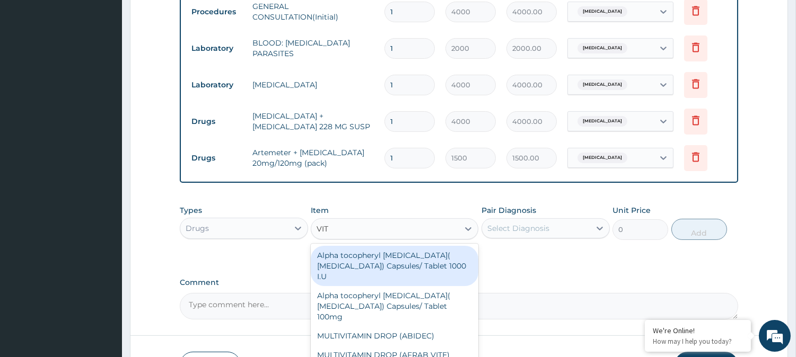
type input "VIT C"
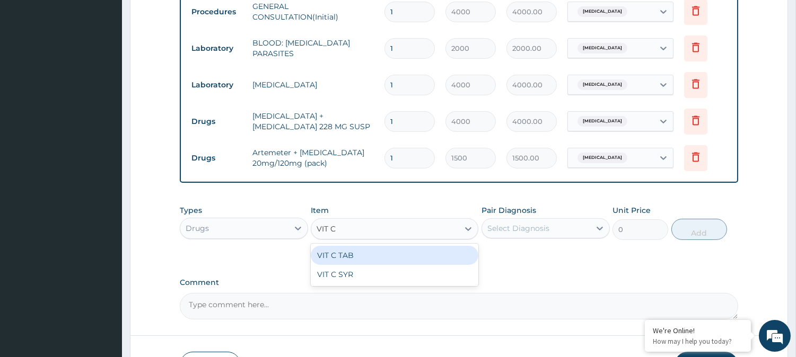
click at [412, 260] on div "VIT C TAB" at bounding box center [394, 255] width 167 height 19
type input "40"
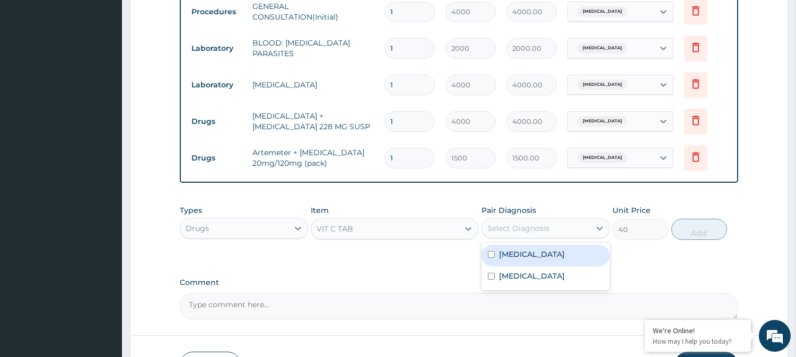
click at [554, 225] on div "Select Diagnosis" at bounding box center [536, 228] width 108 height 17
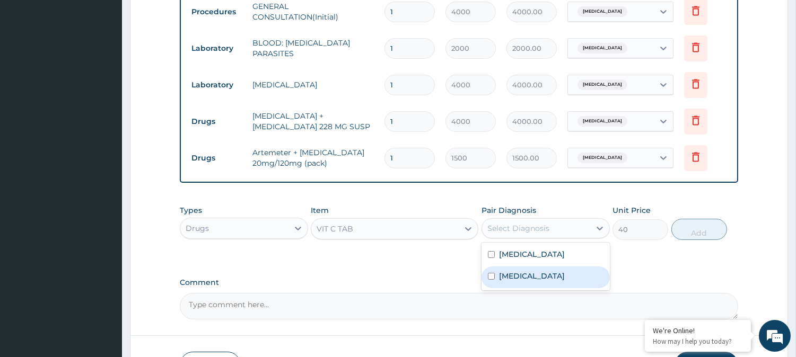
click at [526, 277] on label "Upper respiratory infection" at bounding box center [532, 276] width 66 height 11
checkbox input "true"
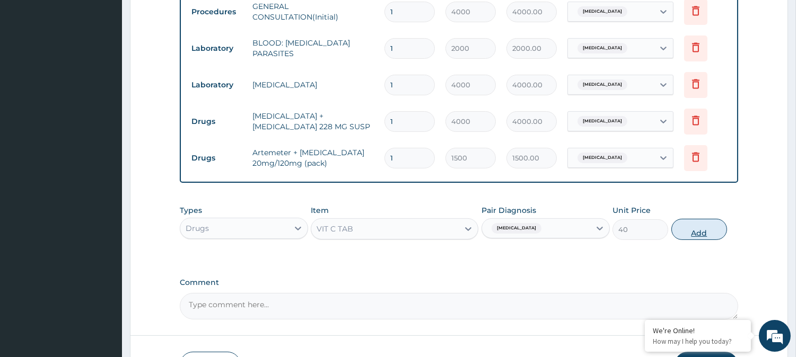
click at [711, 227] on button "Add" at bounding box center [699, 229] width 56 height 21
type input "0"
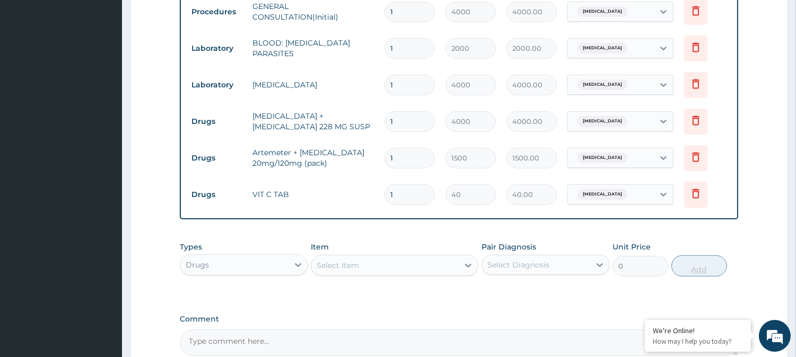
type input "0.00"
type input "4"
type input "160.00"
type input "42"
type input "1680.00"
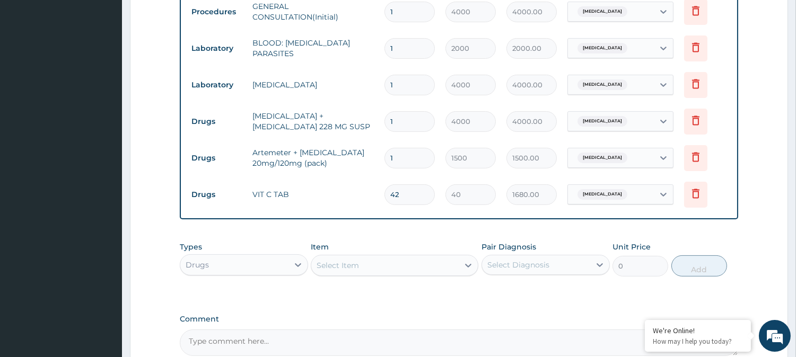
scroll to position [540, 0]
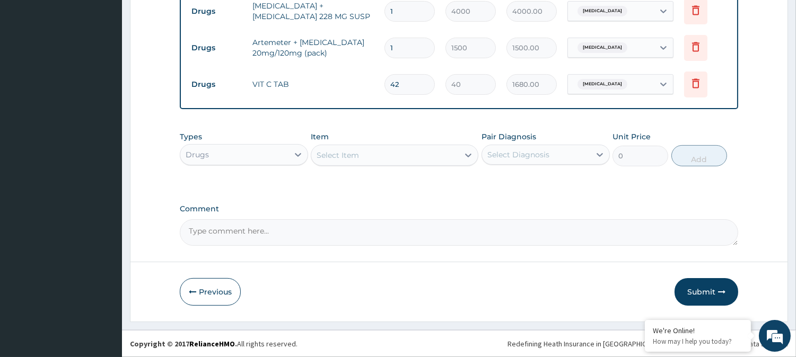
type input "42"
click at [372, 154] on div "Select Item" at bounding box center [384, 155] width 147 height 17
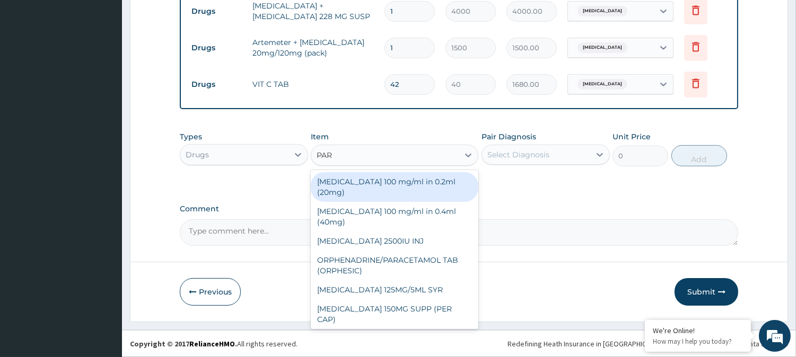
type input "PARA"
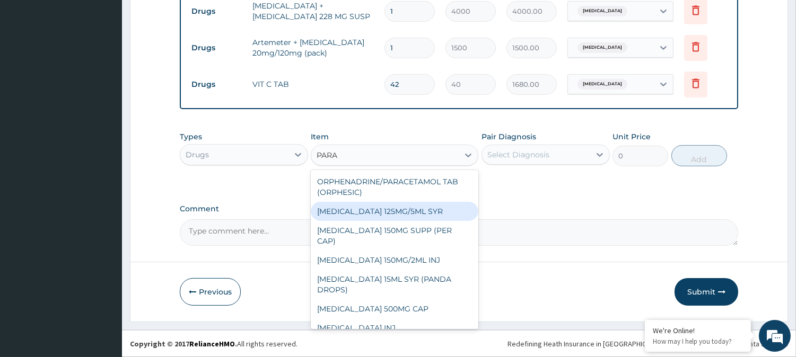
click at [380, 209] on div "[MEDICAL_DATA] 125MG/5ML SYR" at bounding box center [394, 211] width 167 height 19
type input "800"
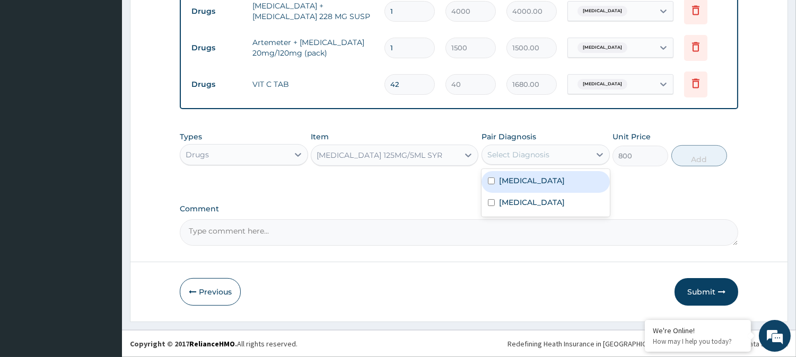
click at [528, 156] on div "Select Diagnosis" at bounding box center [518, 154] width 62 height 11
click at [525, 184] on label "Malaria" at bounding box center [532, 180] width 66 height 11
checkbox input "true"
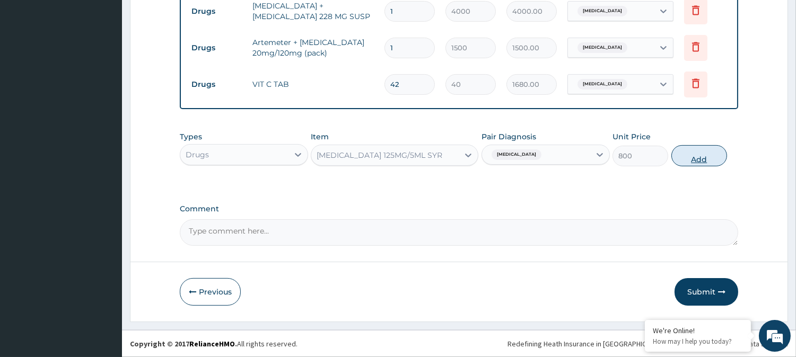
click at [680, 155] on button "Add" at bounding box center [699, 155] width 56 height 21
type input "0"
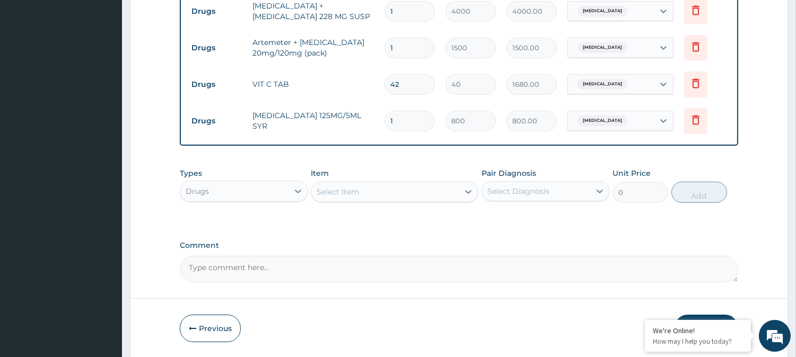
scroll to position [576, 0]
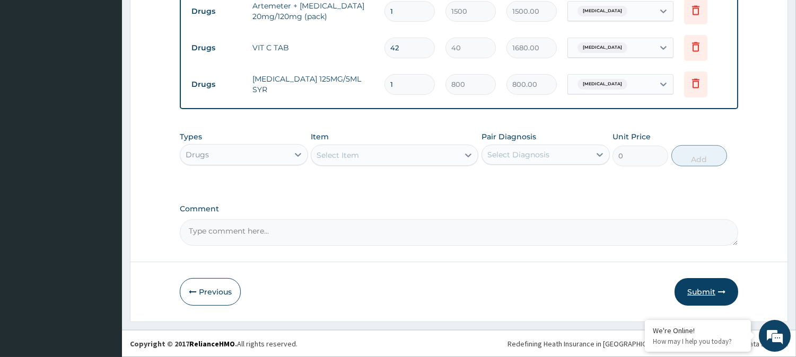
click at [700, 292] on button "Submit" at bounding box center [706, 292] width 64 height 28
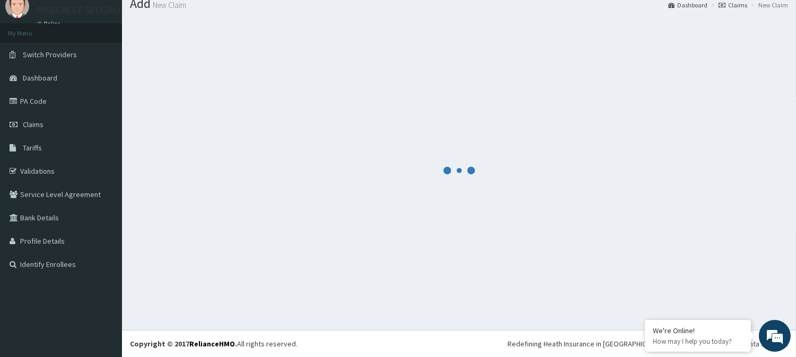
scroll to position [38, 0]
click at [700, 292] on div at bounding box center [459, 171] width 658 height 304
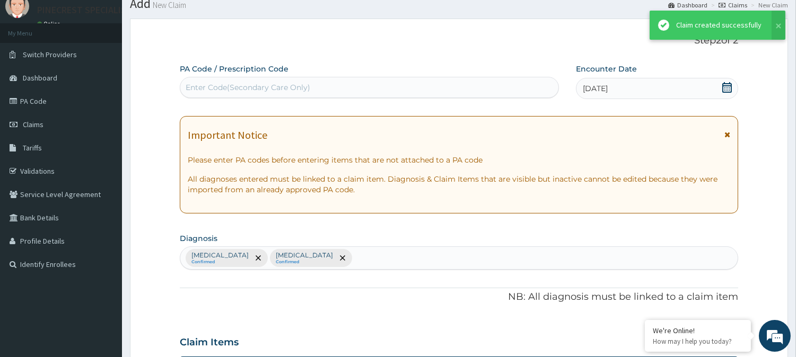
scroll to position [576, 0]
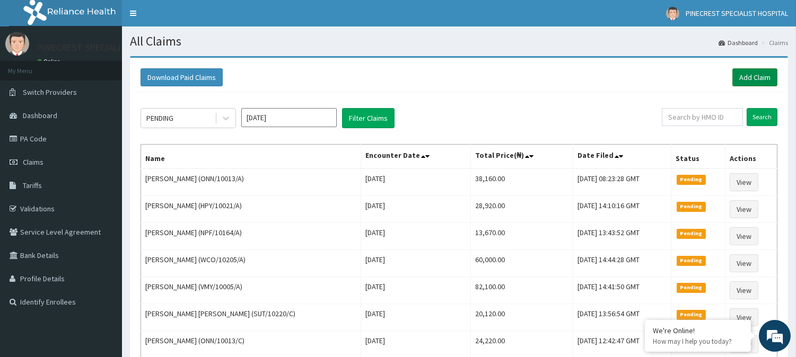
click at [745, 77] on link "Add Claim" at bounding box center [754, 77] width 45 height 18
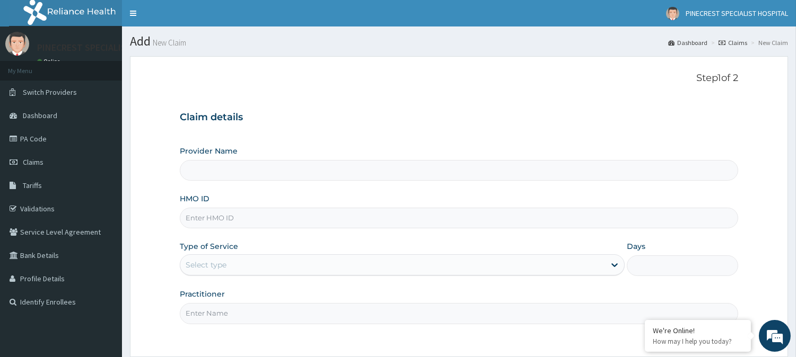
type input "PINECREST SPECIALIST HOSPITAL - [GEOGRAPHIC_DATA]"
click at [262, 222] on input "HMO ID" at bounding box center [459, 218] width 558 height 21
type input "AFN/10025/B"
click at [240, 276] on div "Type of Service Select type" at bounding box center [402, 258] width 445 height 35
click at [239, 273] on div "Select type" at bounding box center [392, 265] width 425 height 17
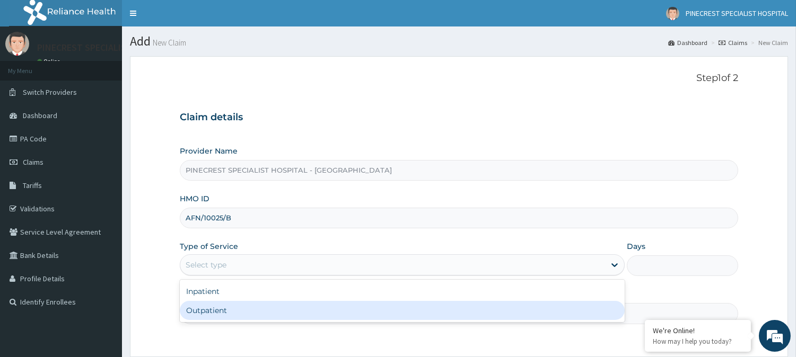
click at [225, 310] on div "Outpatient" at bounding box center [402, 310] width 445 height 19
type input "1"
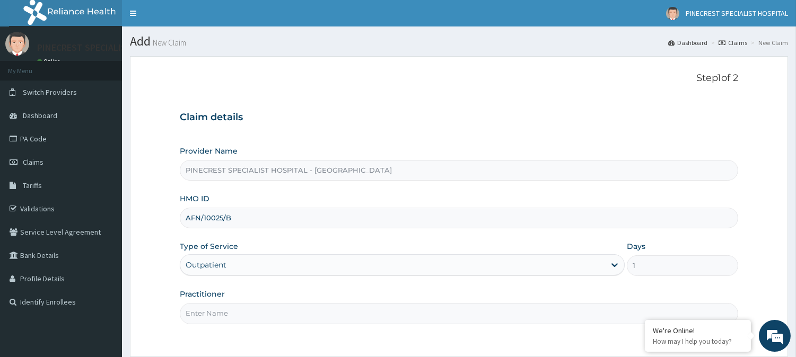
click at [243, 308] on input "Practitioner" at bounding box center [459, 313] width 558 height 21
type input "DR. [PERSON_NAME]"
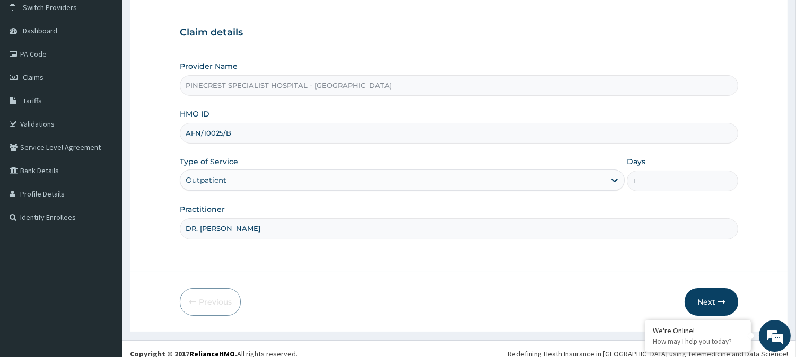
scroll to position [94, 0]
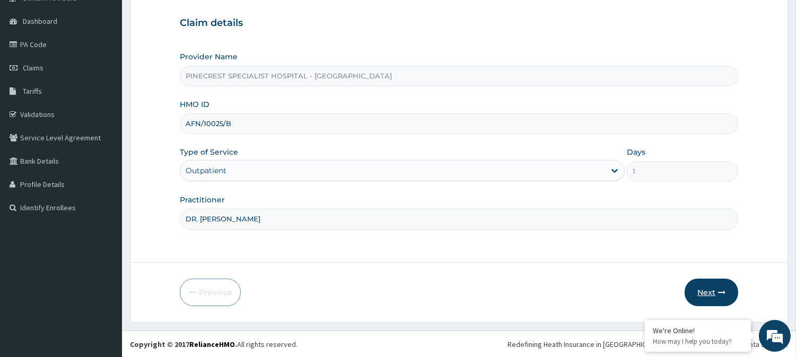
click at [705, 293] on button "Next" at bounding box center [711, 293] width 54 height 28
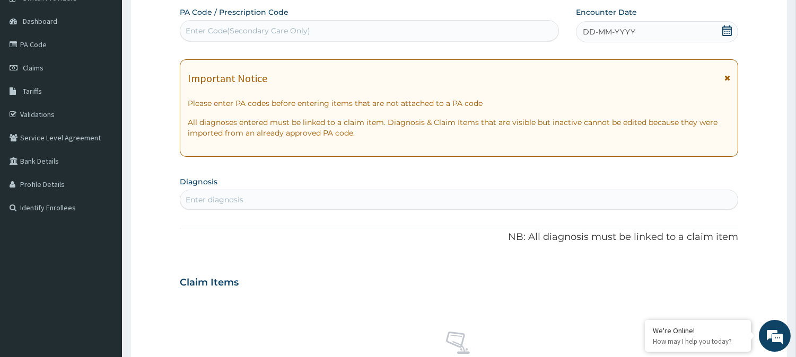
click at [624, 30] on span "DD-MM-YYYY" at bounding box center [609, 32] width 52 height 11
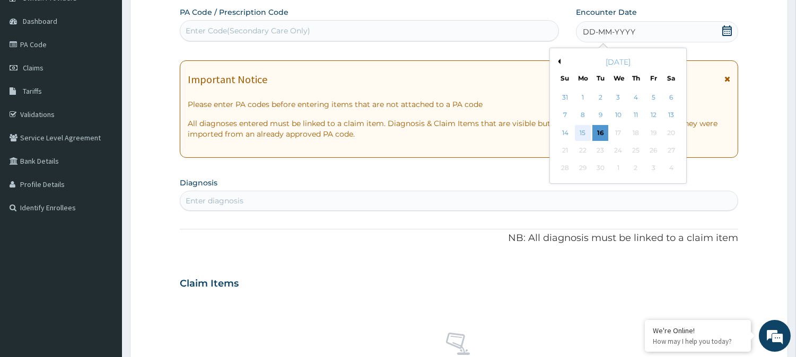
click at [584, 133] on div "15" at bounding box center [583, 133] width 16 height 16
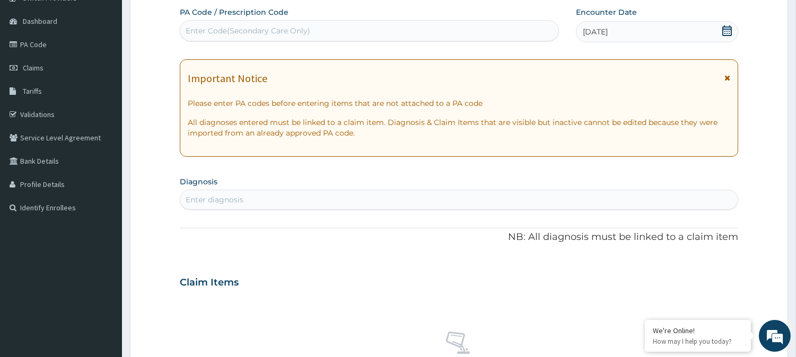
click at [242, 195] on div "Enter diagnosis" at bounding box center [215, 200] width 58 height 11
type input "[MEDICAL_DATA]"
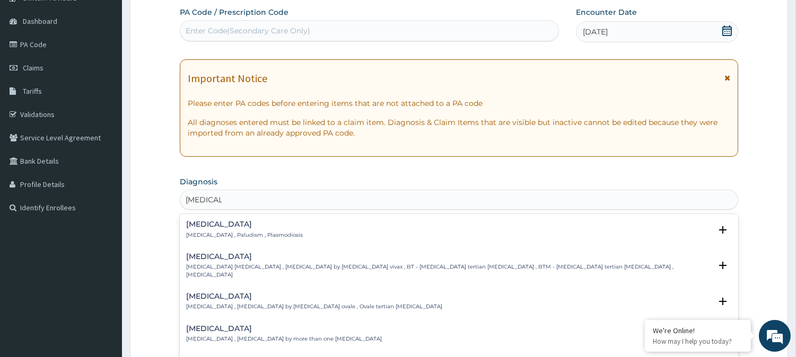
click at [213, 224] on h4 "[MEDICAL_DATA]" at bounding box center [244, 224] width 117 height 8
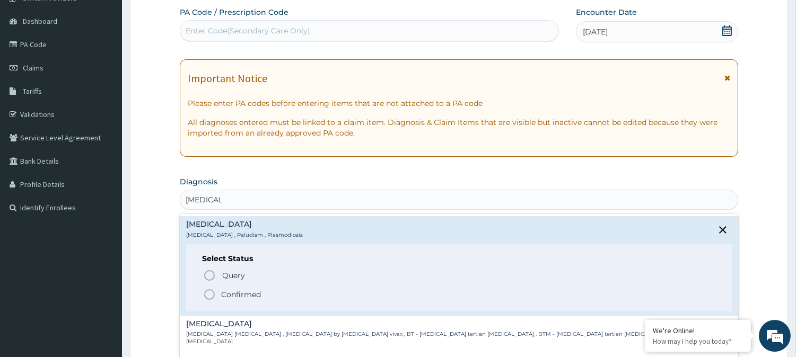
click at [210, 292] on icon "status option filled" at bounding box center [209, 294] width 13 height 13
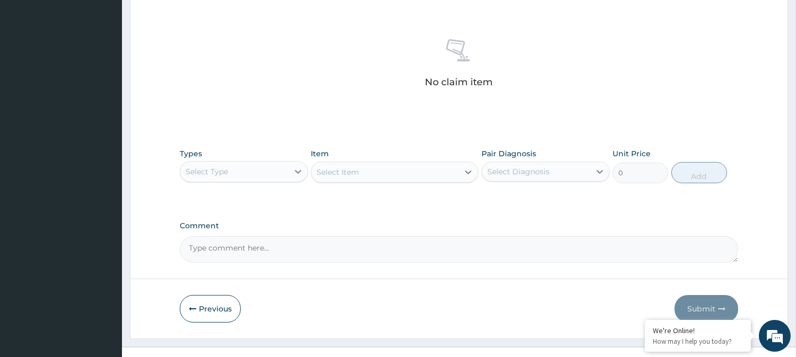
scroll to position [407, 0]
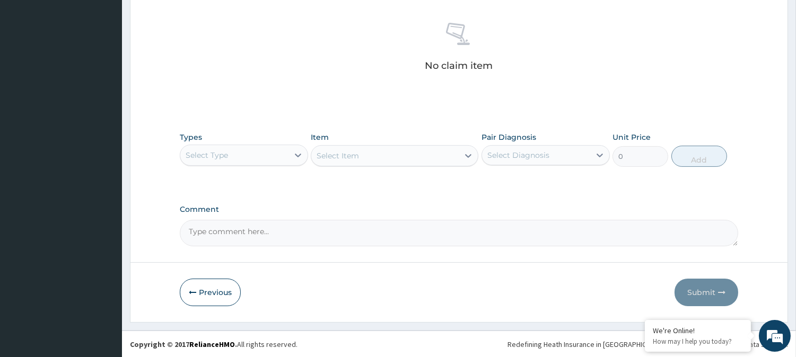
click at [250, 157] on div "Select Type" at bounding box center [234, 155] width 108 height 17
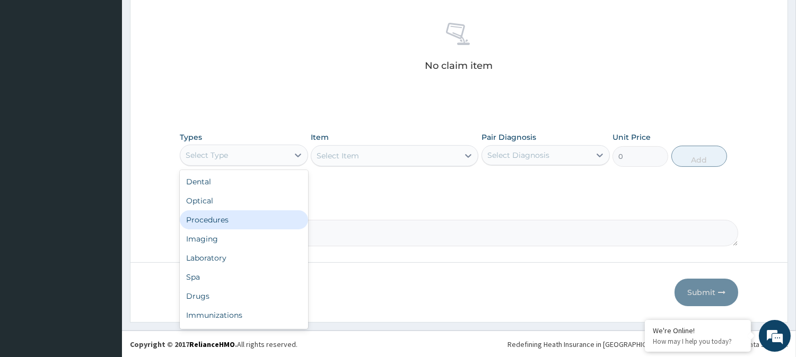
click at [221, 223] on div "Procedures" at bounding box center [244, 219] width 128 height 19
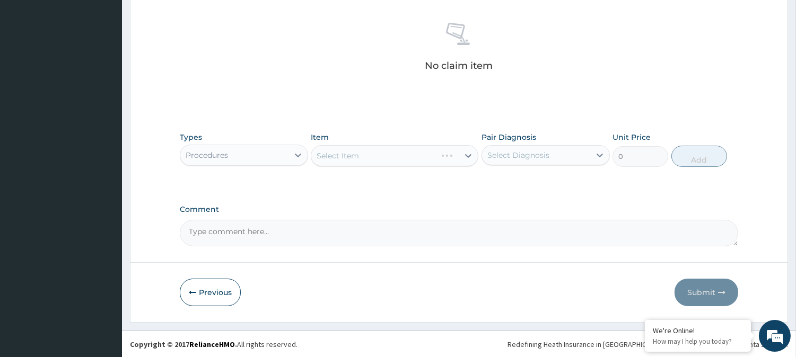
click at [361, 154] on div "Select Item" at bounding box center [394, 155] width 167 height 21
click at [360, 158] on div "Select Item" at bounding box center [394, 155] width 167 height 21
click at [360, 158] on div "Select Item" at bounding box center [384, 155] width 147 height 17
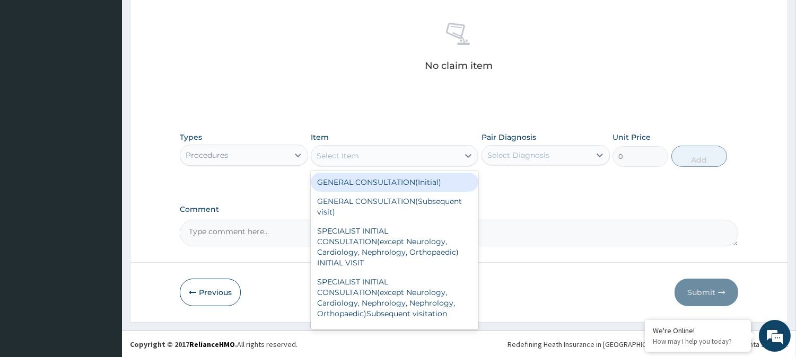
click at [342, 177] on div "GENERAL CONSULTATION(Initial)" at bounding box center [394, 182] width 167 height 19
type input "4000"
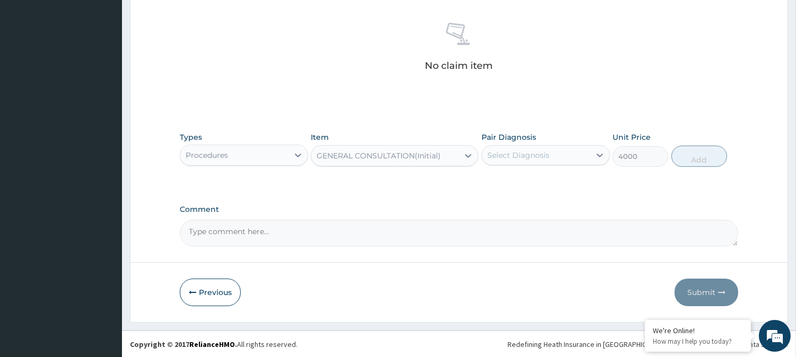
click at [515, 155] on div "Select Diagnosis" at bounding box center [518, 155] width 62 height 11
click at [509, 182] on label "Malaria" at bounding box center [532, 181] width 66 height 11
checkbox input "true"
click at [696, 155] on button "Add" at bounding box center [699, 156] width 56 height 21
type input "0"
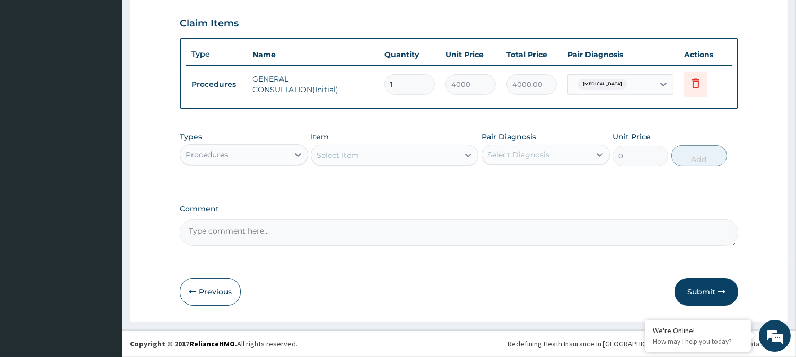
scroll to position [356, 0]
click at [232, 149] on div "Procedures" at bounding box center [234, 155] width 108 height 17
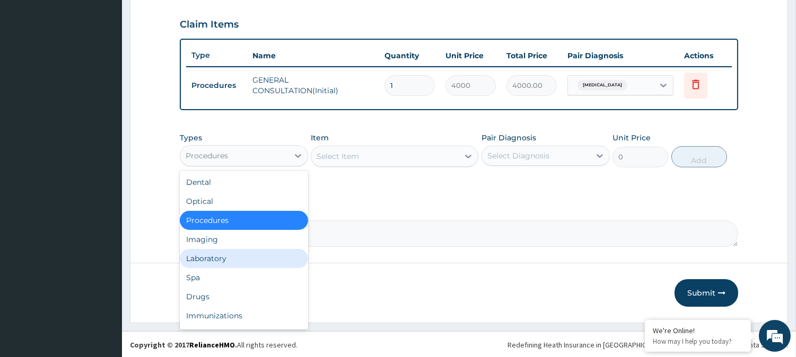
click at [207, 252] on div "Laboratory" at bounding box center [244, 258] width 128 height 19
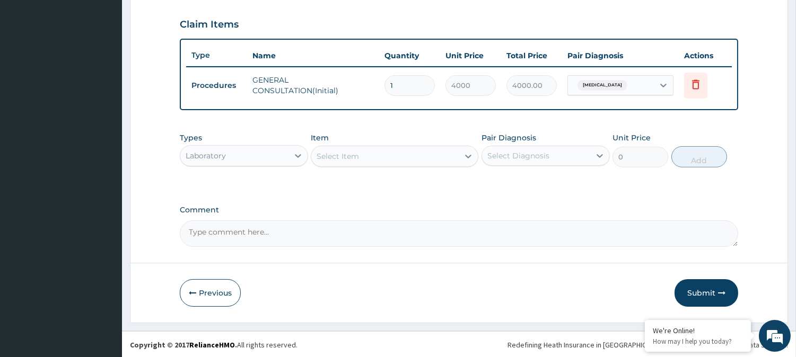
click at [338, 152] on div "Select Item" at bounding box center [337, 156] width 42 height 11
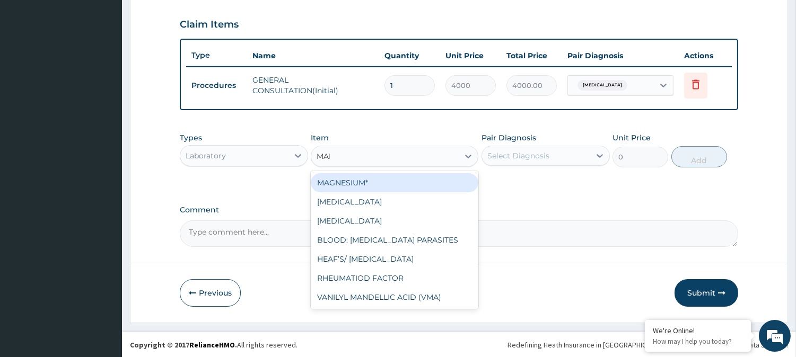
type input "MALA"
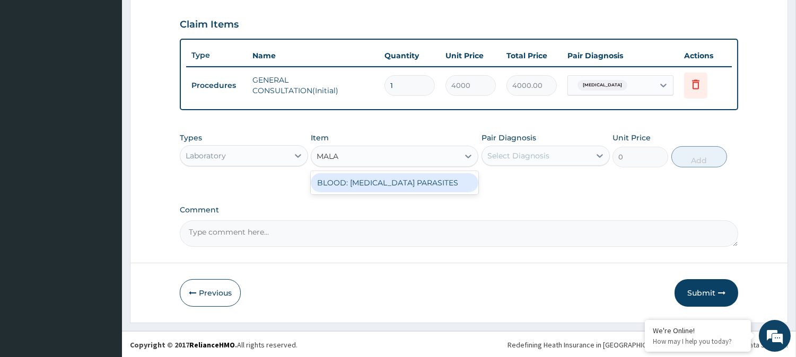
click at [383, 177] on div "BLOOD: MALARIA PARASITES" at bounding box center [394, 182] width 167 height 19
type input "2000"
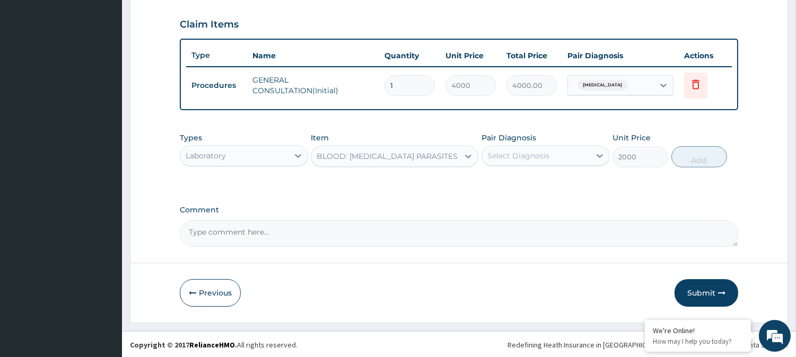
click at [533, 151] on div "Select Diagnosis" at bounding box center [518, 156] width 62 height 11
click at [514, 181] on label "Malaria" at bounding box center [532, 182] width 66 height 11
checkbox input "true"
click at [692, 152] on button "Add" at bounding box center [699, 156] width 56 height 21
type input "0"
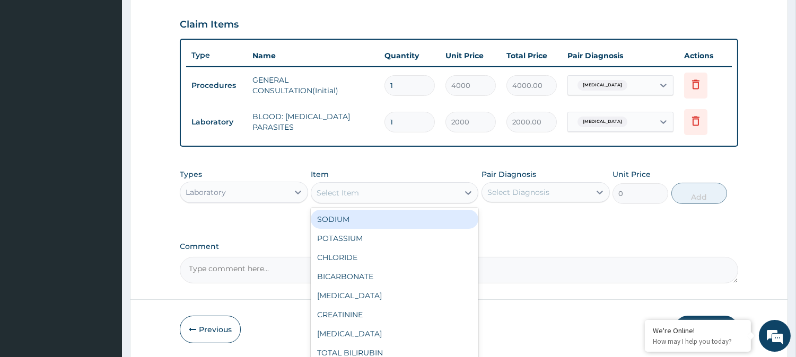
click at [399, 189] on div "Select Item" at bounding box center [384, 192] width 147 height 17
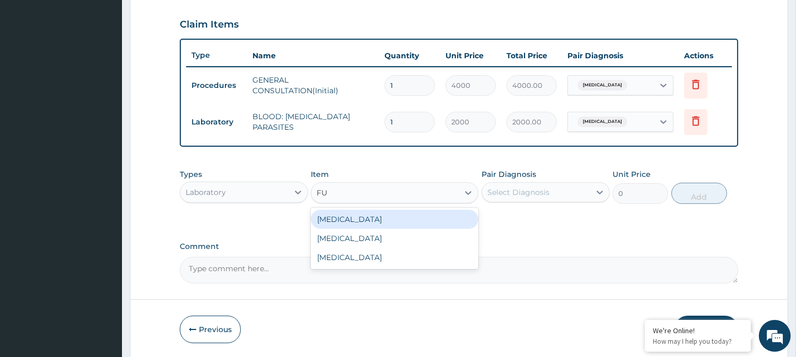
type input "FUL"
click at [388, 221] on div "FULL BLOOD COUNT" at bounding box center [394, 219] width 167 height 19
type input "4000"
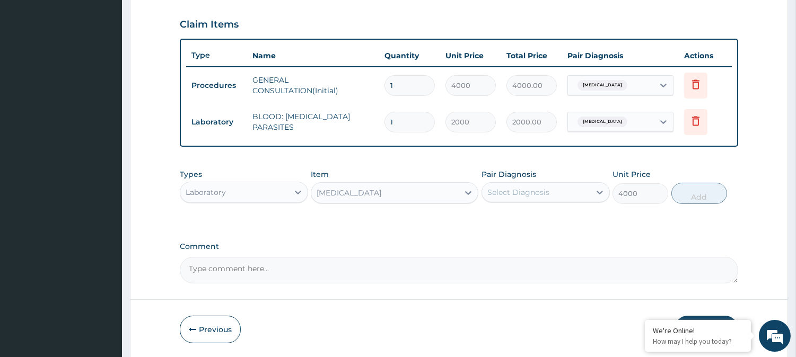
click at [550, 191] on div "Select Diagnosis" at bounding box center [536, 192] width 108 height 17
click at [515, 219] on label "Malaria" at bounding box center [532, 218] width 66 height 11
checkbox input "true"
click at [696, 188] on button "Add" at bounding box center [699, 193] width 56 height 21
type input "0"
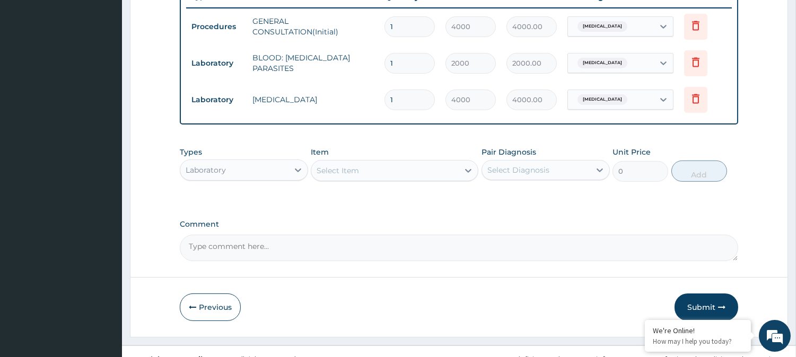
scroll to position [429, 0]
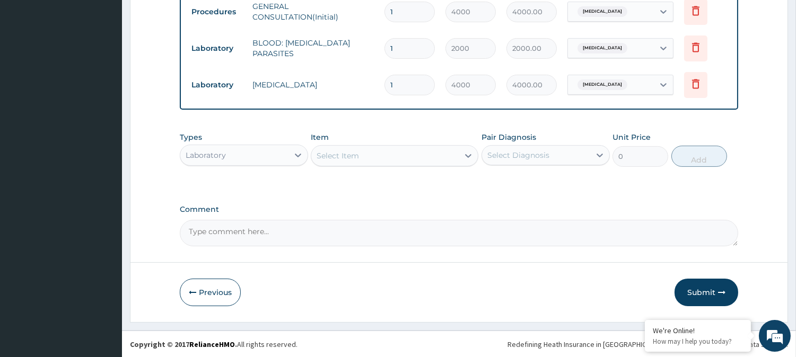
click at [232, 148] on div "Laboratory" at bounding box center [234, 155] width 108 height 17
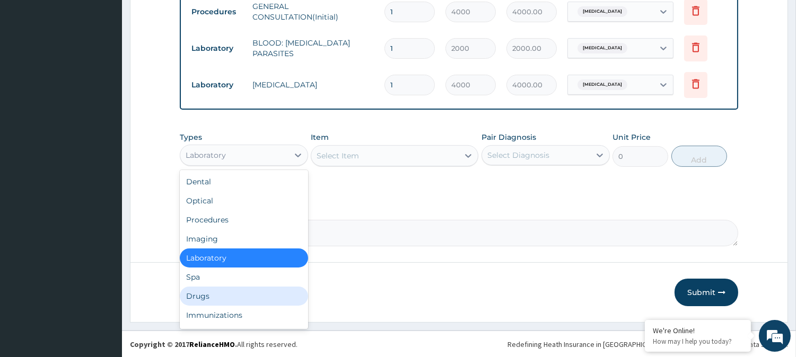
click at [204, 293] on div "Drugs" at bounding box center [244, 296] width 128 height 19
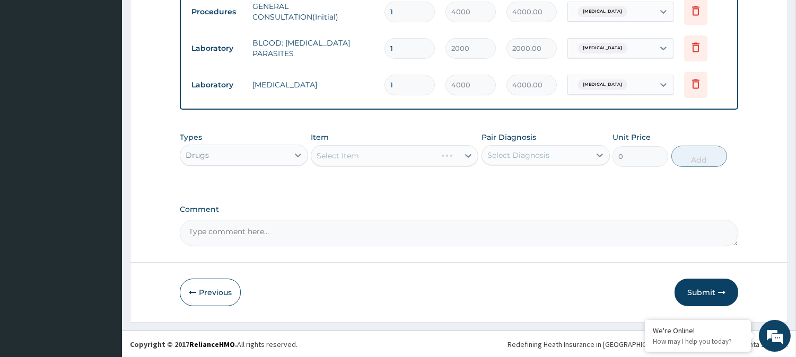
click at [337, 155] on div "Select Item" at bounding box center [394, 155] width 167 height 21
click at [350, 155] on div "Select Item" at bounding box center [394, 155] width 167 height 21
click at [350, 155] on div "Select Item" at bounding box center [337, 156] width 42 height 11
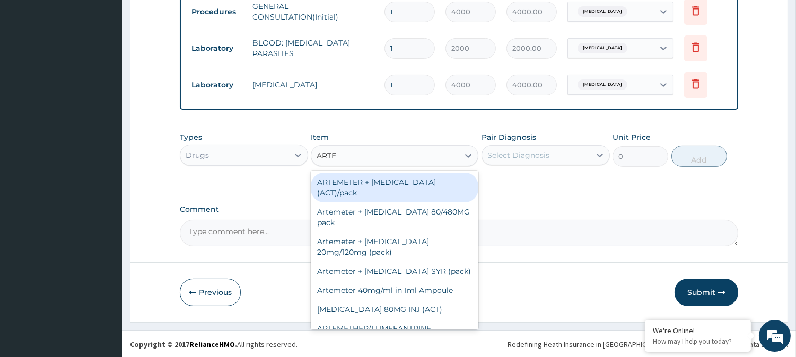
type input "ARTEM"
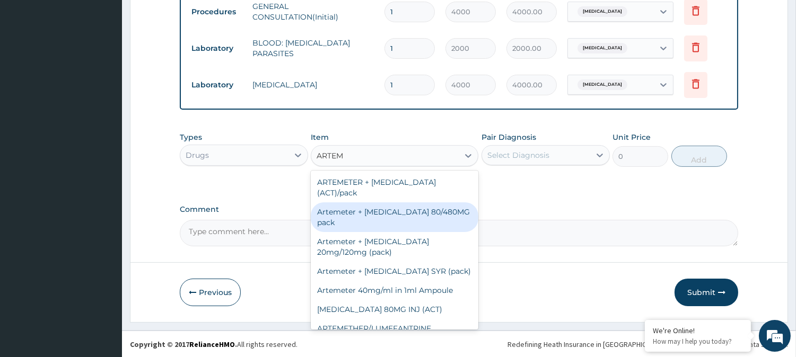
click at [401, 211] on div "Artemeter + Lumefantrine 80/480MG pack" at bounding box center [394, 217] width 167 height 30
type input "1700"
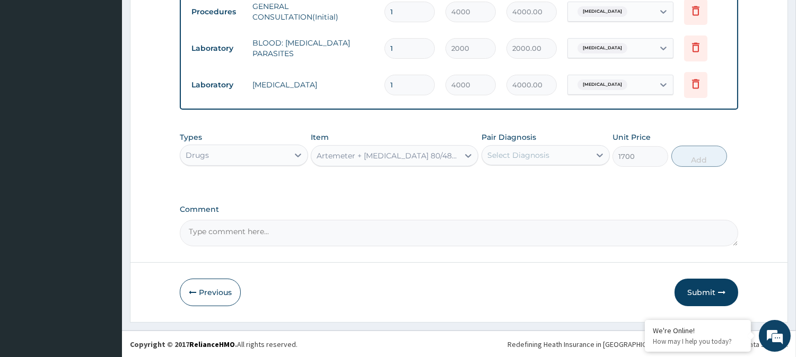
click at [544, 155] on div "Select Diagnosis" at bounding box center [518, 155] width 62 height 11
click at [531, 188] on div "Malaria" at bounding box center [545, 183] width 128 height 22
checkbox input "true"
click at [693, 155] on button "Add" at bounding box center [699, 156] width 56 height 21
type input "0"
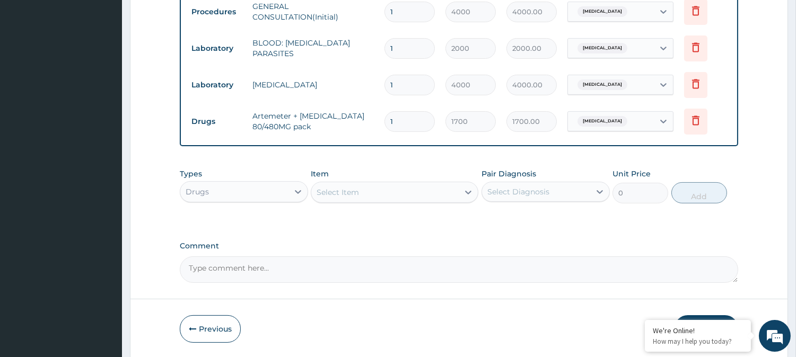
scroll to position [466, 0]
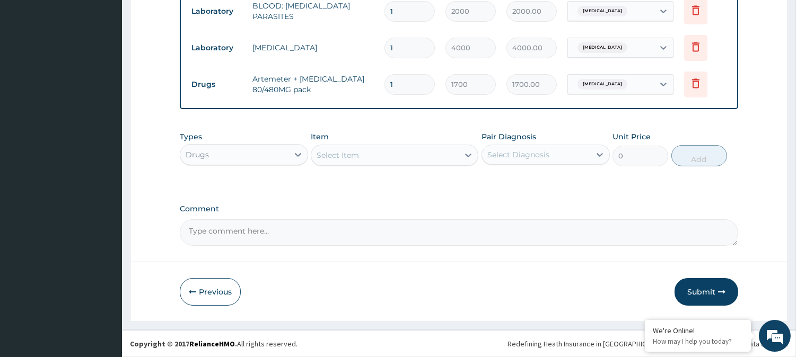
click at [372, 155] on div "Select Item" at bounding box center [384, 155] width 147 height 17
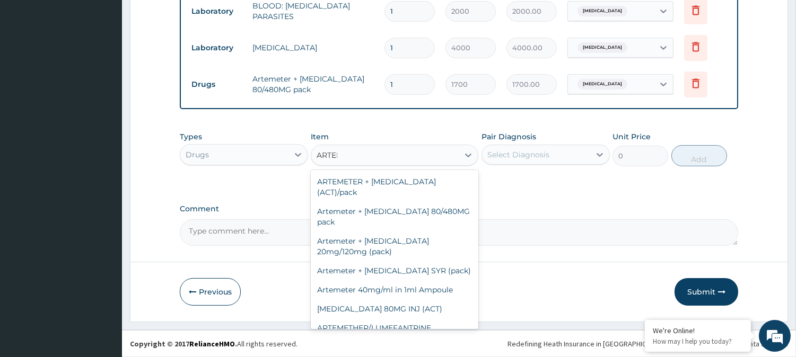
type input "ARTEME"
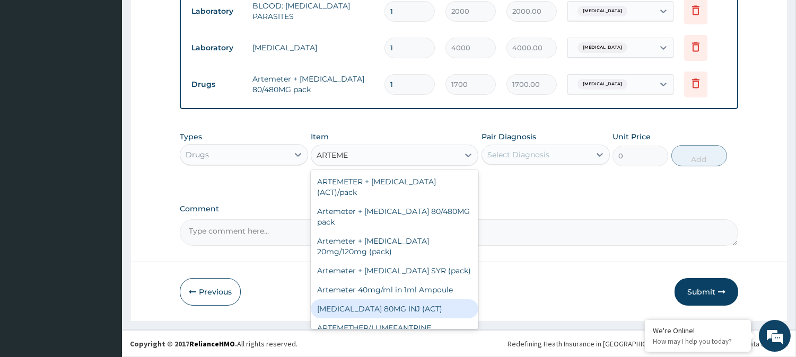
click at [405, 306] on div "[MEDICAL_DATA] 80MG INJ (ACT)" at bounding box center [394, 308] width 167 height 19
type input "1000"
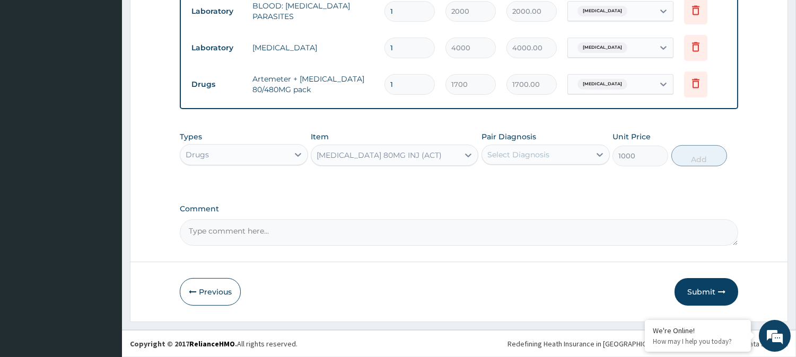
click at [516, 152] on div "Select Diagnosis" at bounding box center [518, 154] width 62 height 11
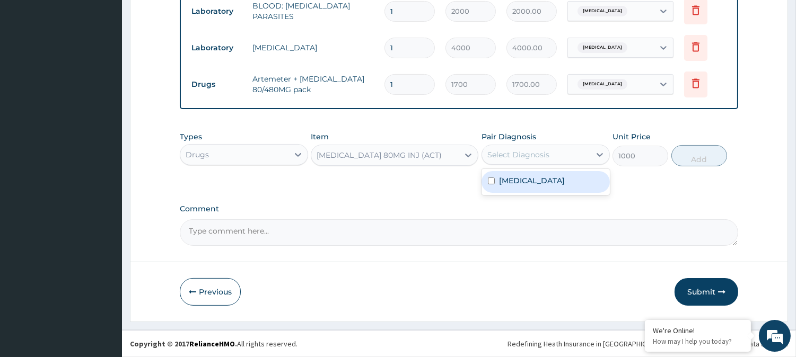
click at [509, 177] on label "Malaria" at bounding box center [532, 180] width 66 height 11
checkbox input "true"
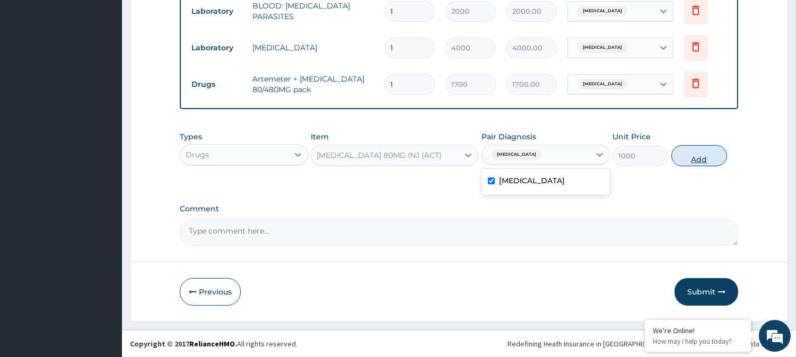
click at [686, 149] on button "Add" at bounding box center [699, 155] width 56 height 21
type input "0"
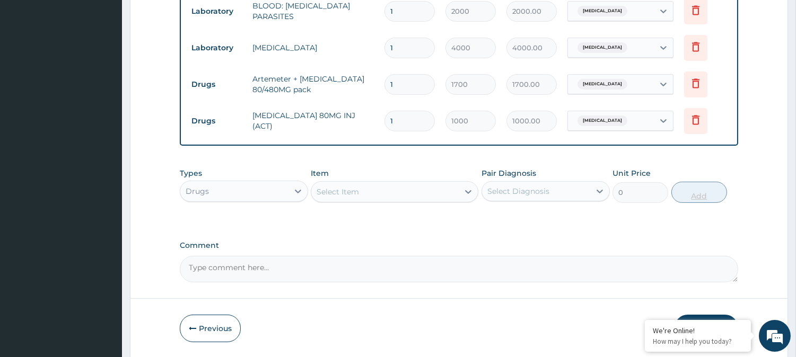
type input "0.00"
type input "4"
type input "4000.00"
type input "0.00"
type input "3"
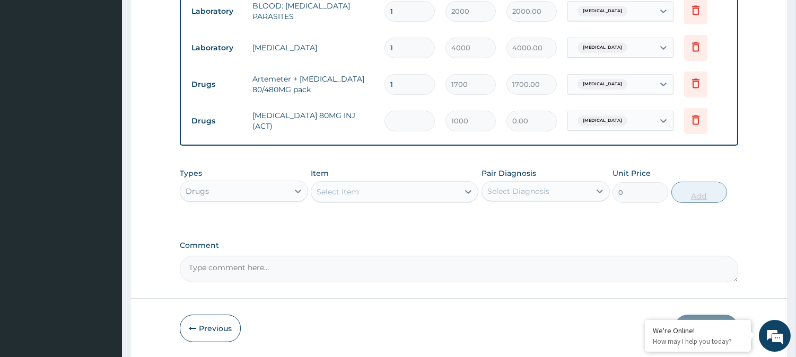
type input "3000.00"
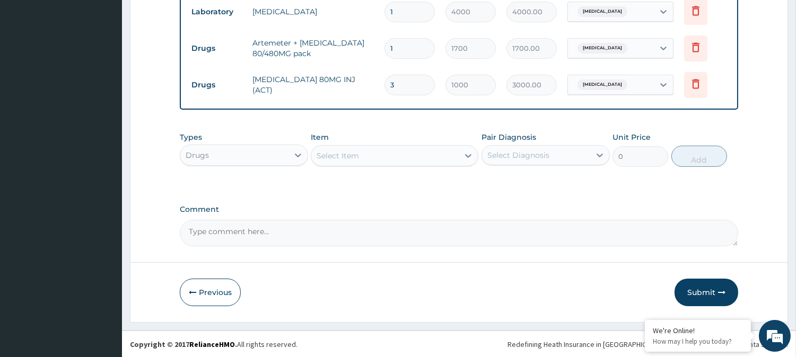
type input "3"
click at [383, 157] on div "Select Item" at bounding box center [384, 155] width 147 height 17
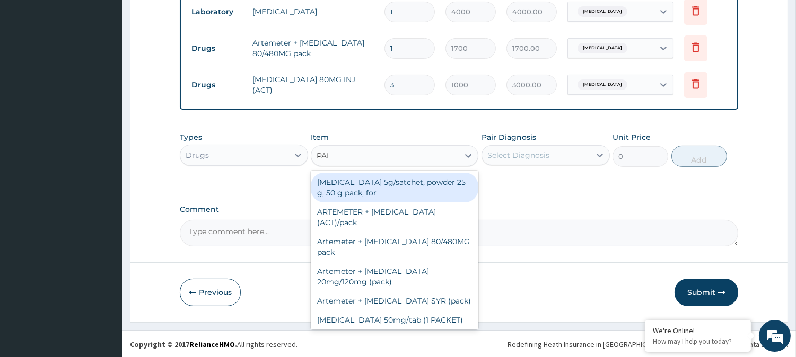
type input "PARA"
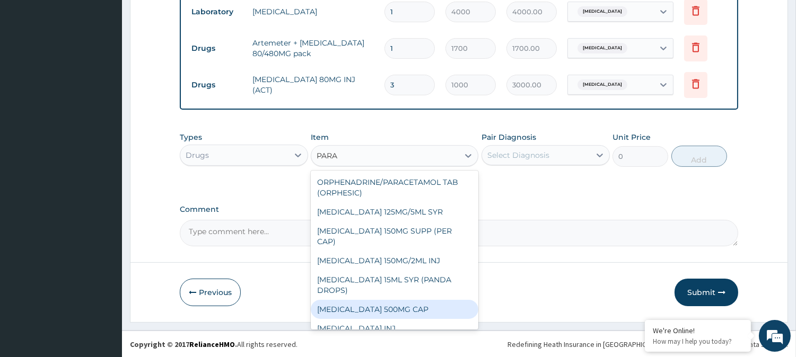
click at [390, 306] on div "[MEDICAL_DATA] 500MG CAP" at bounding box center [394, 309] width 167 height 19
type input "40"
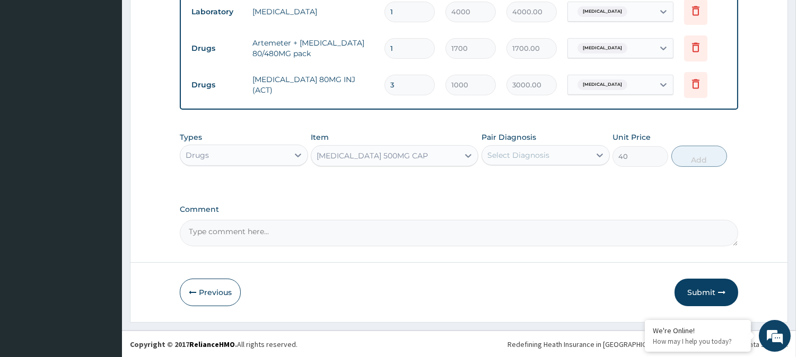
click at [530, 150] on div "Select Diagnosis" at bounding box center [518, 155] width 62 height 11
click at [517, 181] on label "Malaria" at bounding box center [532, 181] width 66 height 11
checkbox input "true"
click at [681, 158] on button "Add" at bounding box center [699, 156] width 56 height 21
type input "0"
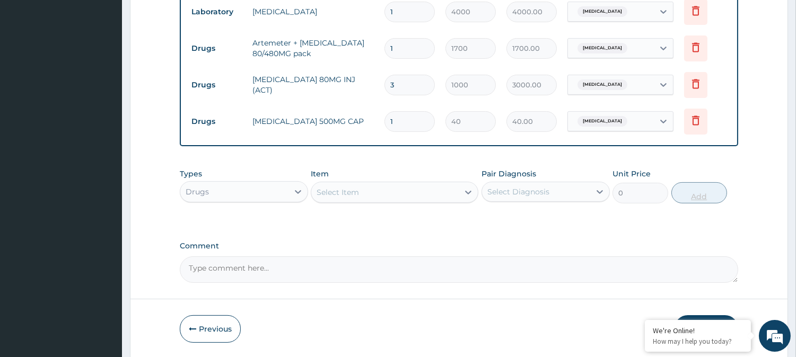
type input "18"
type input "720.00"
type input "18"
click at [361, 197] on div "Select Item" at bounding box center [384, 192] width 147 height 17
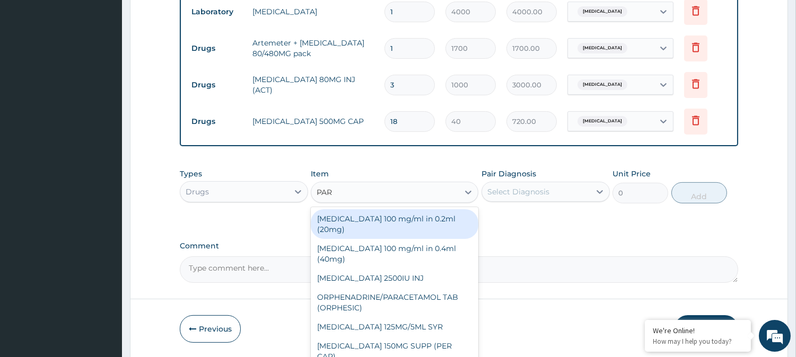
type input "PARA"
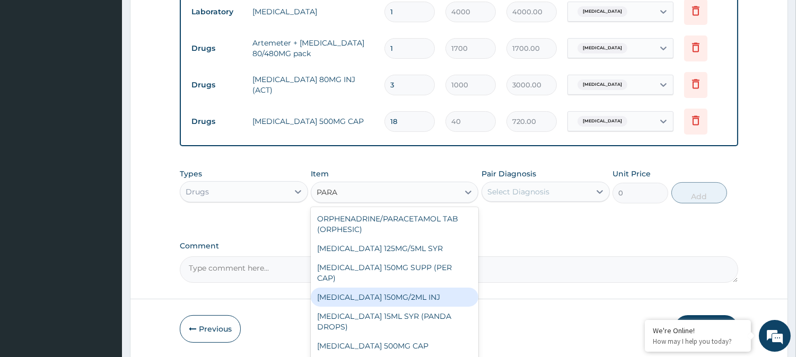
click at [401, 293] on div "PARACETAMOL 150MG/2ML INJ" at bounding box center [394, 297] width 167 height 19
type input "800"
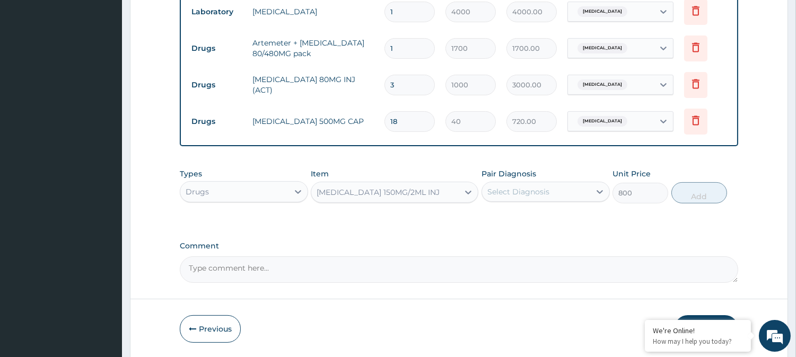
click at [504, 196] on div "Select Diagnosis" at bounding box center [518, 192] width 62 height 11
click at [501, 226] on div "[MEDICAL_DATA]" at bounding box center [545, 219] width 128 height 22
checkbox input "true"
click at [700, 188] on button "Add" at bounding box center [699, 192] width 56 height 21
type input "0"
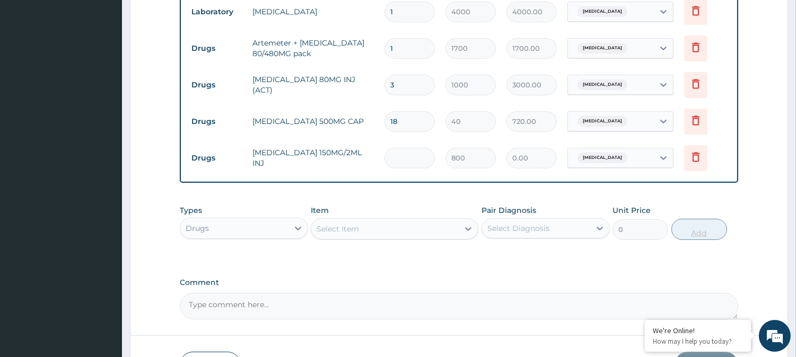
type input "2"
type input "1600.00"
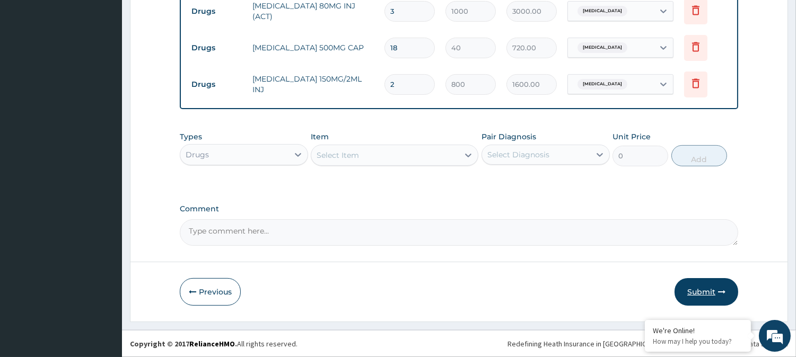
type input "2"
click at [700, 290] on button "Submit" at bounding box center [706, 292] width 64 height 28
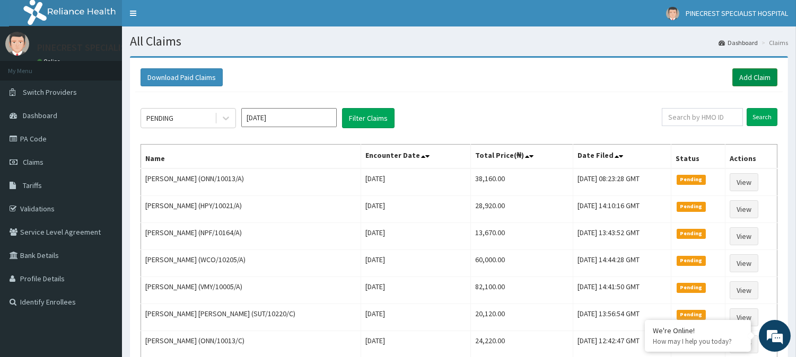
click at [748, 74] on link "Add Claim" at bounding box center [754, 77] width 45 height 18
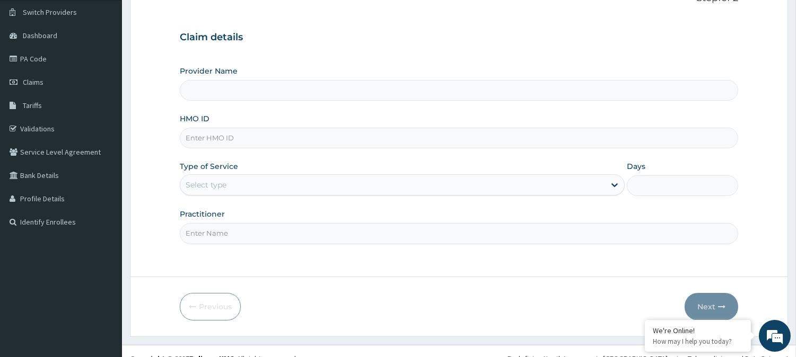
scroll to position [89, 0]
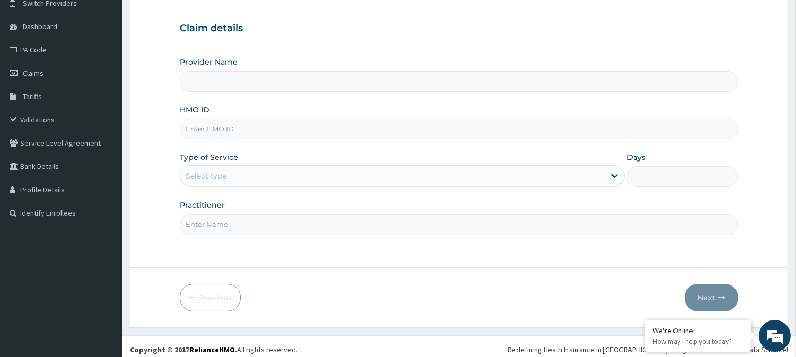
type input "PINECREST SPECIALIST HOSPITAL - [GEOGRAPHIC_DATA]"
click at [302, 127] on input "HMO ID" at bounding box center [459, 129] width 558 height 21
type input "FEI/10001/F"
click at [230, 179] on div "Select type" at bounding box center [392, 175] width 425 height 17
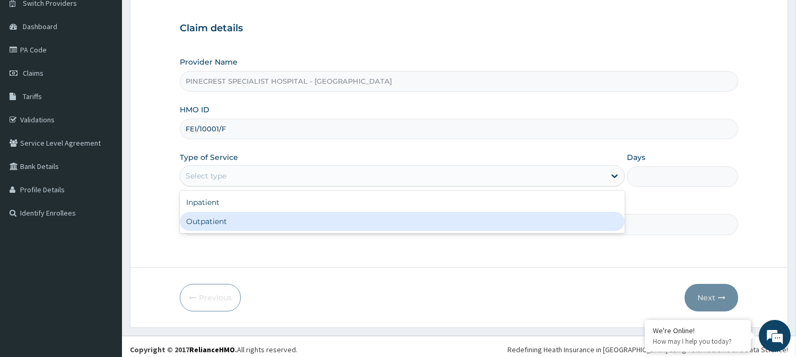
click at [220, 215] on div "Outpatient" at bounding box center [402, 221] width 445 height 19
type input "1"
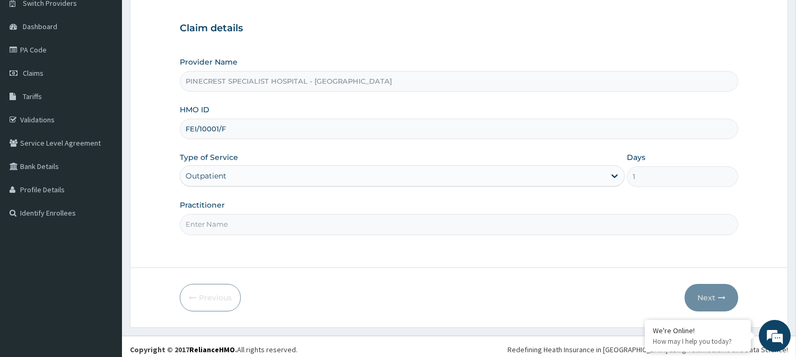
click at [235, 221] on input "Practitioner" at bounding box center [459, 224] width 558 height 21
type input "DR. [PERSON_NAME]"
click at [703, 294] on button "Next" at bounding box center [711, 298] width 54 height 28
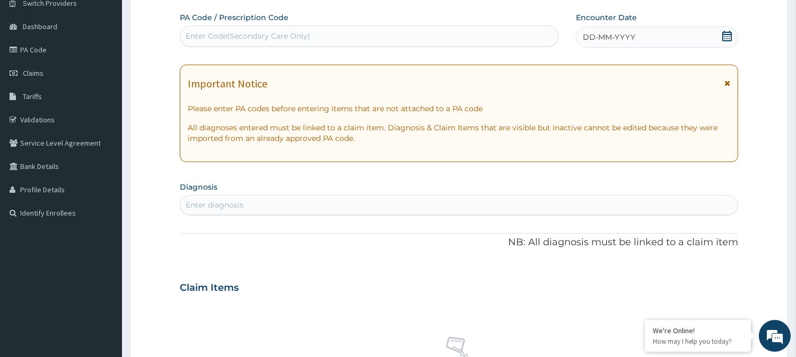
click at [659, 30] on div "DD-MM-YYYY" at bounding box center [657, 37] width 162 height 21
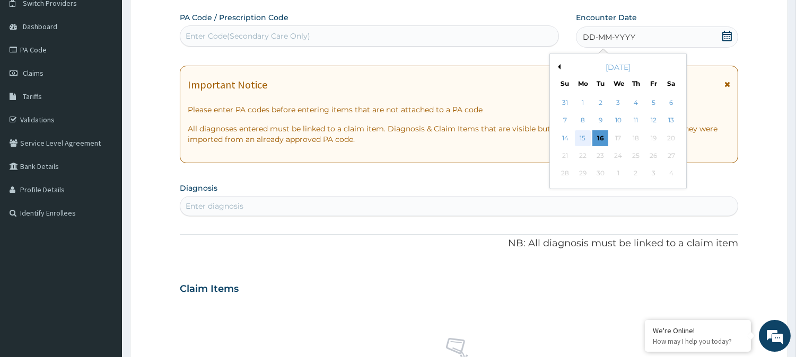
click at [585, 137] on div "15" at bounding box center [583, 138] width 16 height 16
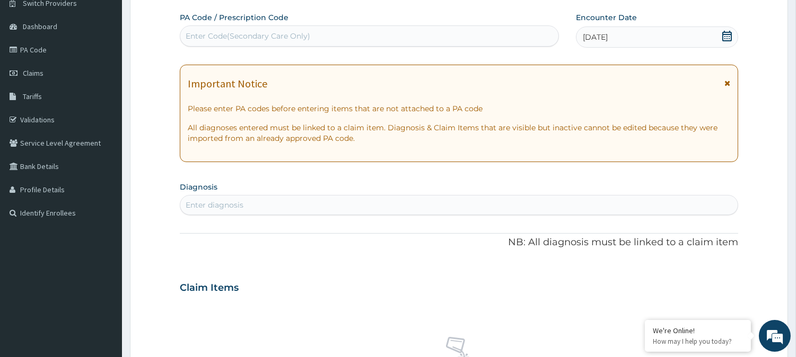
click at [229, 202] on div "Enter diagnosis" at bounding box center [215, 205] width 58 height 11
type input "GINGIVI"
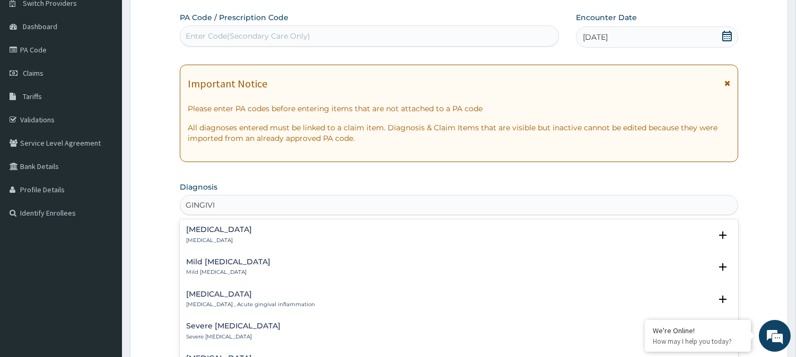
click at [203, 237] on p "[MEDICAL_DATA]" at bounding box center [219, 240] width 66 height 7
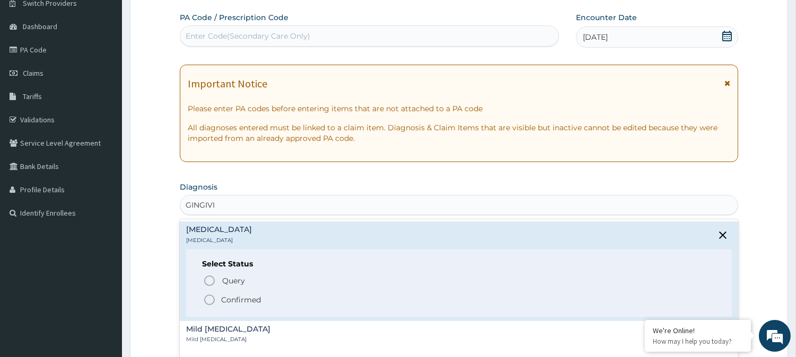
click at [211, 295] on circle "status option filled" at bounding box center [210, 300] width 10 height 10
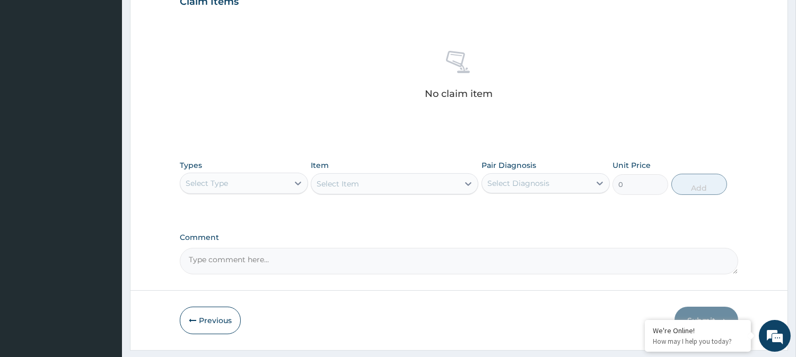
scroll to position [407, 0]
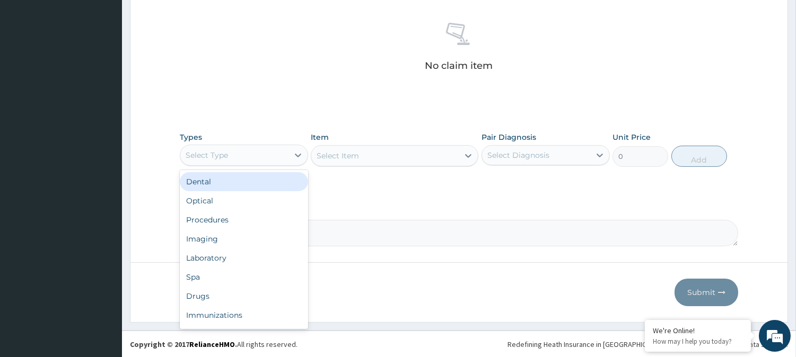
click at [272, 155] on div "Select Type" at bounding box center [234, 155] width 108 height 17
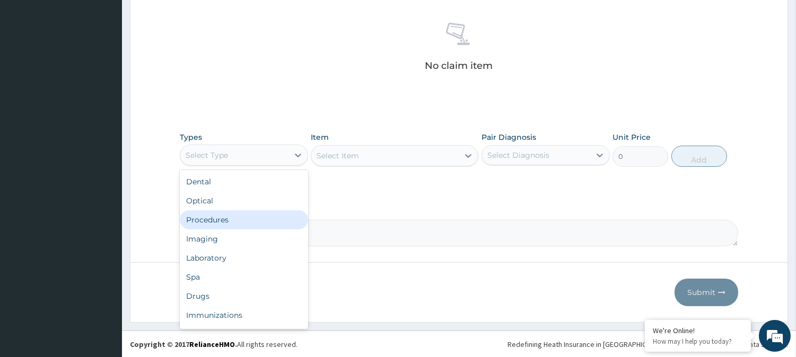
click at [220, 216] on div "Procedures" at bounding box center [244, 219] width 128 height 19
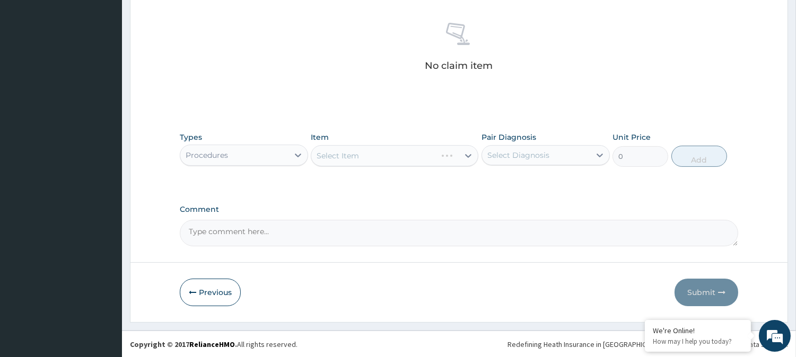
click at [358, 152] on div "Select Item" at bounding box center [394, 155] width 167 height 21
click at [358, 152] on div "Select Item" at bounding box center [337, 156] width 42 height 11
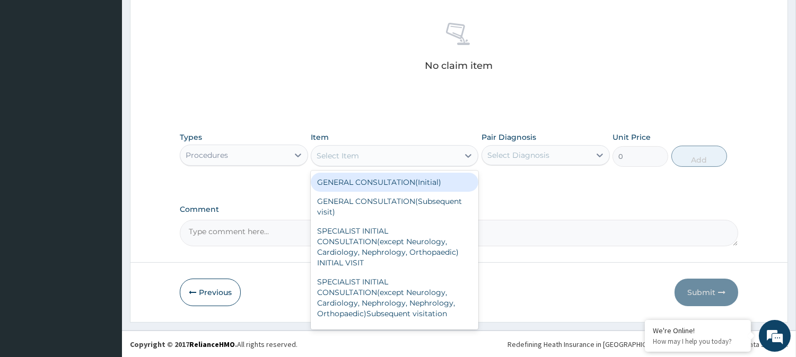
click at [373, 178] on div "GENERAL CONSULTATION(Initial)" at bounding box center [394, 182] width 167 height 19
type input "4000"
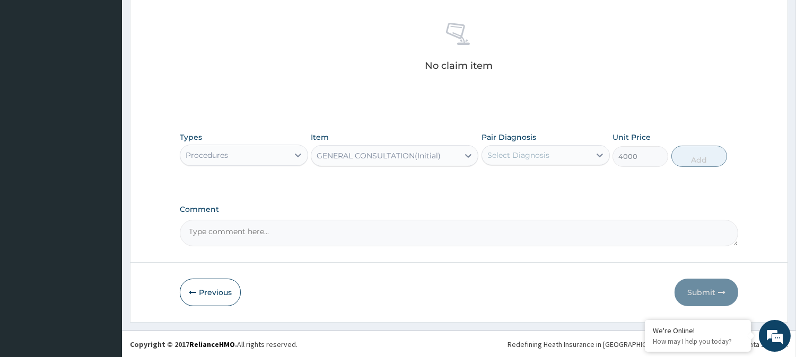
click at [546, 155] on div "Select Diagnosis" at bounding box center [518, 155] width 62 height 11
click at [536, 180] on div "[MEDICAL_DATA]" at bounding box center [545, 183] width 128 height 22
checkbox input "true"
click at [704, 155] on button "Add" at bounding box center [699, 156] width 56 height 21
type input "0"
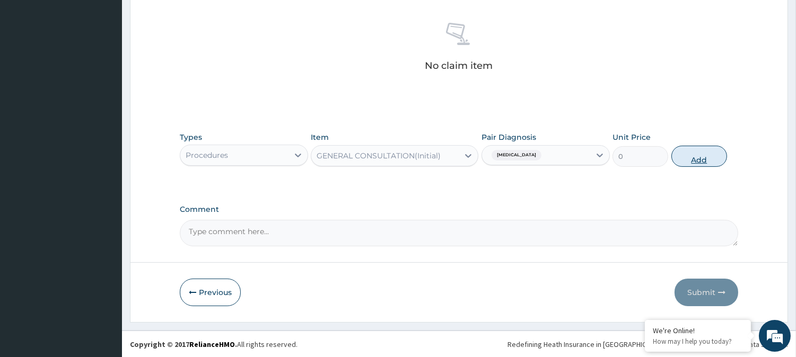
scroll to position [356, 0]
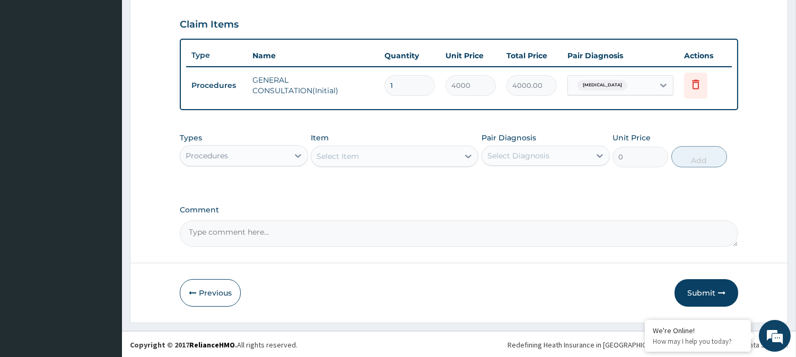
click at [277, 149] on div "Procedures" at bounding box center [234, 155] width 108 height 17
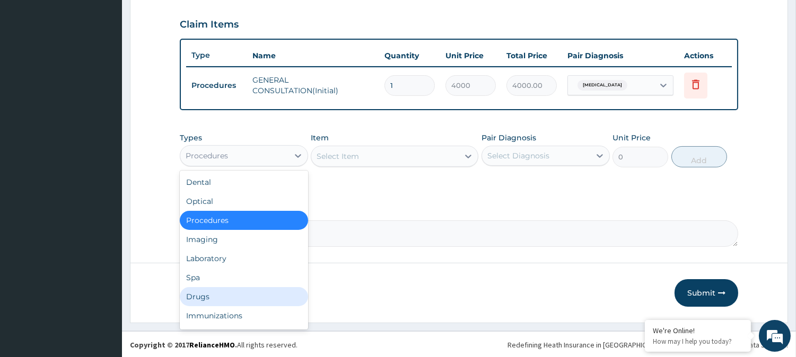
click at [202, 287] on div "Drugs" at bounding box center [244, 296] width 128 height 19
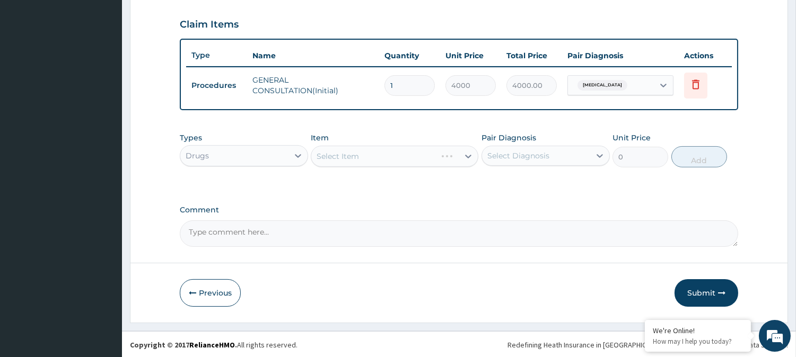
click at [343, 151] on div "Select Item" at bounding box center [394, 156] width 167 height 21
click at [353, 155] on div "Select Item" at bounding box center [337, 156] width 42 height 11
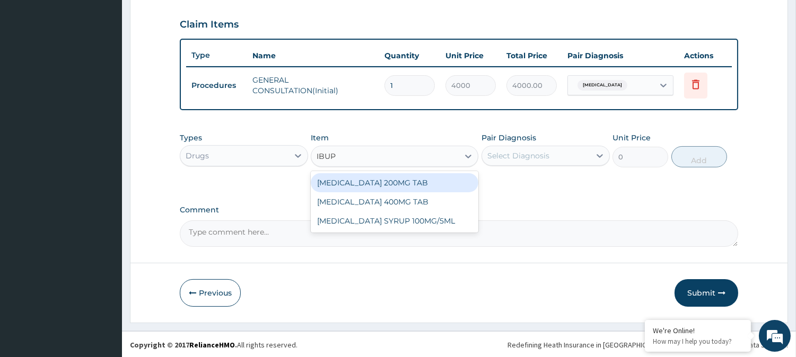
type input "IBUPR"
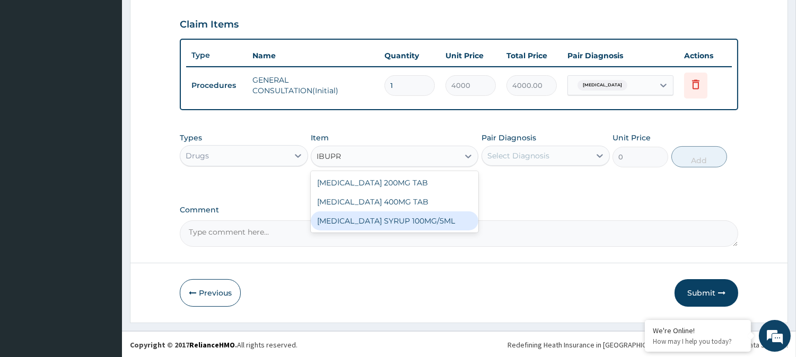
click at [366, 215] on div "[MEDICAL_DATA] SYRUP 100MG/5ML" at bounding box center [394, 220] width 167 height 19
type input "1000"
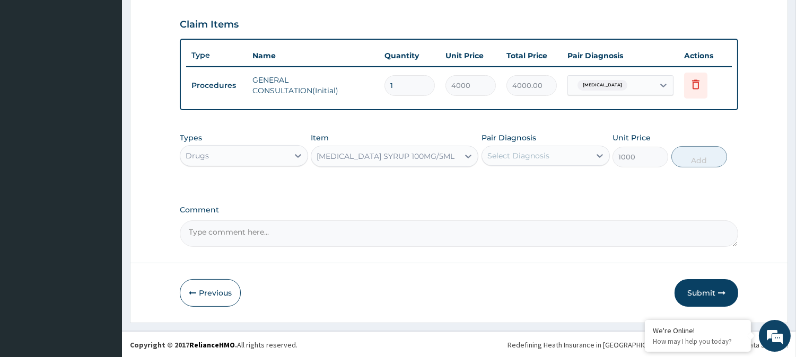
click at [511, 154] on div "Select Diagnosis" at bounding box center [518, 156] width 62 height 11
click at [507, 184] on label "[MEDICAL_DATA]" at bounding box center [532, 182] width 66 height 11
checkbox input "true"
click at [692, 153] on button "Add" at bounding box center [699, 156] width 56 height 21
type input "0"
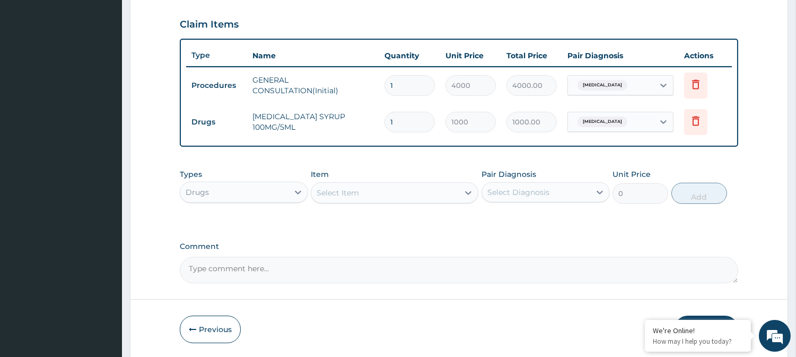
scroll to position [392, 0]
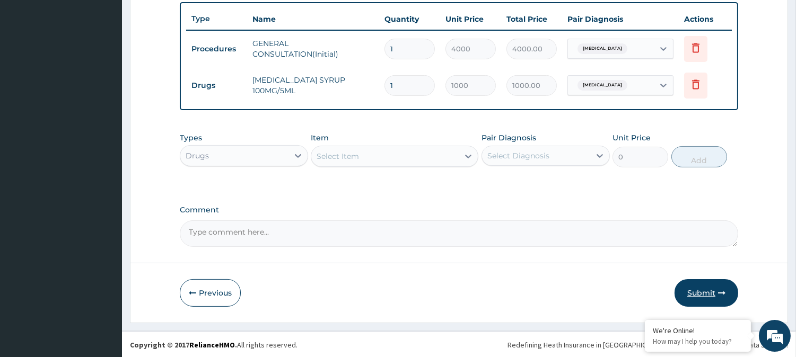
click at [708, 286] on button "Submit" at bounding box center [706, 293] width 64 height 28
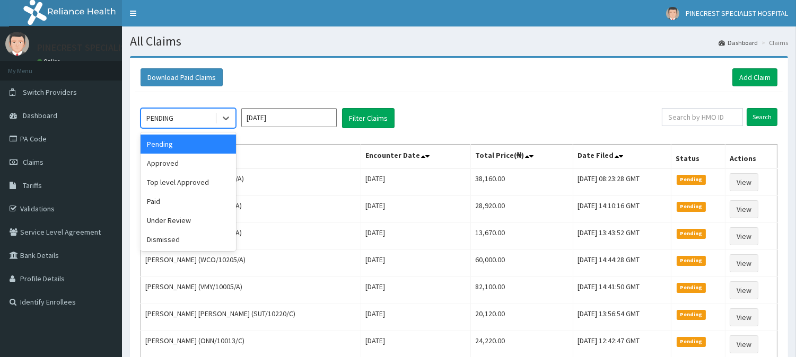
click at [192, 120] on div "PENDING" at bounding box center [178, 118] width 74 height 17
click at [174, 160] on div "Approved" at bounding box center [187, 163] width 95 height 19
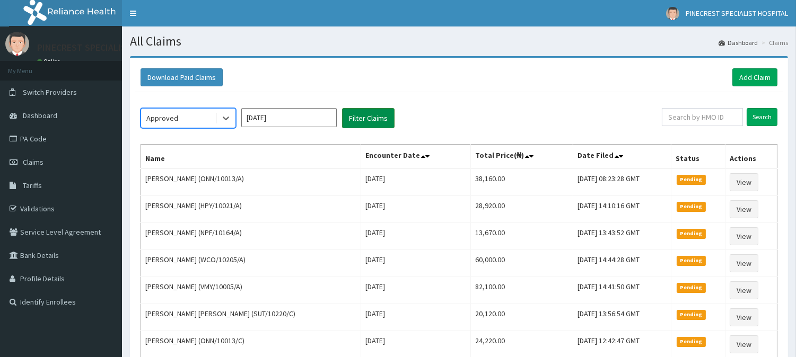
click at [363, 115] on button "Filter Claims" at bounding box center [368, 118] width 52 height 20
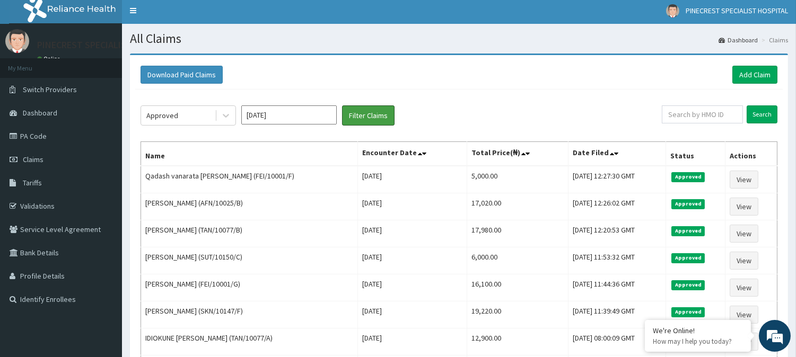
scroll to position [2, 0]
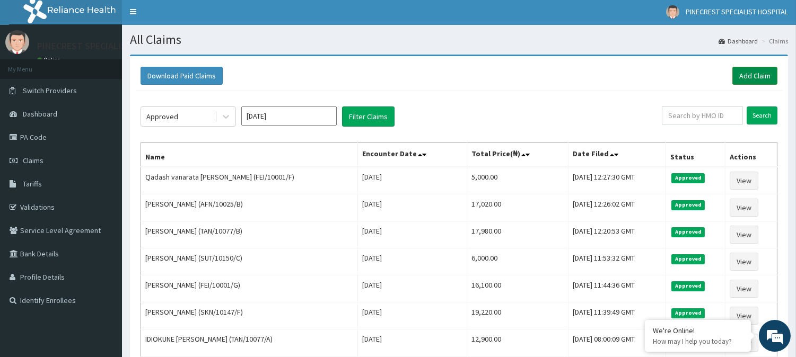
click at [746, 73] on link "Add Claim" at bounding box center [754, 76] width 45 height 18
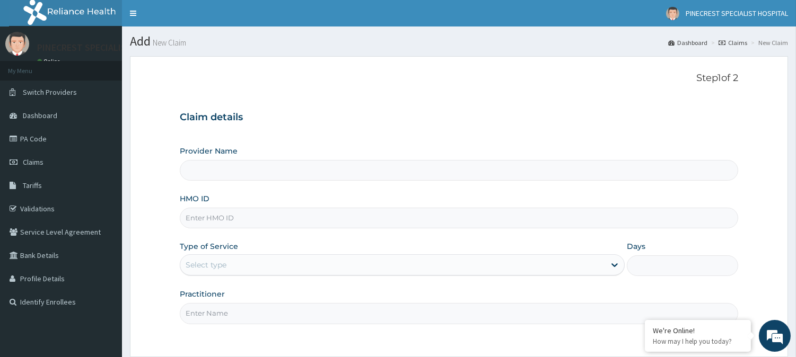
type input "PINECREST SPECIALIST HOSPITAL - [GEOGRAPHIC_DATA]"
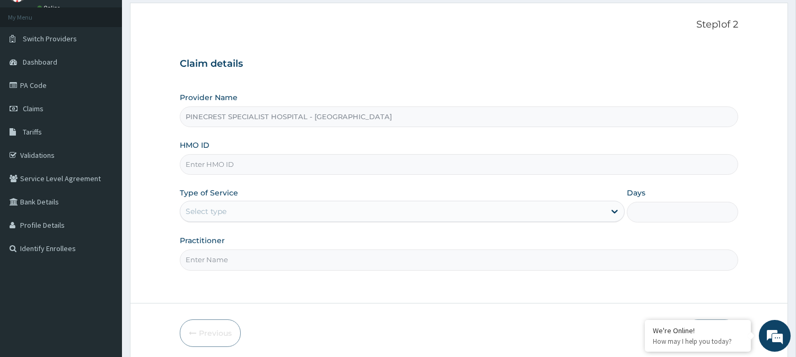
click at [265, 174] on input "HMO ID" at bounding box center [459, 164] width 558 height 21
type input "FEI/10001/A"
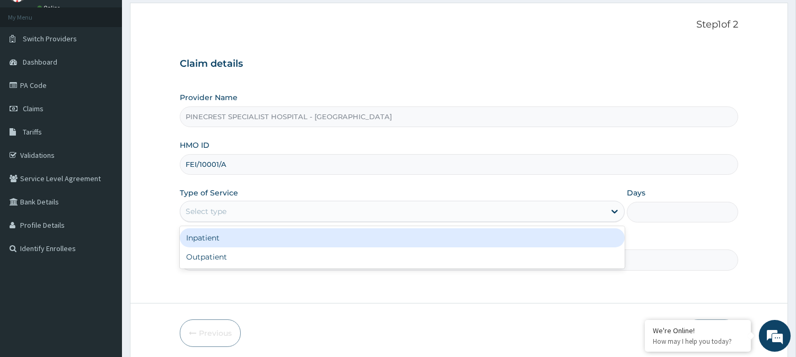
click at [219, 221] on div "Select type" at bounding box center [402, 211] width 445 height 21
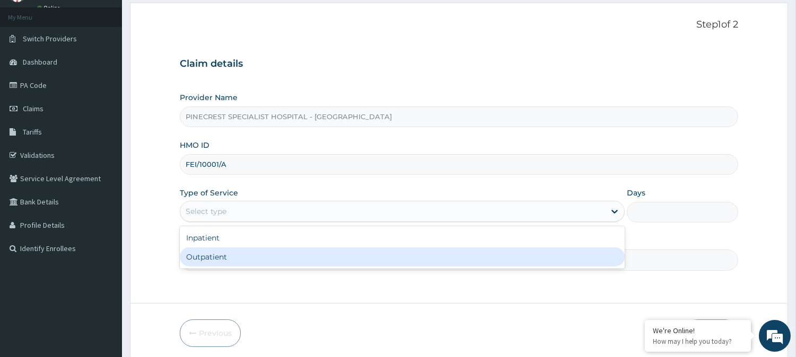
click at [213, 253] on div "Outpatient" at bounding box center [402, 257] width 445 height 19
type input "1"
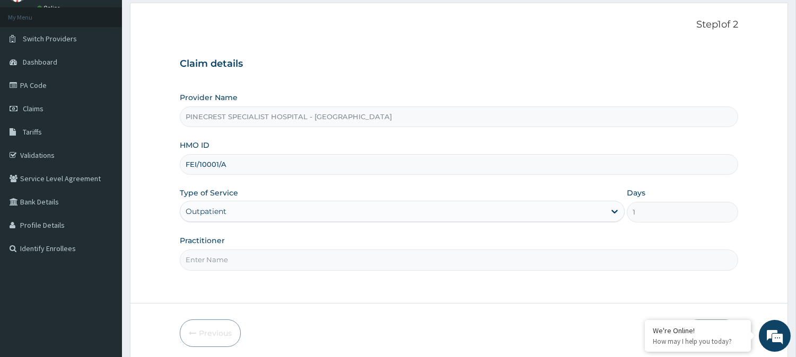
click at [223, 258] on input "Practitioner" at bounding box center [459, 260] width 558 height 21
type input "DR. EMMA"
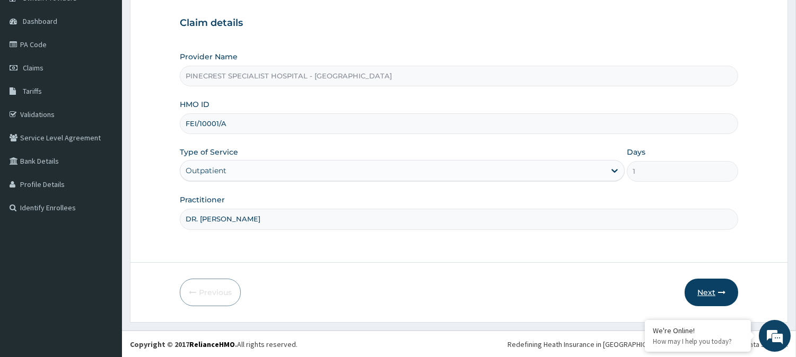
click at [704, 290] on button "Next" at bounding box center [711, 293] width 54 height 28
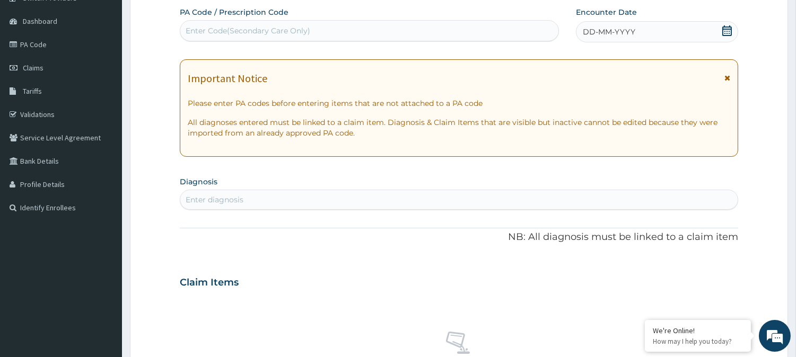
click at [610, 30] on span "DD-MM-YYYY" at bounding box center [609, 32] width 52 height 11
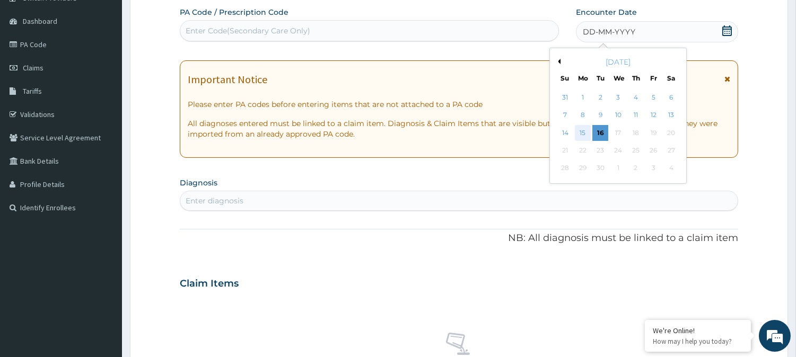
click at [583, 125] on div "15" at bounding box center [583, 133] width 16 height 16
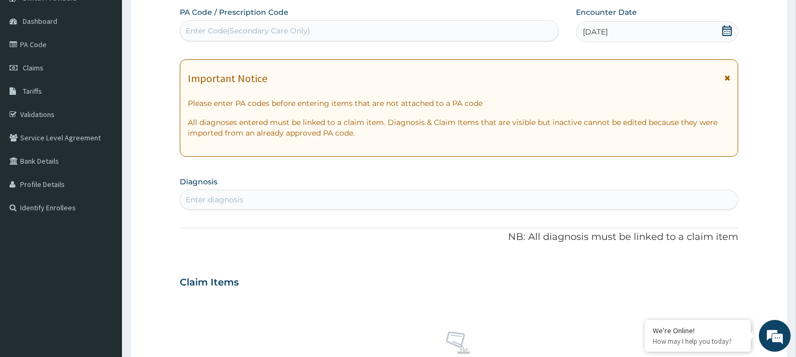
click at [220, 199] on div "Enter diagnosis" at bounding box center [215, 200] width 58 height 11
type input "MALARIA"
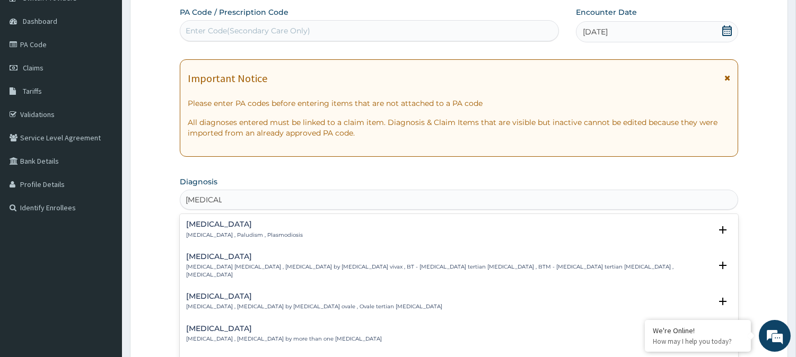
click at [208, 226] on h4 "Malaria" at bounding box center [244, 224] width 117 height 8
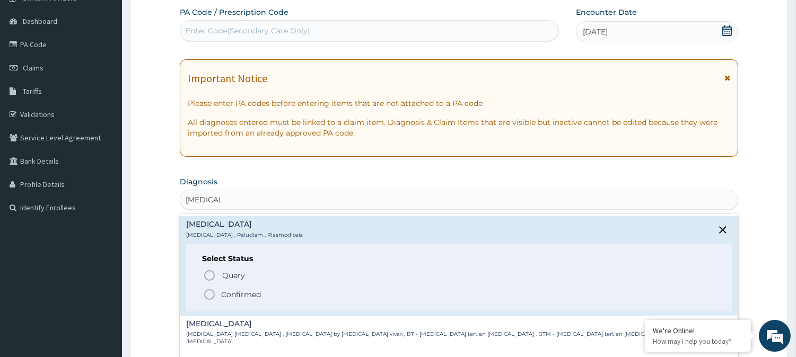
click at [209, 292] on icon "status option filled" at bounding box center [209, 294] width 13 height 13
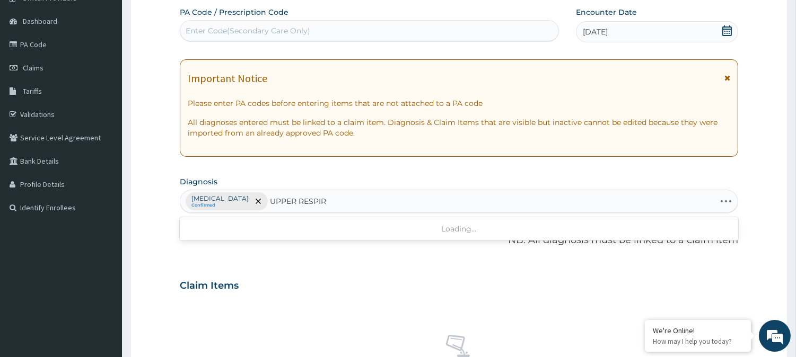
type input "UPPER RESPIRA"
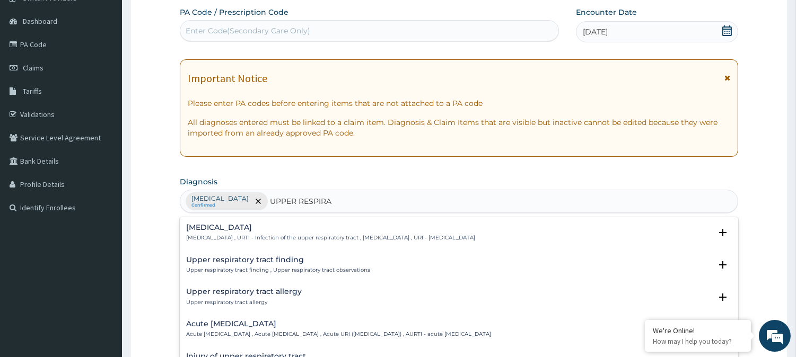
click at [219, 232] on div "Upper respiratory infection Upper respiratory infection , URTI - Infection of t…" at bounding box center [330, 233] width 289 height 19
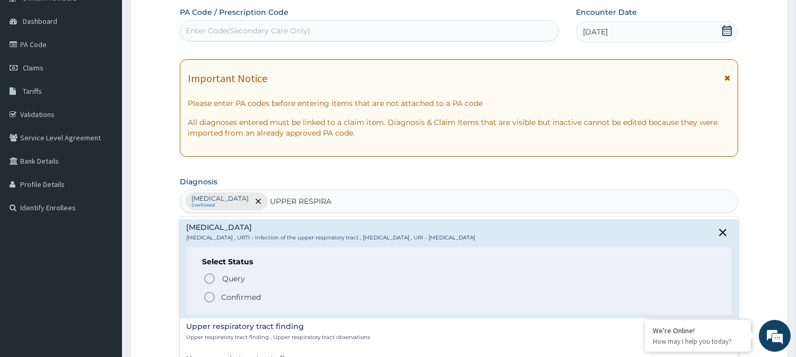
click at [209, 294] on icon "status option filled" at bounding box center [209, 297] width 13 height 13
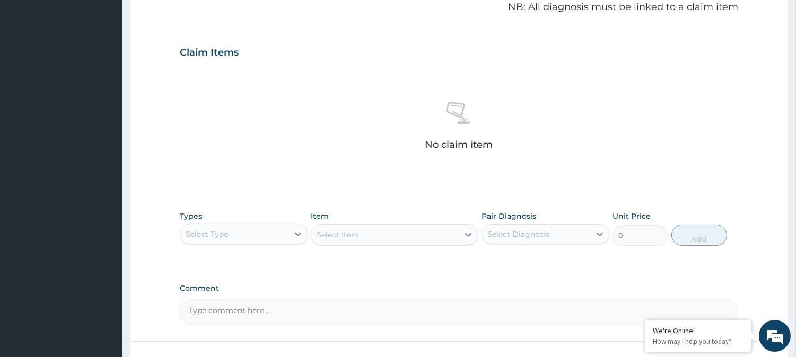
scroll to position [407, 0]
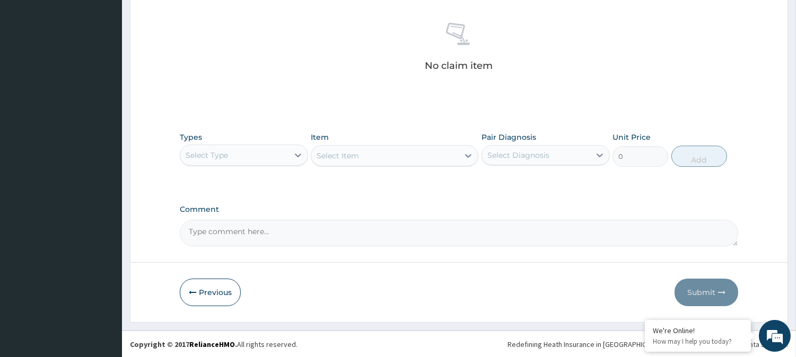
click at [273, 156] on div "Select Type" at bounding box center [234, 155] width 108 height 17
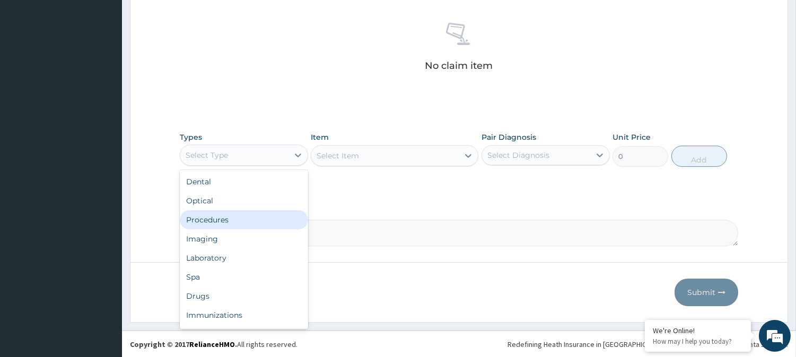
click at [202, 224] on div "Procedures" at bounding box center [244, 219] width 128 height 19
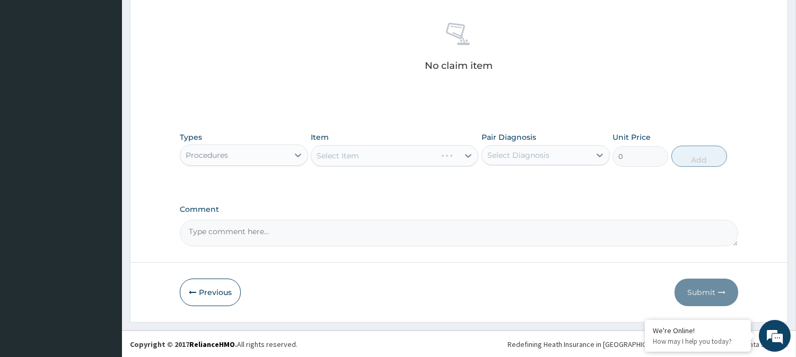
click at [365, 153] on div "Select Item" at bounding box center [394, 155] width 167 height 21
click at [373, 156] on div "Select Item" at bounding box center [394, 155] width 167 height 21
click at [345, 152] on div "Select Item" at bounding box center [394, 155] width 167 height 21
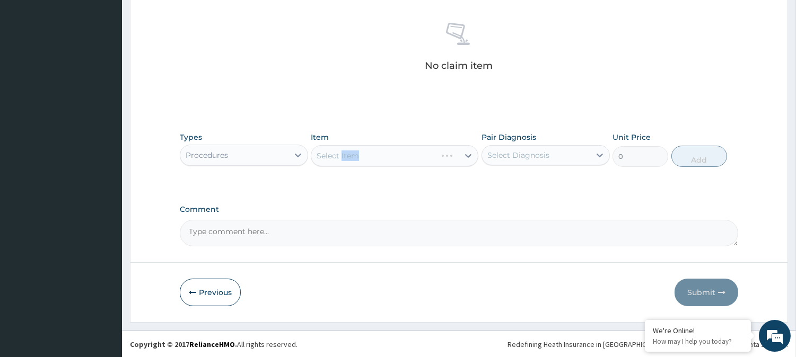
click at [345, 152] on div "Select Item" at bounding box center [394, 155] width 167 height 21
click at [369, 153] on div "Select Item" at bounding box center [394, 155] width 167 height 21
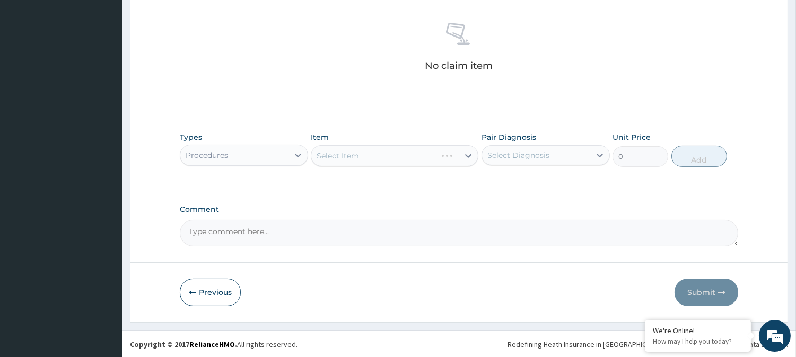
click at [324, 151] on div "Select Item" at bounding box center [394, 155] width 167 height 21
click at [325, 151] on div "Select Item" at bounding box center [394, 155] width 167 height 21
click at [374, 159] on div "Select Item" at bounding box center [384, 155] width 147 height 17
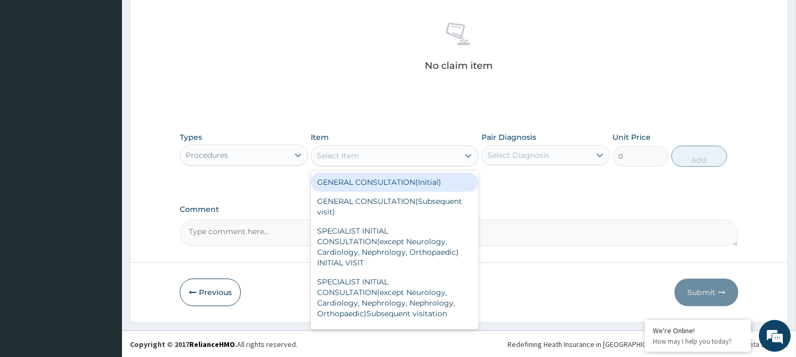
click at [365, 181] on div "GENERAL CONSULTATION(Initial)" at bounding box center [394, 182] width 167 height 19
type input "4000"
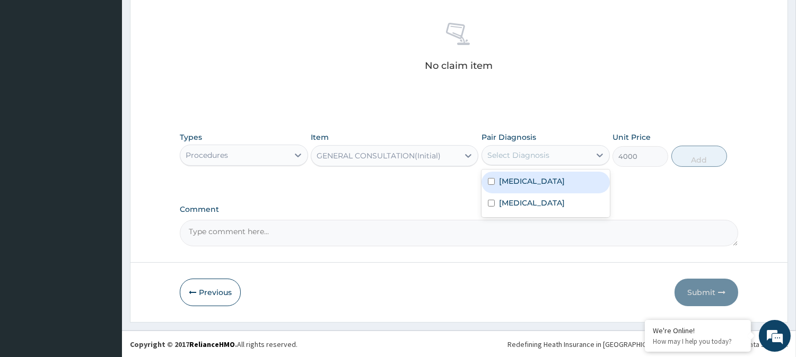
click at [525, 151] on div "Select Diagnosis" at bounding box center [518, 155] width 62 height 11
click at [517, 179] on label "Malaria" at bounding box center [532, 181] width 66 height 11
checkbox input "true"
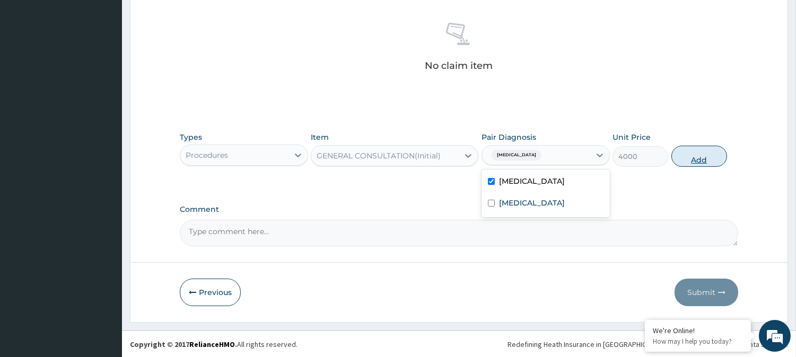
click at [699, 151] on button "Add" at bounding box center [699, 156] width 56 height 21
type input "0"
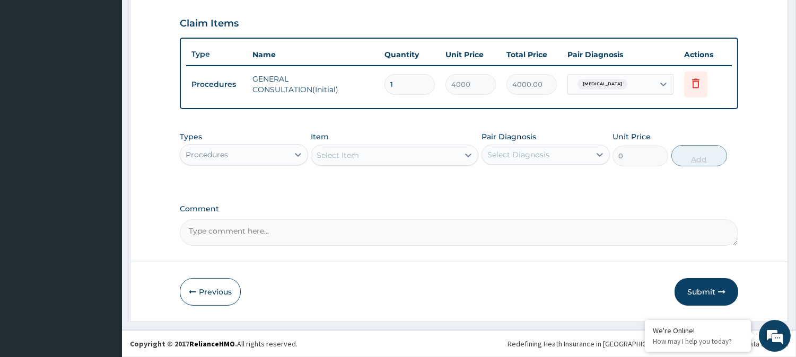
scroll to position [356, 0]
click at [271, 148] on div "Procedures" at bounding box center [234, 155] width 108 height 17
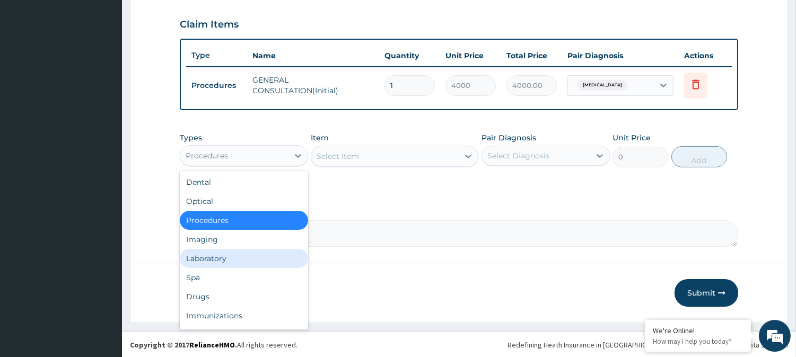
click at [204, 261] on div "Laboratory" at bounding box center [244, 258] width 128 height 19
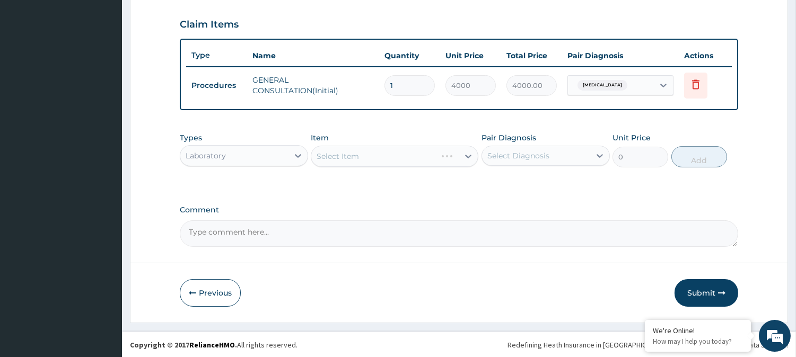
click at [353, 156] on div "Select Item" at bounding box center [394, 156] width 167 height 21
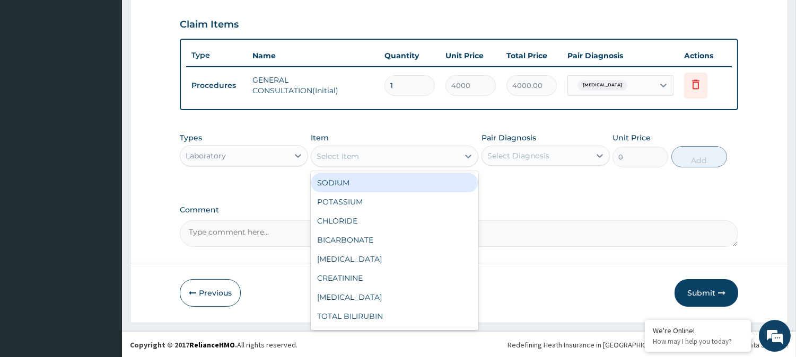
click at [353, 156] on div "Select Item" at bounding box center [337, 156] width 42 height 11
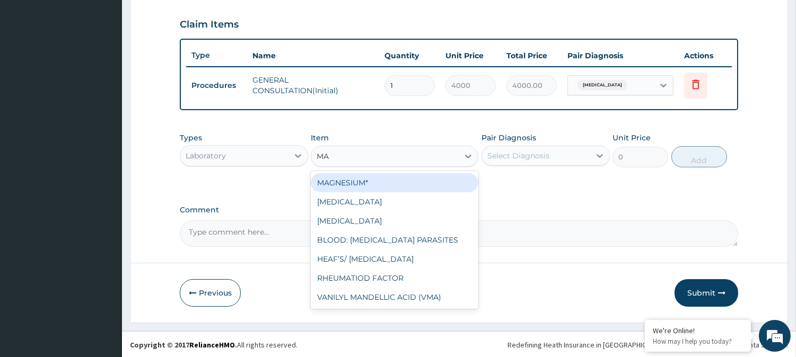
type input "MAL"
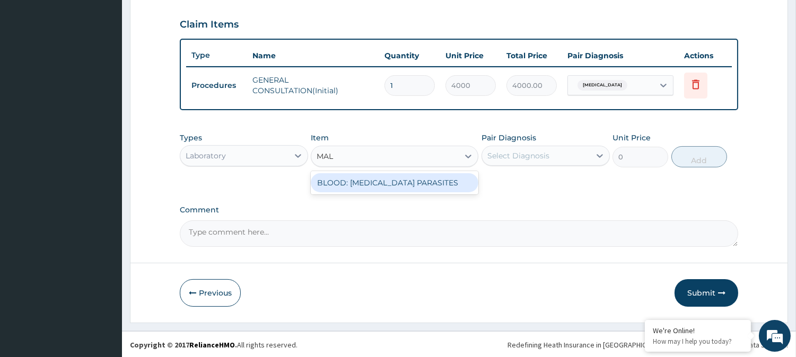
click at [361, 179] on div "BLOOD: MALARIA PARASITES" at bounding box center [394, 182] width 167 height 19
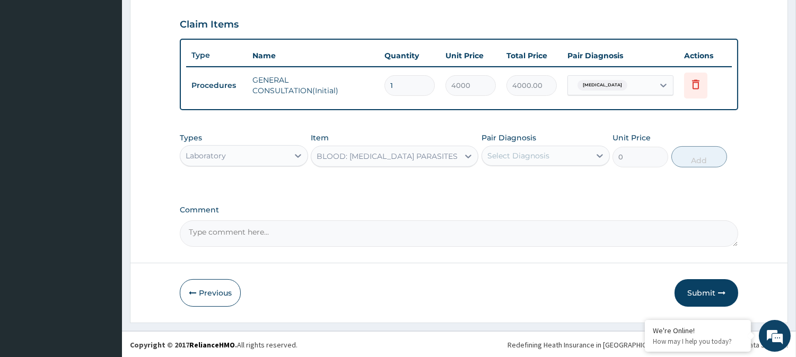
type input "2000"
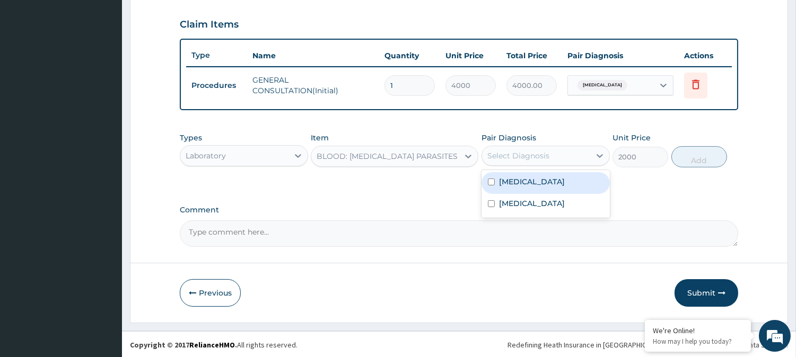
click at [530, 154] on div "Select Diagnosis" at bounding box center [518, 156] width 62 height 11
click at [513, 181] on label "Malaria" at bounding box center [532, 182] width 66 height 11
checkbox input "true"
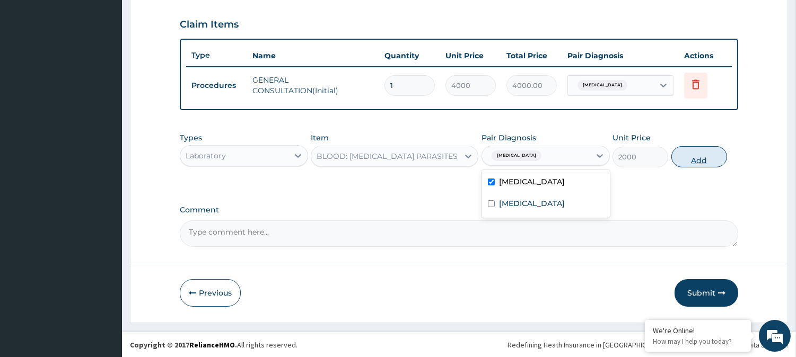
click at [690, 154] on button "Add" at bounding box center [699, 156] width 56 height 21
type input "0"
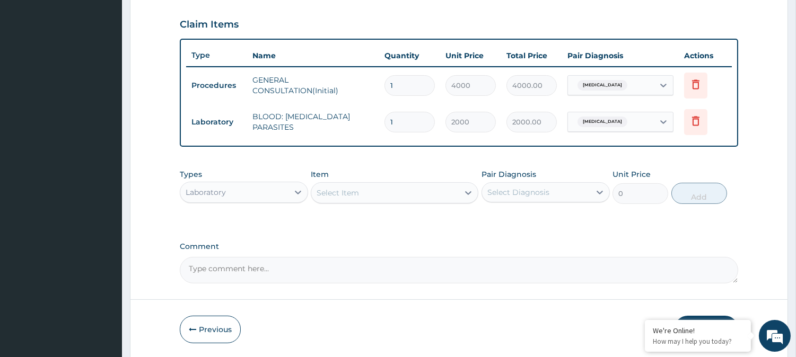
scroll to position [392, 0]
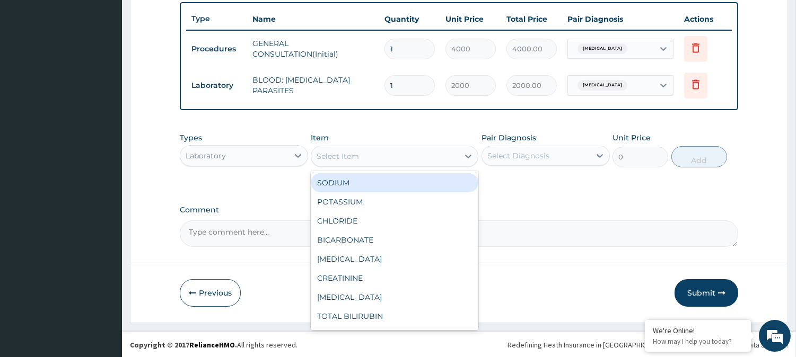
click at [361, 156] on div "Select Item" at bounding box center [384, 156] width 147 height 17
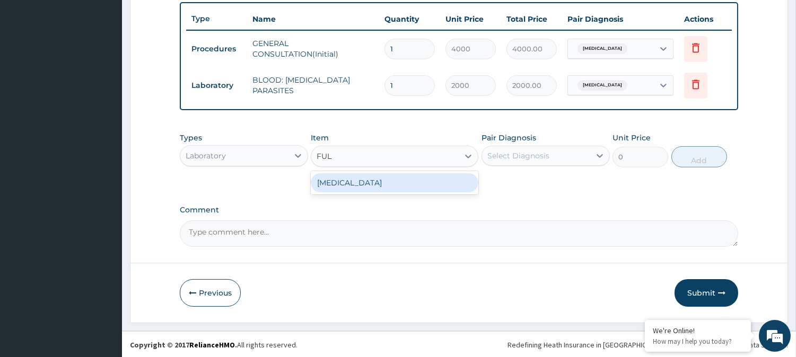
type input "FULL"
click at [357, 187] on div "FULL BLOOD COUNT" at bounding box center [394, 182] width 167 height 19
type input "4000"
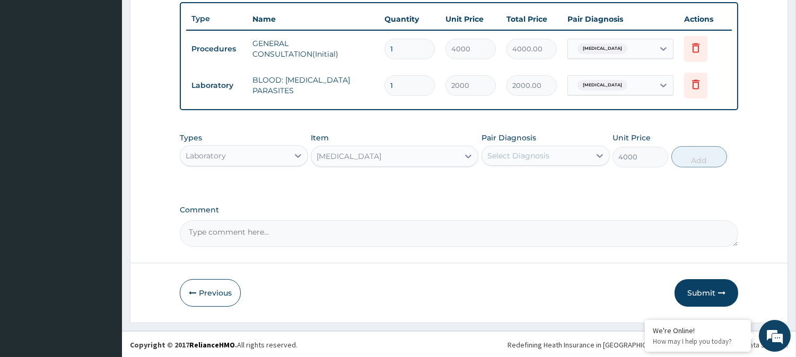
click at [538, 147] on div "Select Diagnosis" at bounding box center [536, 155] width 108 height 17
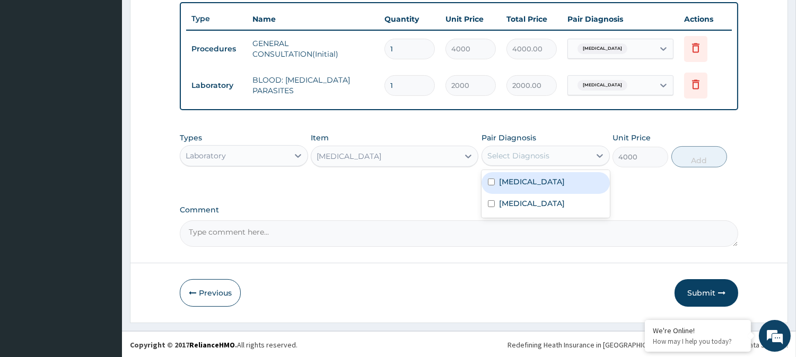
click at [515, 187] on div "Malaria" at bounding box center [545, 183] width 128 height 22
checkbox input "true"
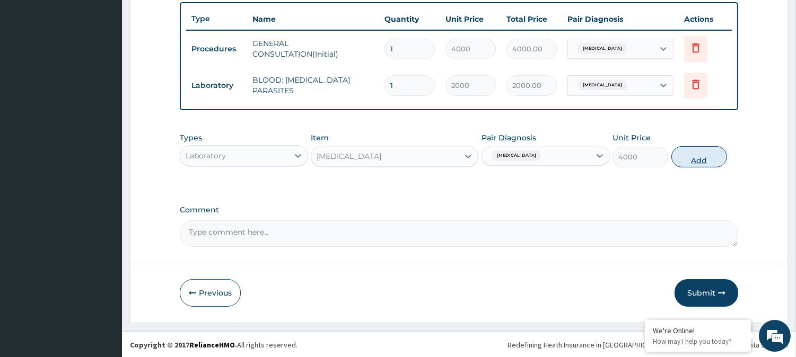
click at [703, 151] on button "Add" at bounding box center [699, 156] width 56 height 21
type input "0"
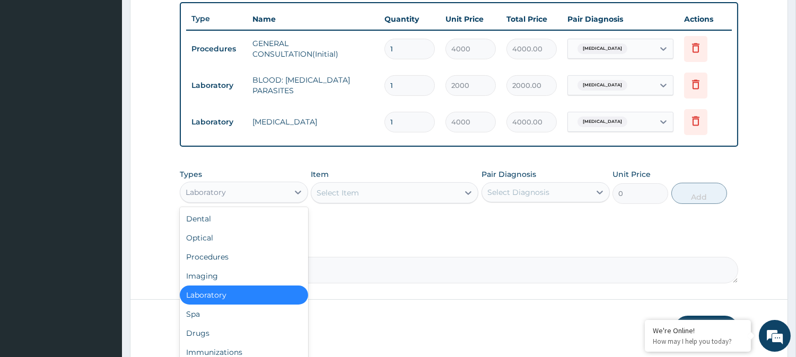
click at [236, 188] on div "Laboratory" at bounding box center [234, 192] width 108 height 17
click at [208, 326] on div "Drugs" at bounding box center [244, 333] width 128 height 19
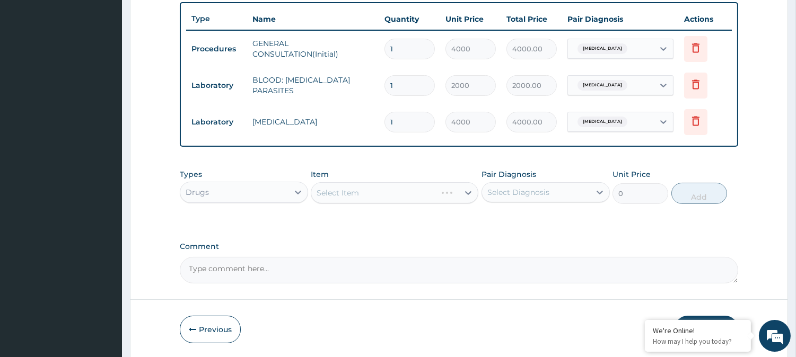
click at [342, 198] on div "Select Item" at bounding box center [394, 192] width 167 height 21
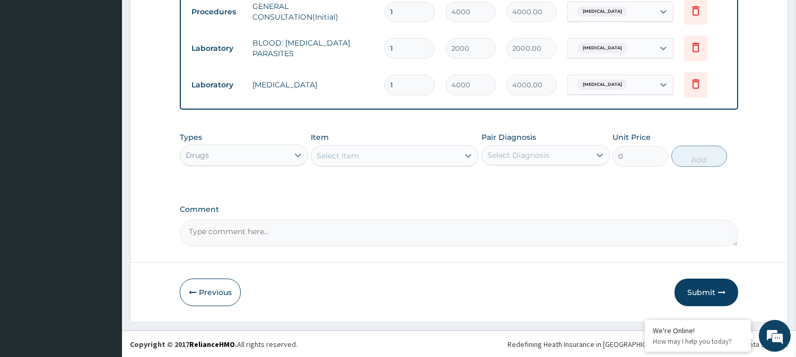
click at [351, 155] on div "Select Item" at bounding box center [337, 156] width 42 height 11
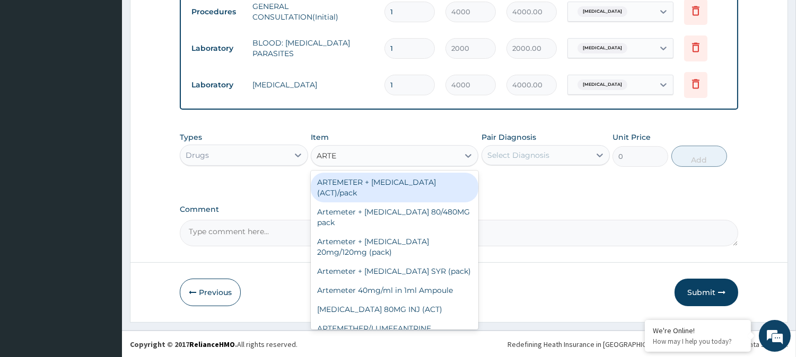
type input "ARTEM"
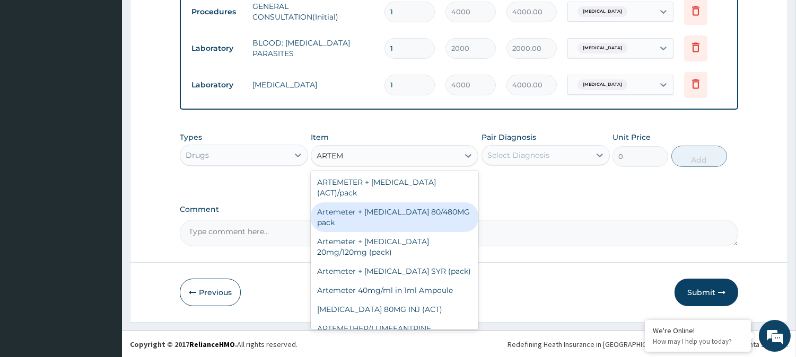
click at [387, 209] on div "Artemeter + Lumefantrine 80/480MG pack" at bounding box center [394, 217] width 167 height 30
type input "1700"
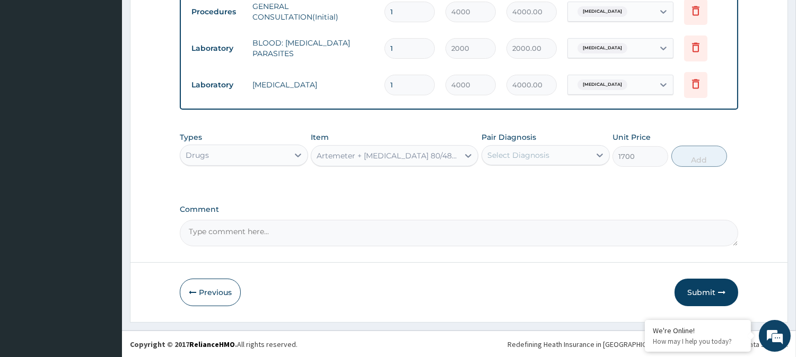
click at [545, 151] on div "Select Diagnosis" at bounding box center [518, 155] width 62 height 11
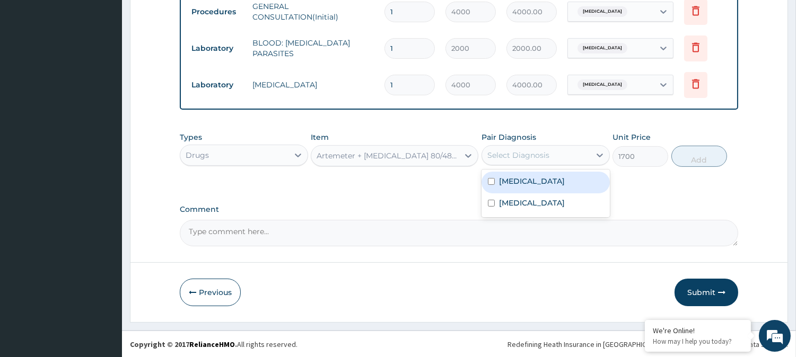
click at [518, 182] on label "Malaria" at bounding box center [532, 181] width 66 height 11
checkbox input "true"
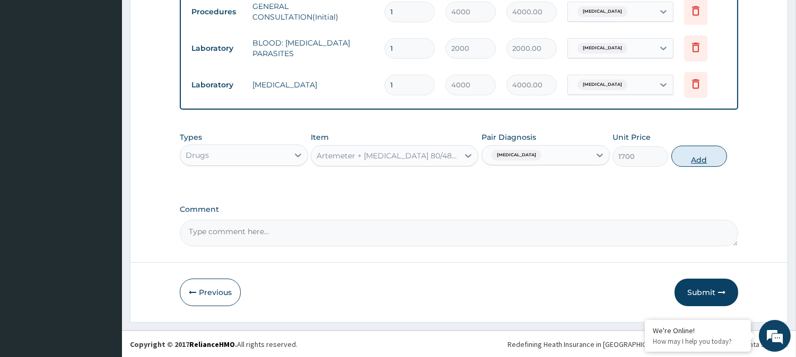
click at [693, 152] on button "Add" at bounding box center [699, 156] width 56 height 21
type input "0"
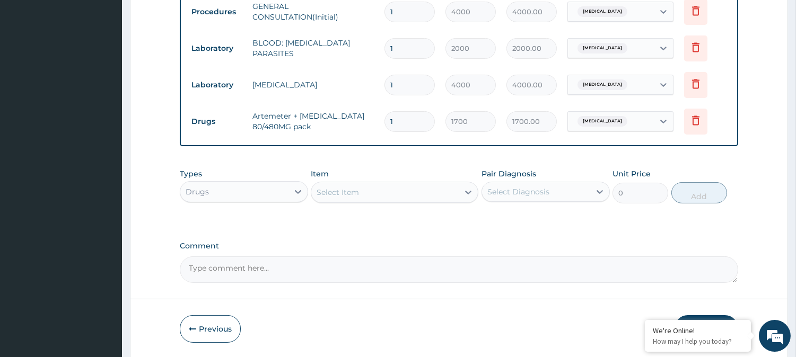
scroll to position [466, 0]
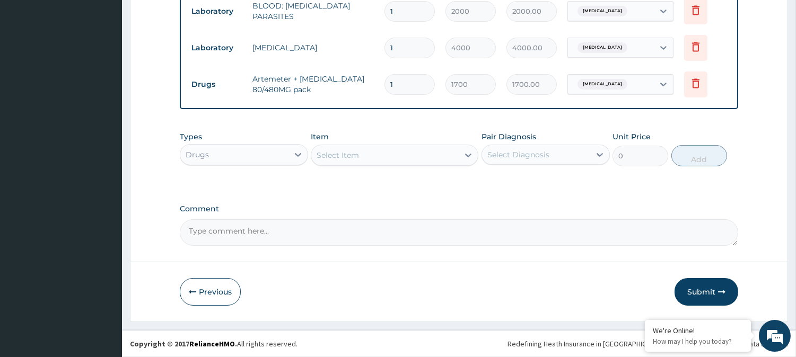
click at [375, 153] on div "Select Item" at bounding box center [384, 155] width 147 height 17
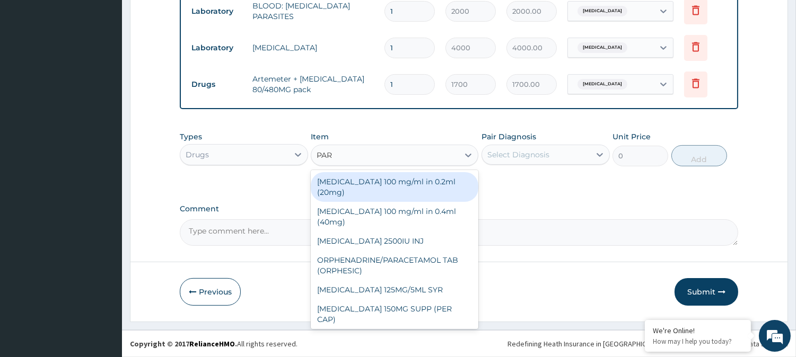
type input "PARA"
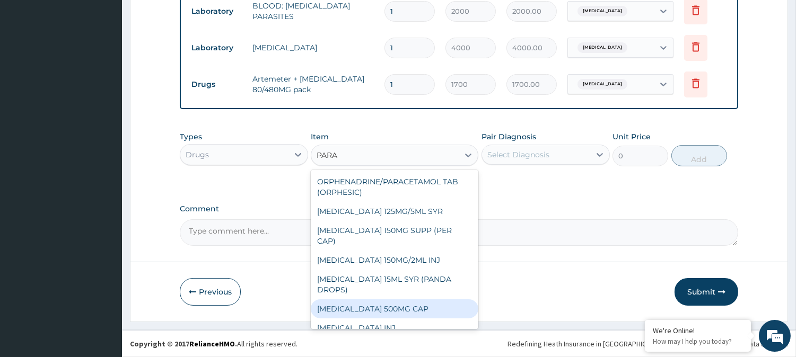
click at [369, 303] on div "Paracetamol 500MG CAP" at bounding box center [394, 308] width 167 height 19
type input "40"
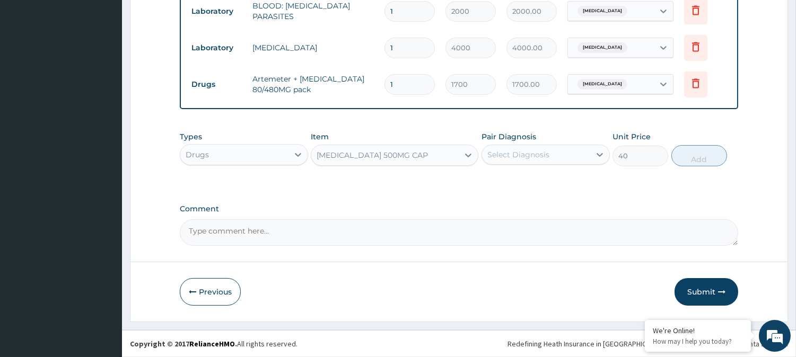
click at [510, 160] on div "Select Diagnosis" at bounding box center [518, 154] width 62 height 11
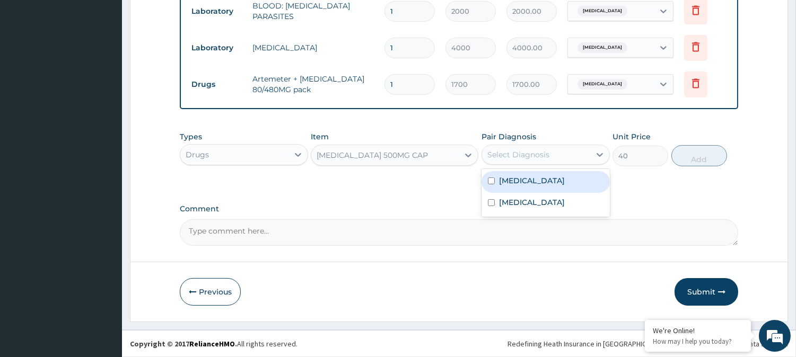
click at [506, 182] on label "Malaria" at bounding box center [532, 180] width 66 height 11
checkbox input "true"
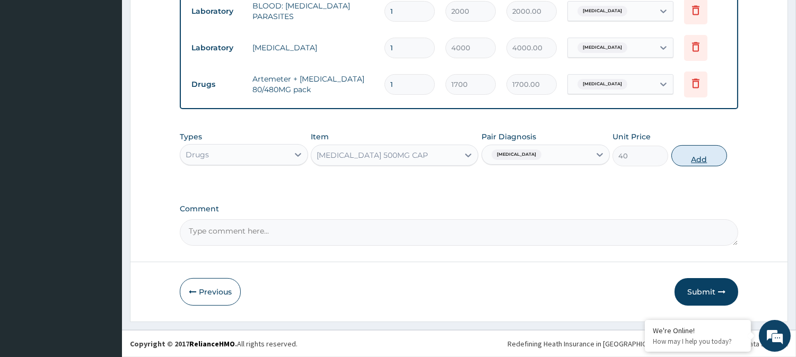
click at [702, 164] on button "Add" at bounding box center [699, 155] width 56 height 21
type input "0"
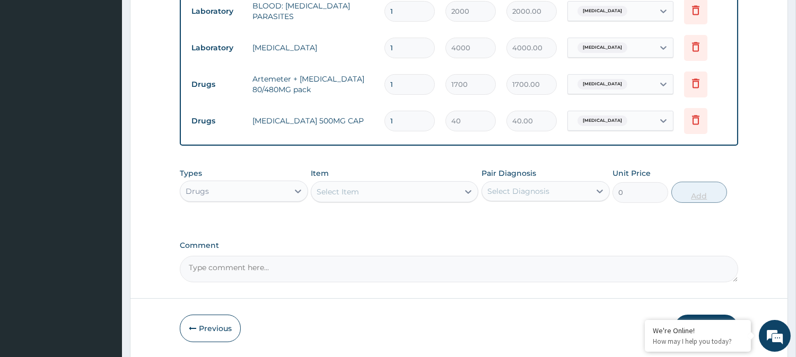
type input "18"
type input "720.00"
type input "18"
click at [393, 195] on div "Select Item" at bounding box center [384, 191] width 147 height 17
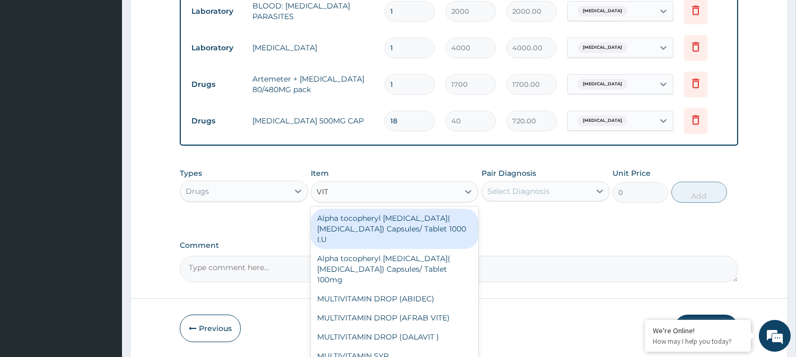
type input "VIT C"
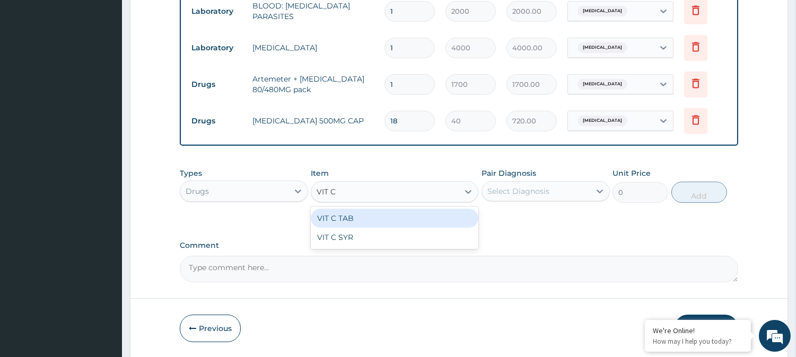
click at [390, 219] on div "VIT C TAB" at bounding box center [394, 218] width 167 height 19
type input "40"
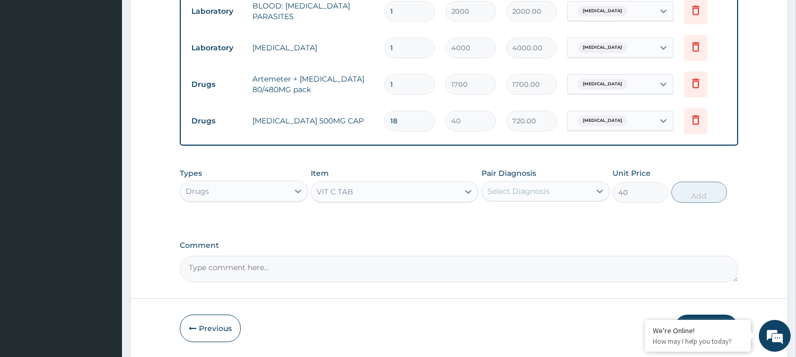
click at [555, 188] on div "Select Diagnosis" at bounding box center [536, 191] width 108 height 17
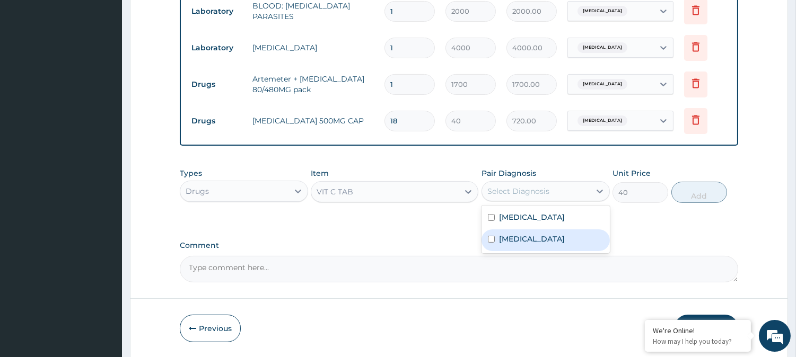
click at [525, 241] on label "Upper respiratory infection" at bounding box center [532, 239] width 66 height 11
checkbox input "true"
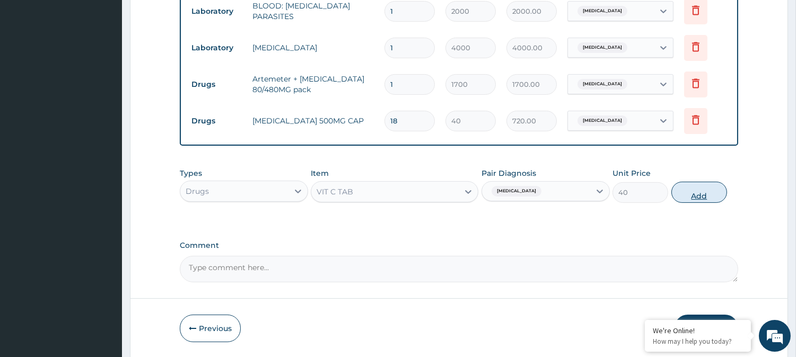
click at [700, 193] on button "Add" at bounding box center [699, 192] width 56 height 21
type input "0"
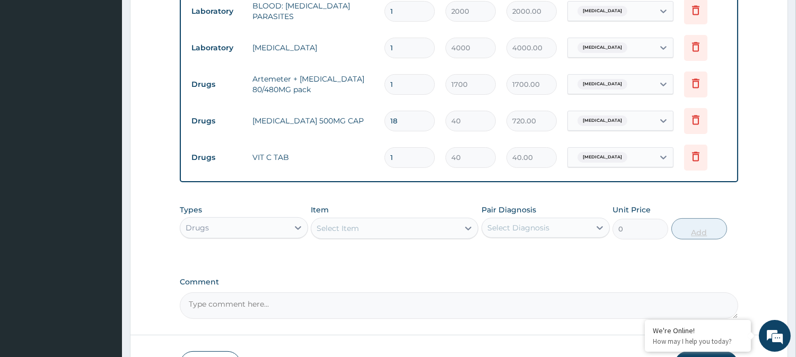
type input "0.00"
type input "4"
type input "160.00"
type input "42"
type input "1680.00"
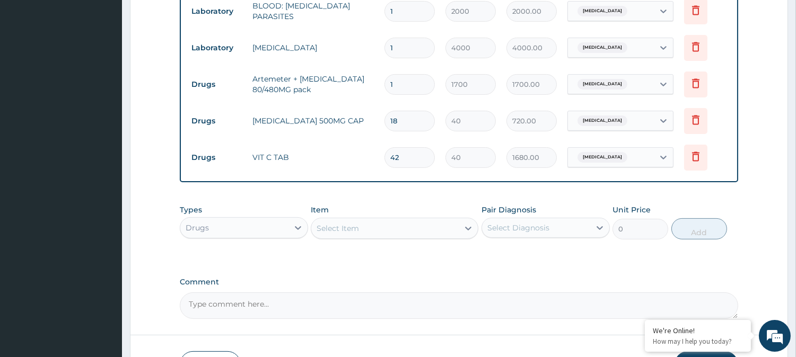
scroll to position [540, 0]
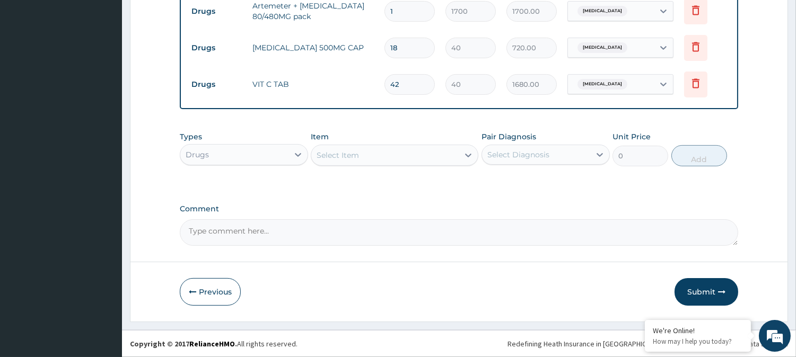
type input "42"
click at [354, 158] on div "Select Item" at bounding box center [337, 155] width 42 height 11
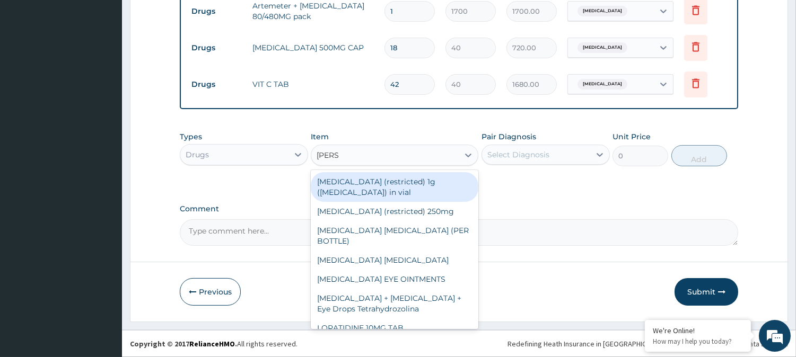
type input "LORAT"
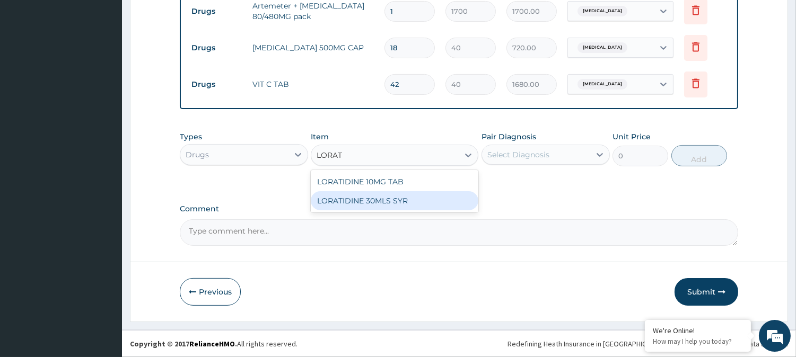
click at [366, 193] on div "LORATIDINE 30MLS SYR" at bounding box center [394, 200] width 167 height 19
type input "1000"
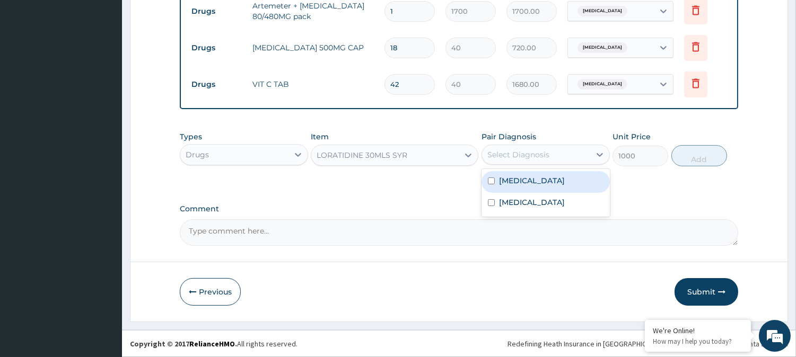
click at [533, 156] on div "Select Diagnosis" at bounding box center [518, 154] width 62 height 11
click at [417, 152] on div "LORATIDINE 30MLS SYR" at bounding box center [384, 155] width 147 height 17
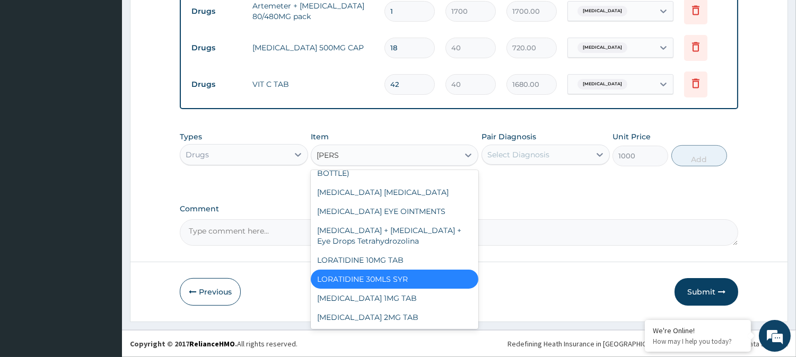
scroll to position [67, 0]
type input "LORAT"
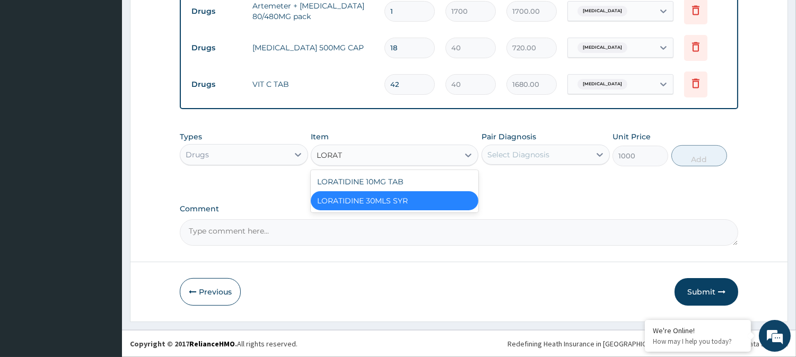
scroll to position [0, 0]
click at [400, 178] on div "LORATIDINE 10MG TAB" at bounding box center [394, 181] width 167 height 19
type input "100"
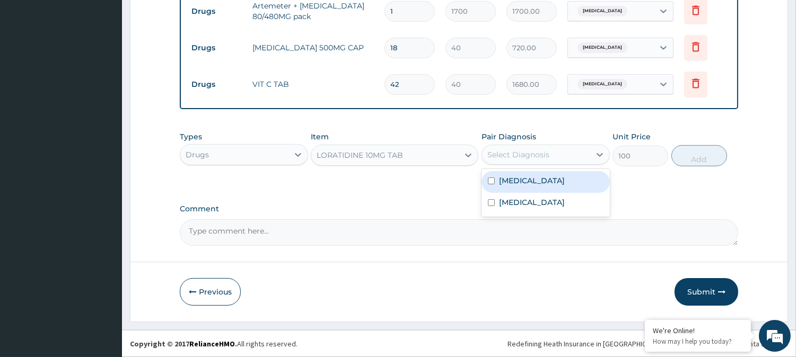
click at [513, 163] on div "Select Diagnosis" at bounding box center [536, 154] width 108 height 17
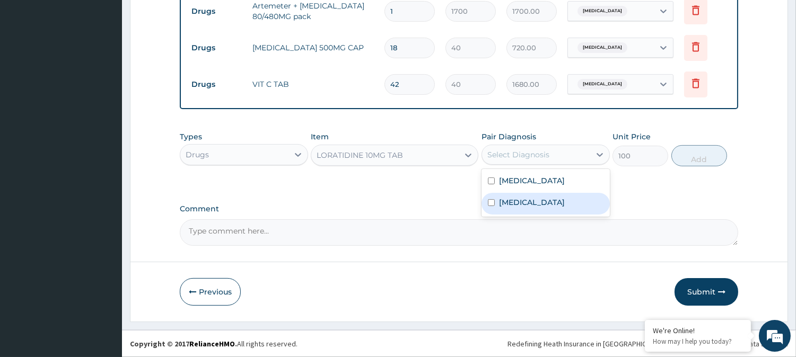
click at [509, 196] on div "Upper respiratory infection" at bounding box center [545, 204] width 128 height 22
checkbox input "true"
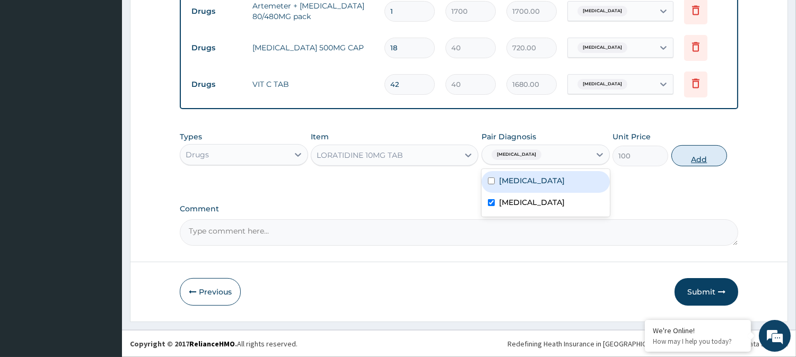
click at [690, 154] on button "Add" at bounding box center [699, 155] width 56 height 21
type input "0"
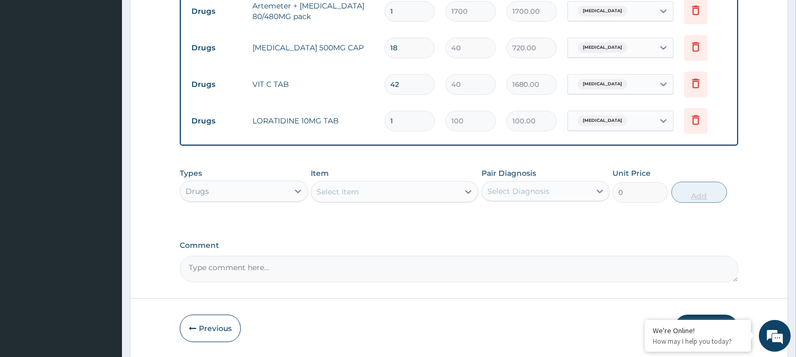
type input "0.00"
type input "5"
type input "500.00"
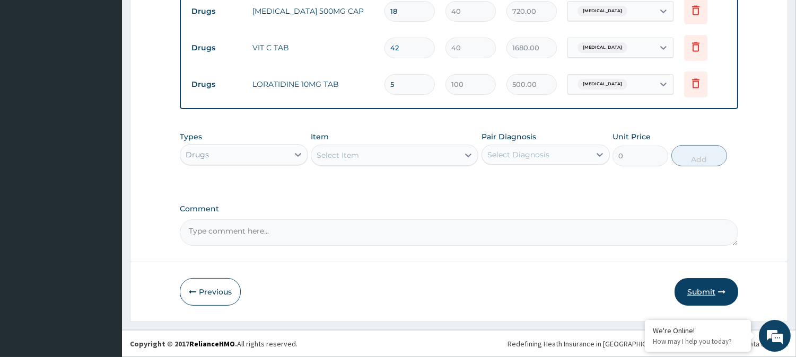
type input "5"
click at [720, 293] on icon "button" at bounding box center [721, 291] width 7 height 7
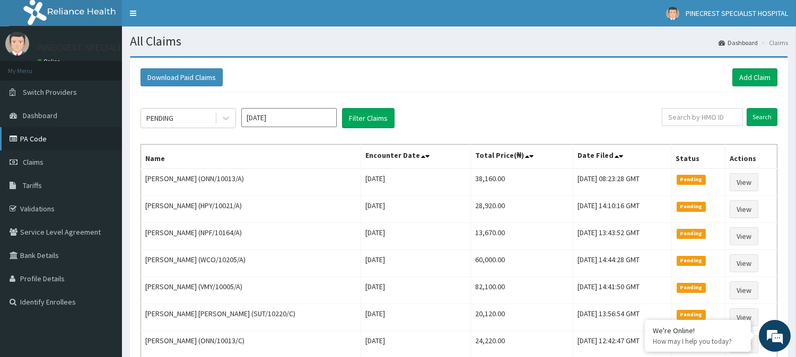
click at [51, 131] on link "PA Code" at bounding box center [61, 138] width 122 height 23
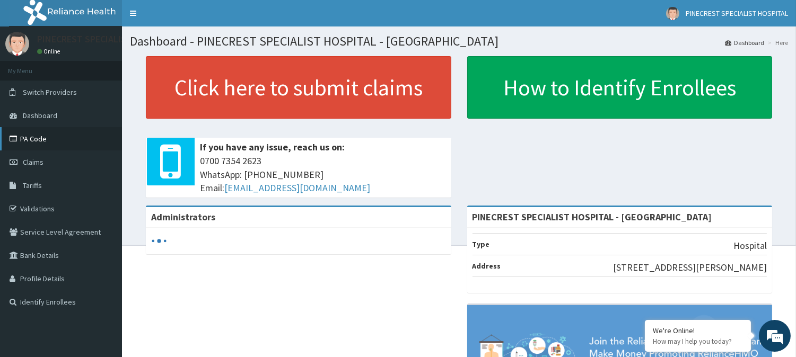
click at [32, 142] on link "PA Code" at bounding box center [61, 138] width 122 height 23
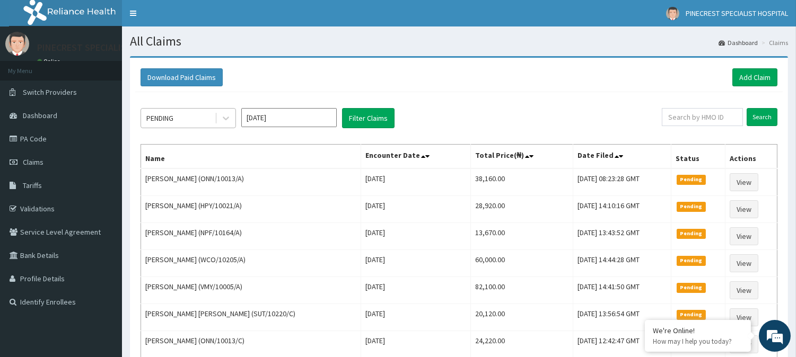
click at [187, 112] on div "PENDING" at bounding box center [178, 118] width 74 height 17
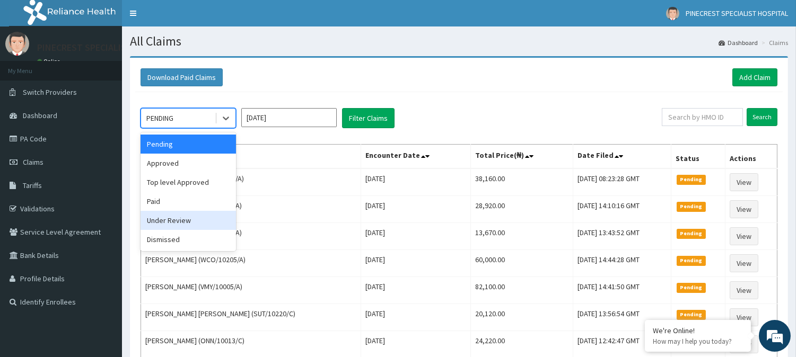
click at [177, 219] on div "Under Review" at bounding box center [187, 220] width 95 height 19
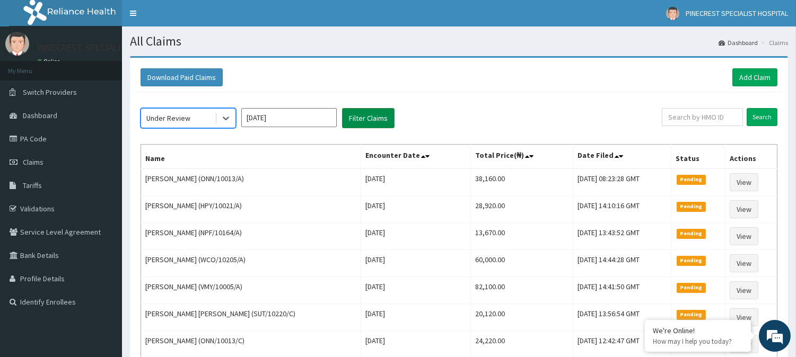
click at [350, 122] on button "Filter Claims" at bounding box center [368, 118] width 52 height 20
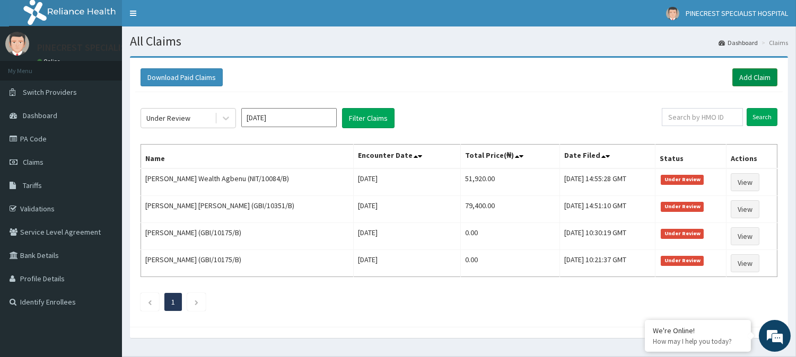
click at [759, 72] on link "Add Claim" at bounding box center [754, 77] width 45 height 18
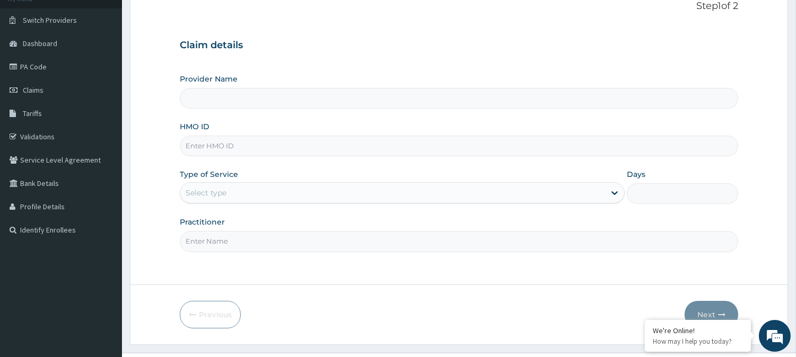
type input "PINECREST SPECIALIST HOSPITAL - [GEOGRAPHIC_DATA]"
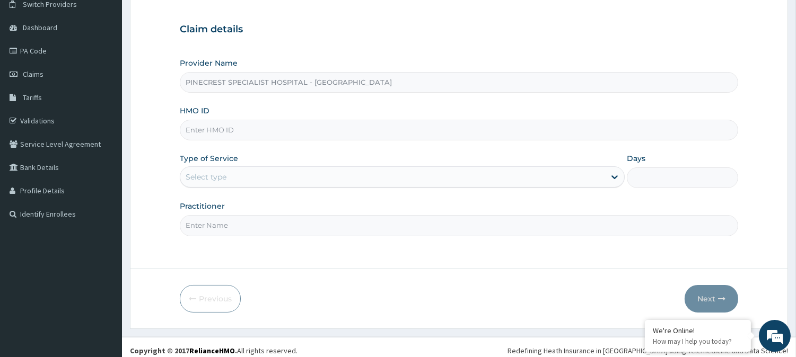
click at [278, 136] on input "HMO ID" at bounding box center [459, 130] width 558 height 21
type input "onn/10013/a"
click at [222, 178] on div "Select type" at bounding box center [206, 177] width 41 height 11
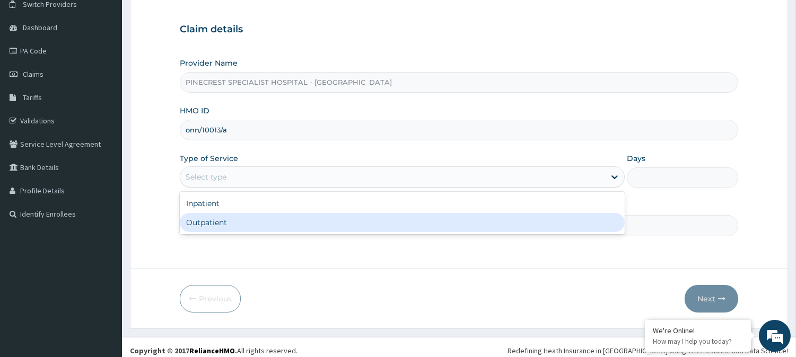
click at [214, 219] on div "Outpatient" at bounding box center [402, 222] width 445 height 19
type input "1"
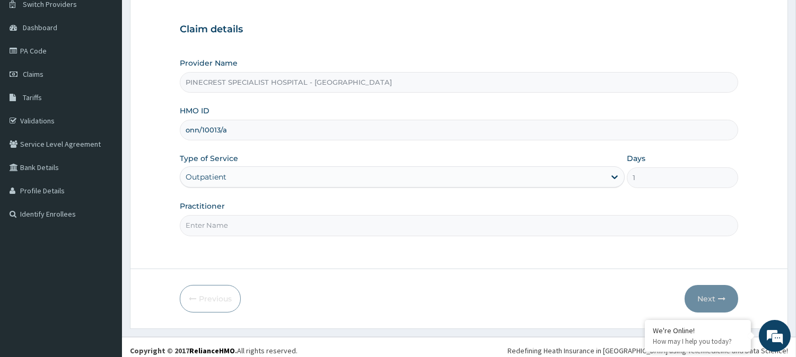
click at [213, 221] on input "Practitioner" at bounding box center [459, 225] width 558 height 21
type input "DR. EMMA"
click at [712, 295] on button "Next" at bounding box center [711, 299] width 54 height 28
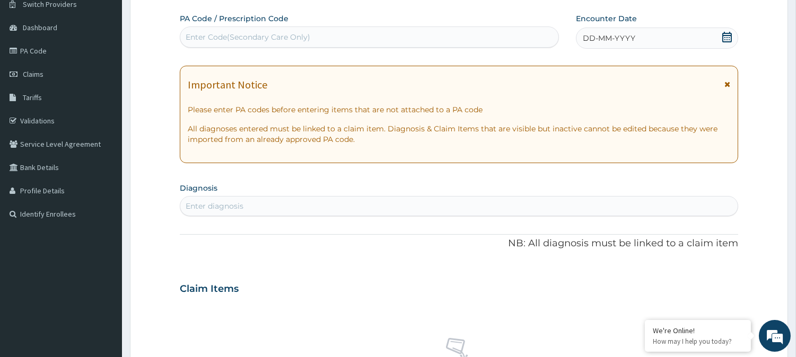
click at [204, 38] on div "Enter Code(Secondary Care Only)" at bounding box center [248, 37] width 125 height 11
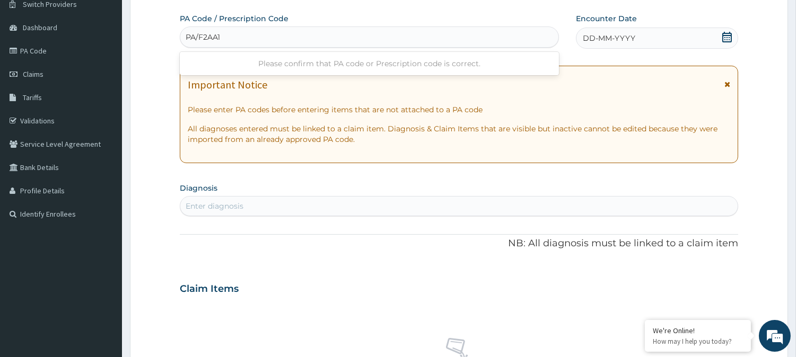
type input "PA/F2AA1D"
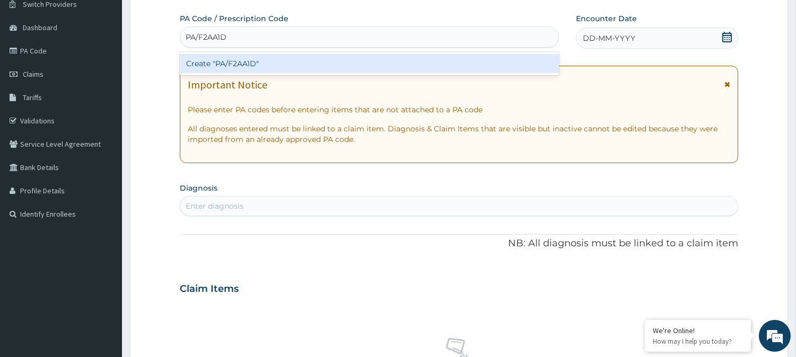
click at [248, 65] on div "Create "PA/F2AA1D"" at bounding box center [369, 63] width 379 height 19
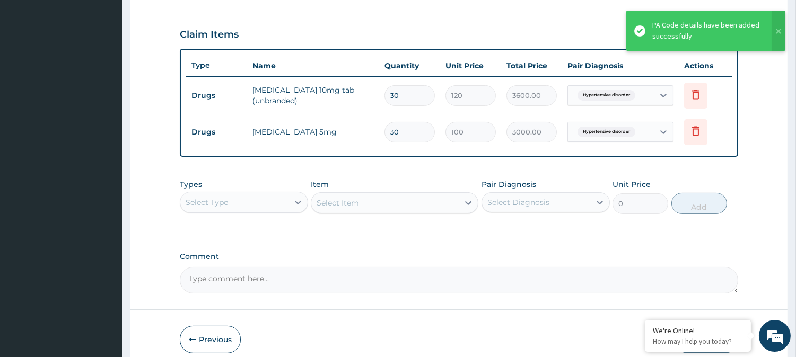
scroll to position [392, 0]
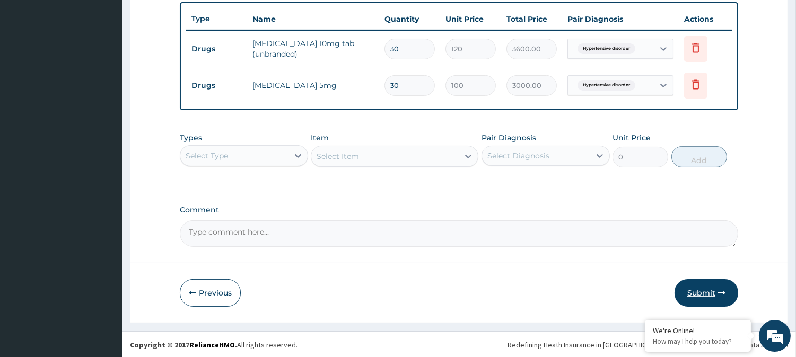
click at [705, 292] on button "Submit" at bounding box center [706, 293] width 64 height 28
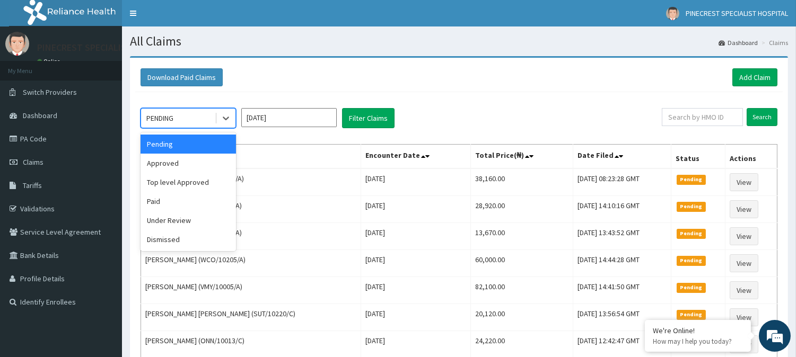
click at [173, 114] on div "PENDING" at bounding box center [159, 118] width 27 height 11
click at [175, 160] on div "Approved" at bounding box center [187, 163] width 95 height 19
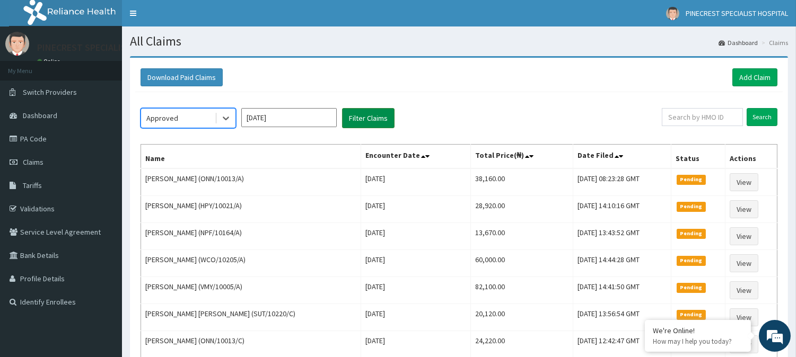
click at [369, 115] on button "Filter Claims" at bounding box center [368, 118] width 52 height 20
